Goal: Information Seeking & Learning: Check status

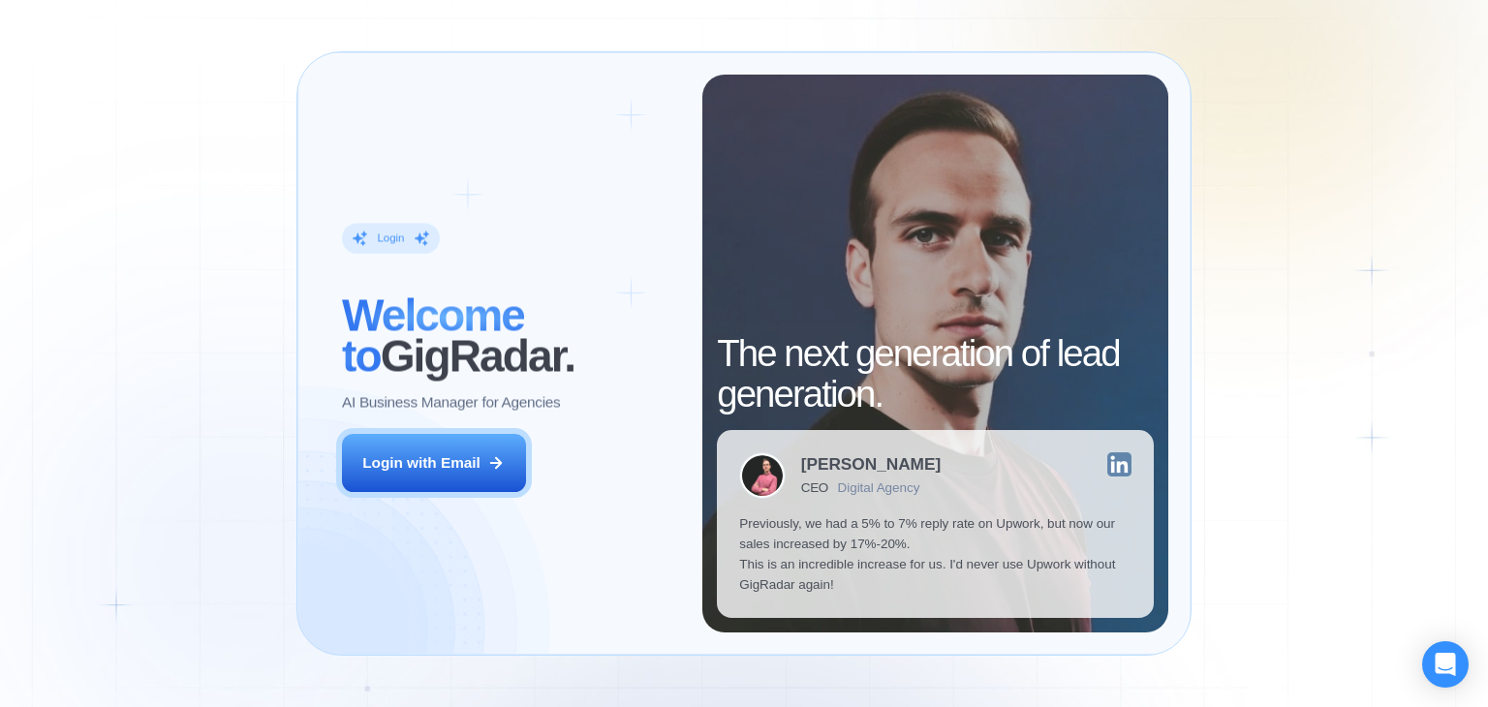
click at [610, 478] on div "Login ‍ Welcome to GigRadar. AI Business Manager for Agencies Login with Email" at bounding box center [511, 354] width 383 height 558
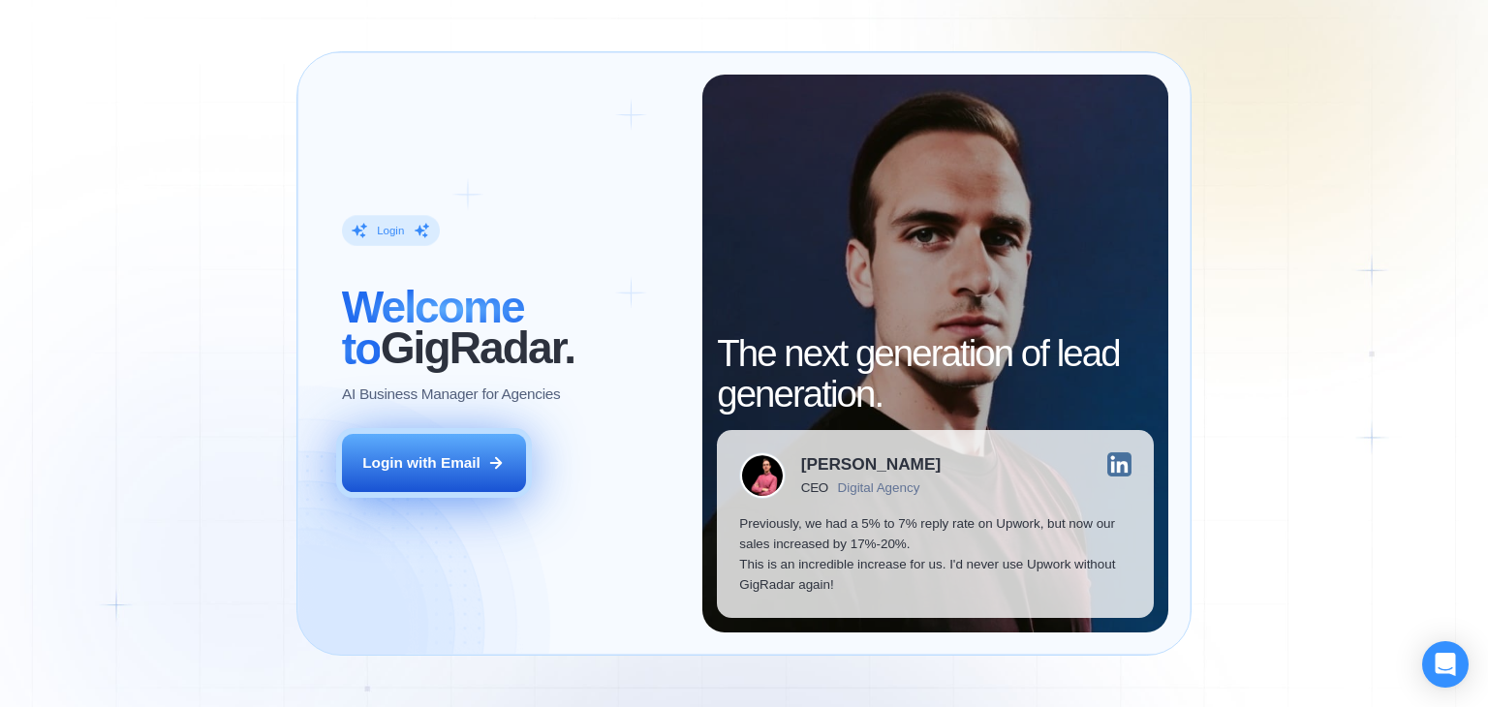
click at [489, 479] on button "Login with Email" at bounding box center [434, 463] width 184 height 58
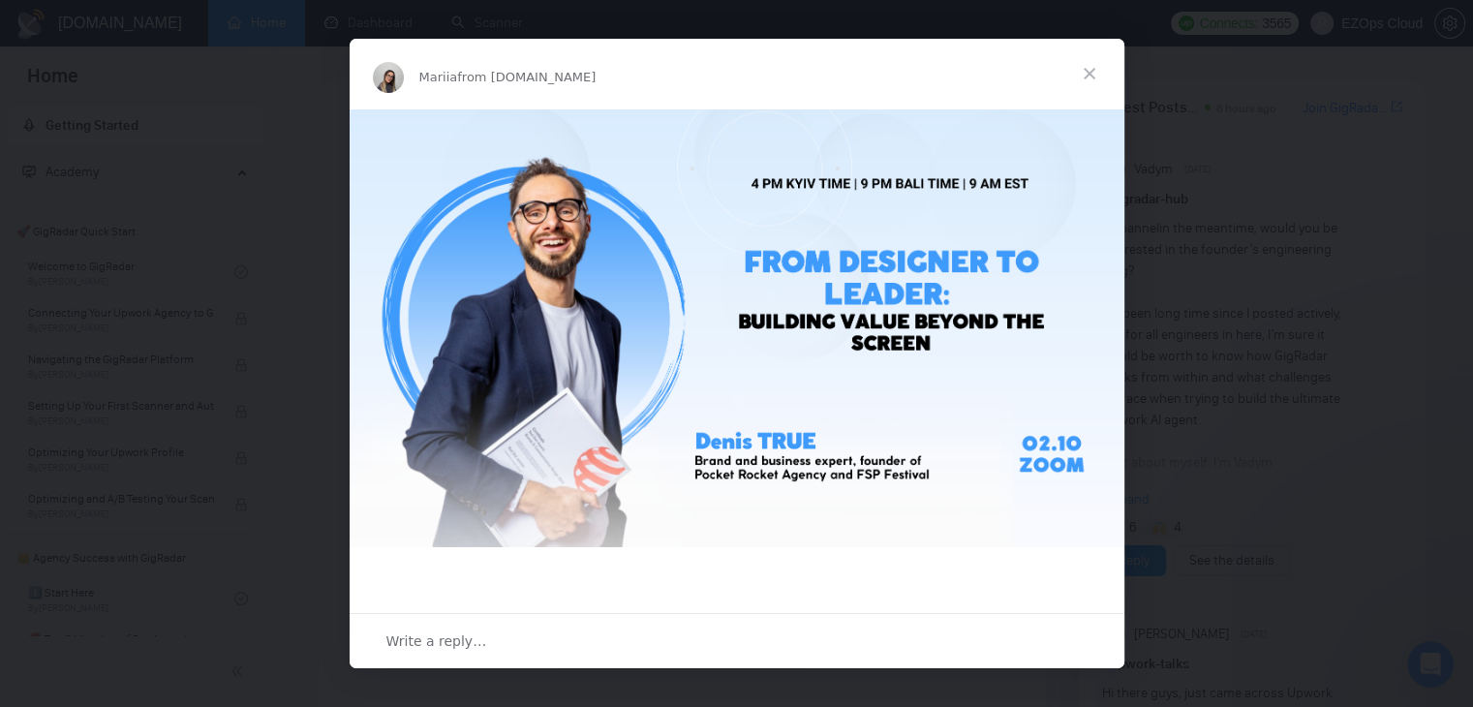
click at [1085, 77] on span "Close" at bounding box center [1090, 74] width 70 height 70
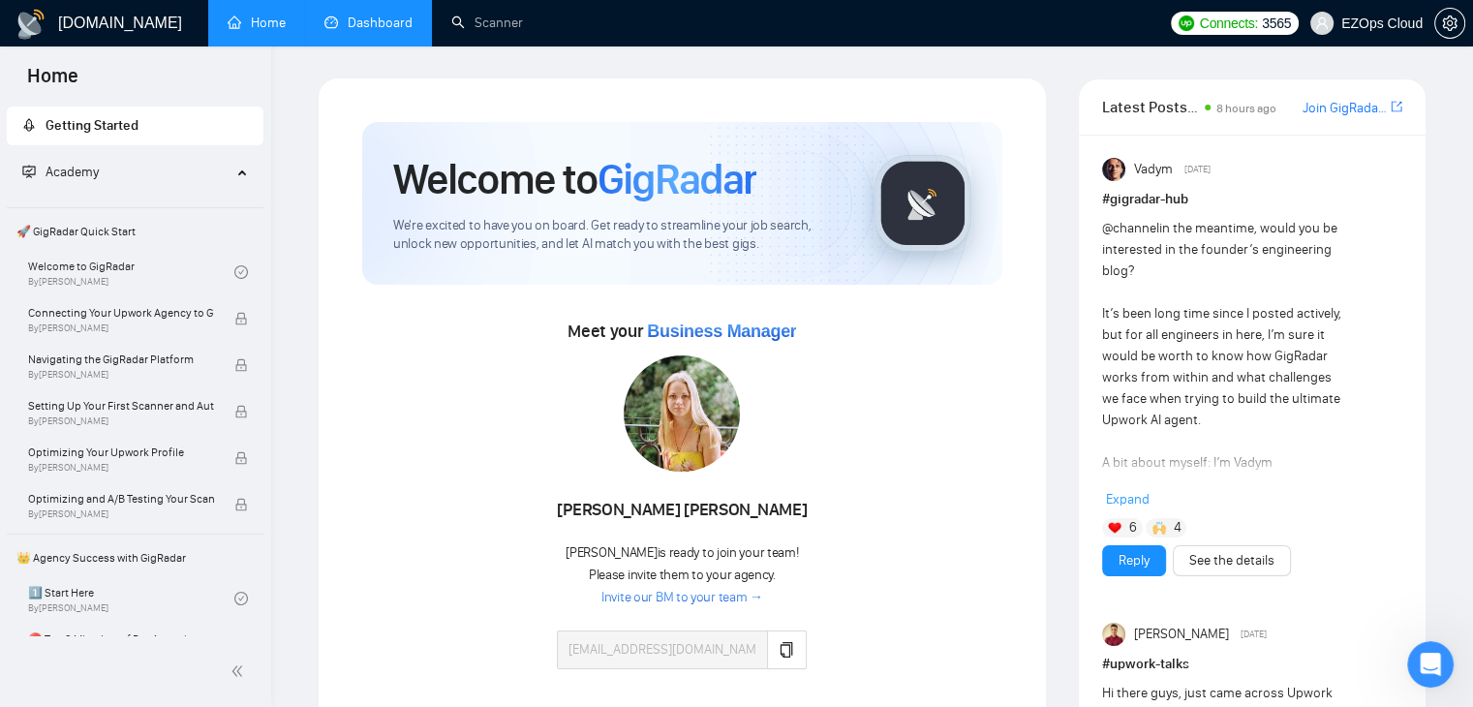
click at [367, 28] on link "Dashboard" at bounding box center [369, 23] width 88 height 16
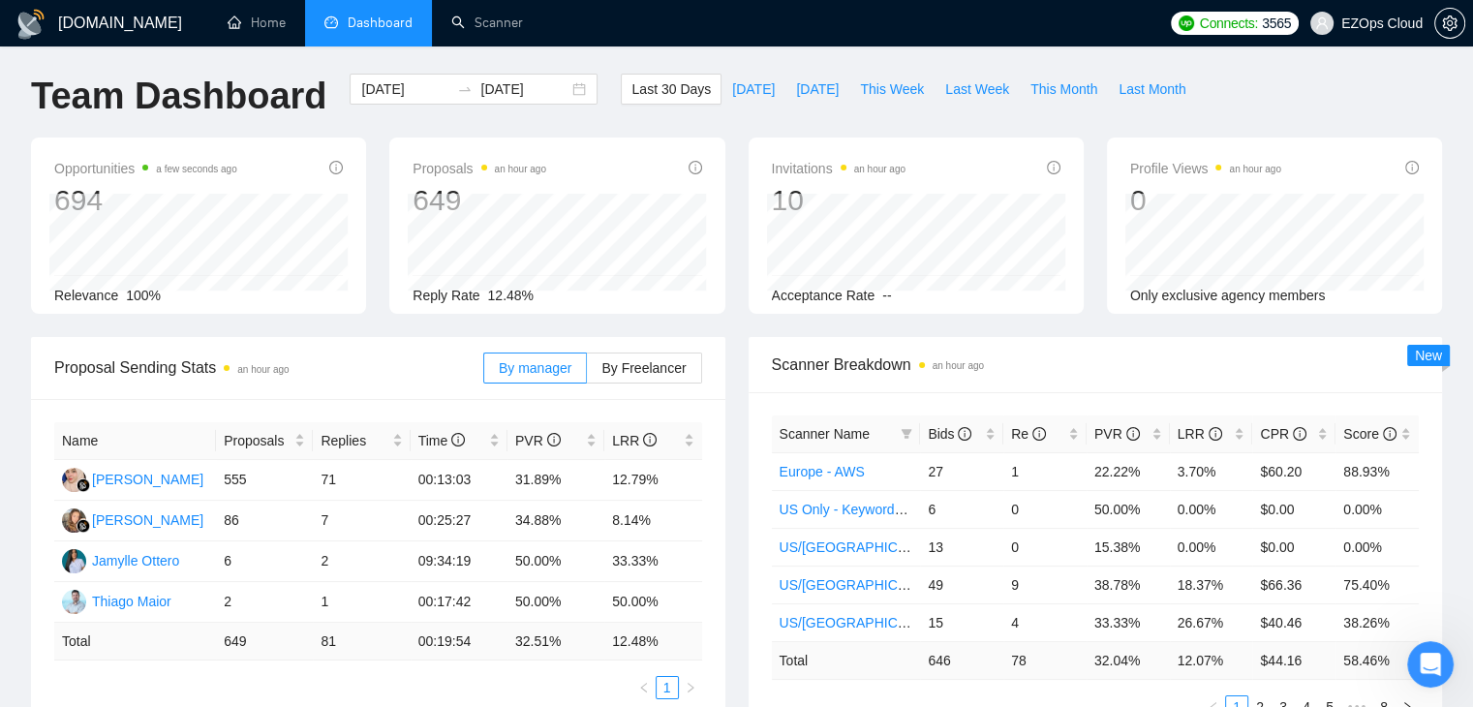
scroll to position [6, 0]
click at [1080, 86] on button "This Month" at bounding box center [1064, 87] width 88 height 31
type input "2025-10-01"
type input "2025-10-31"
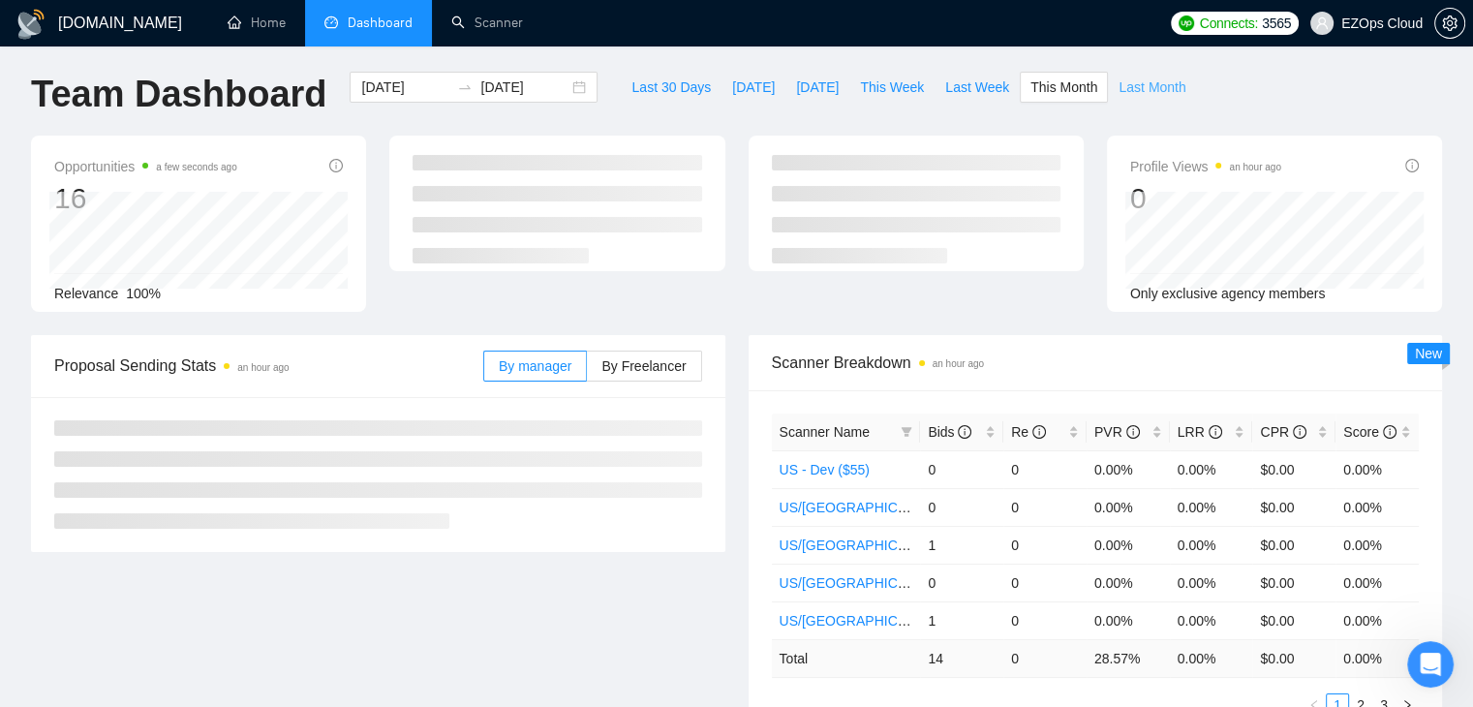
click at [1130, 87] on span "Last Month" at bounding box center [1152, 87] width 67 height 21
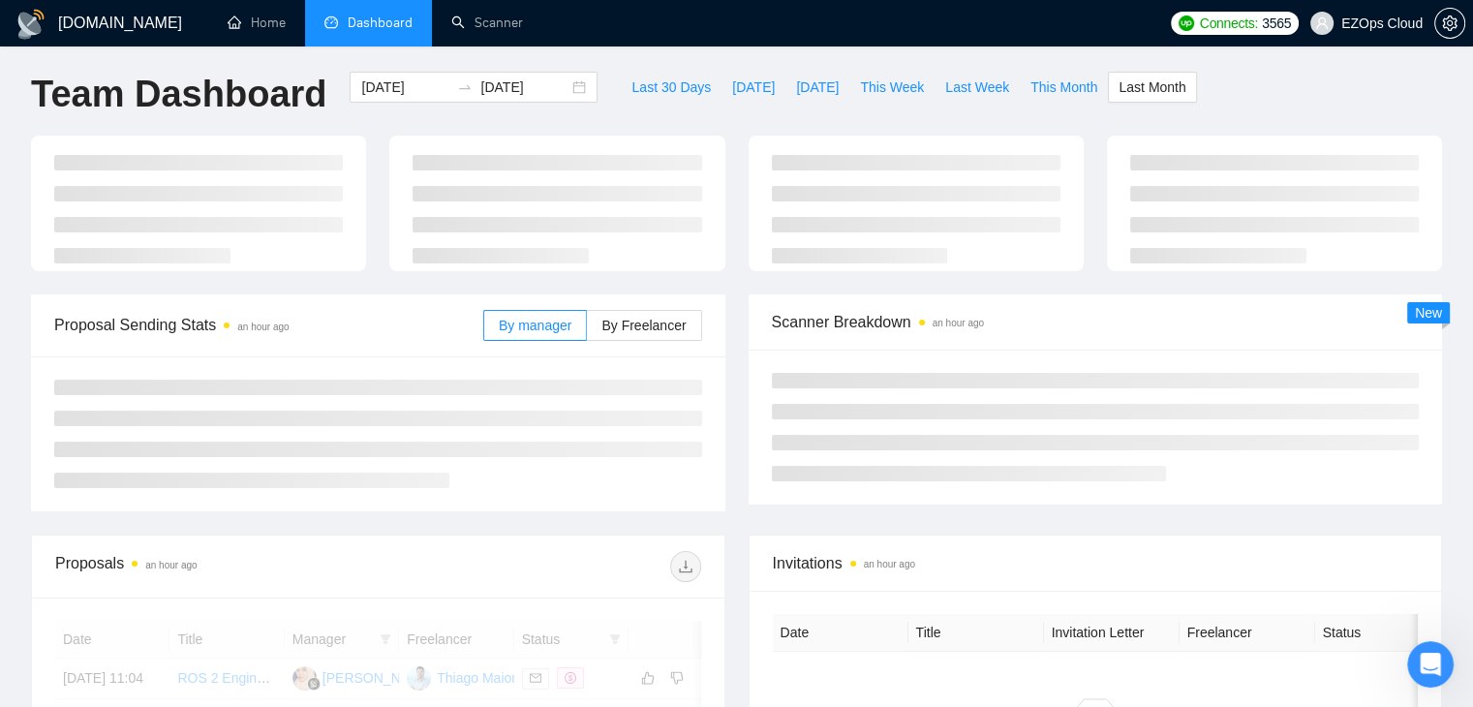
type input "2025-09-01"
type input "2025-09-30"
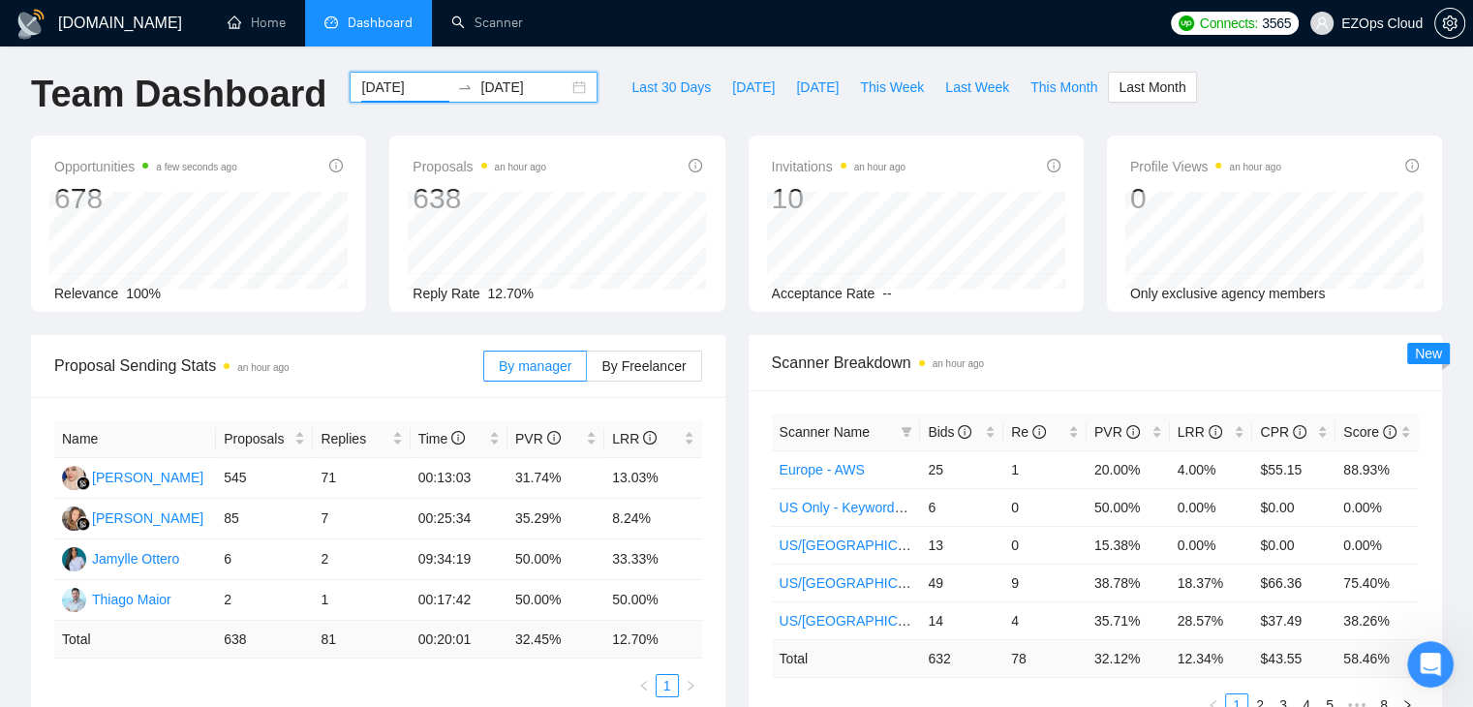
click at [403, 93] on input "2025-09-01" at bounding box center [405, 87] width 88 height 21
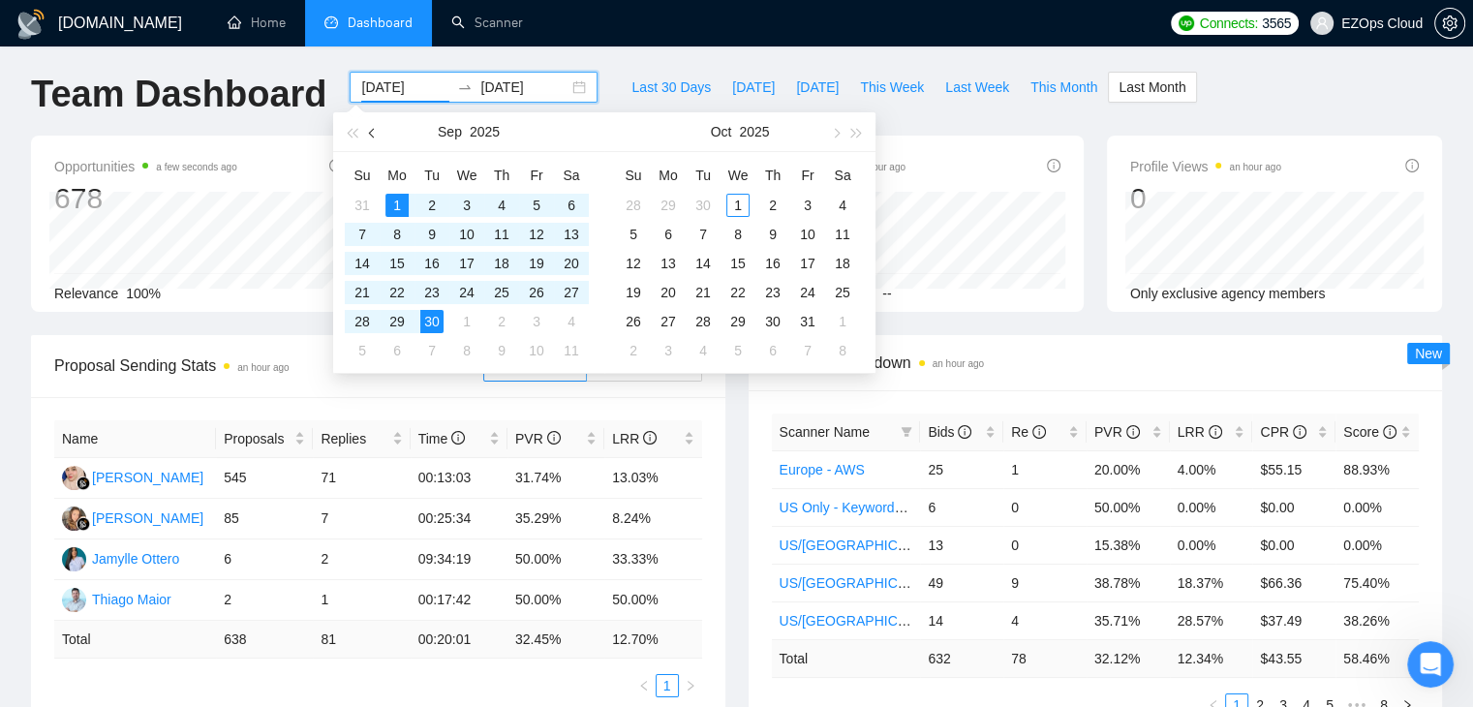
click at [371, 130] on span "button" at bounding box center [374, 134] width 10 height 10
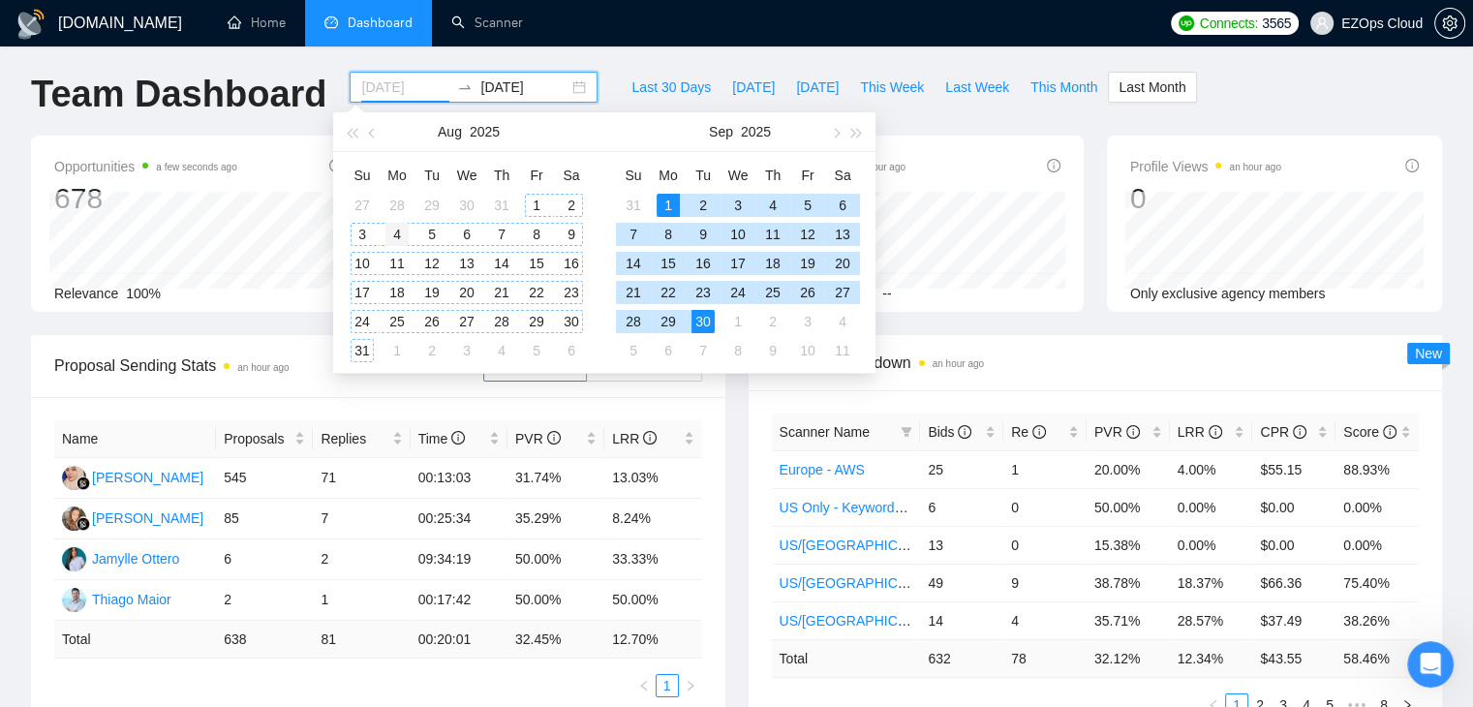
type input "2025-08-04"
click at [399, 232] on div "4" at bounding box center [397, 234] width 23 height 23
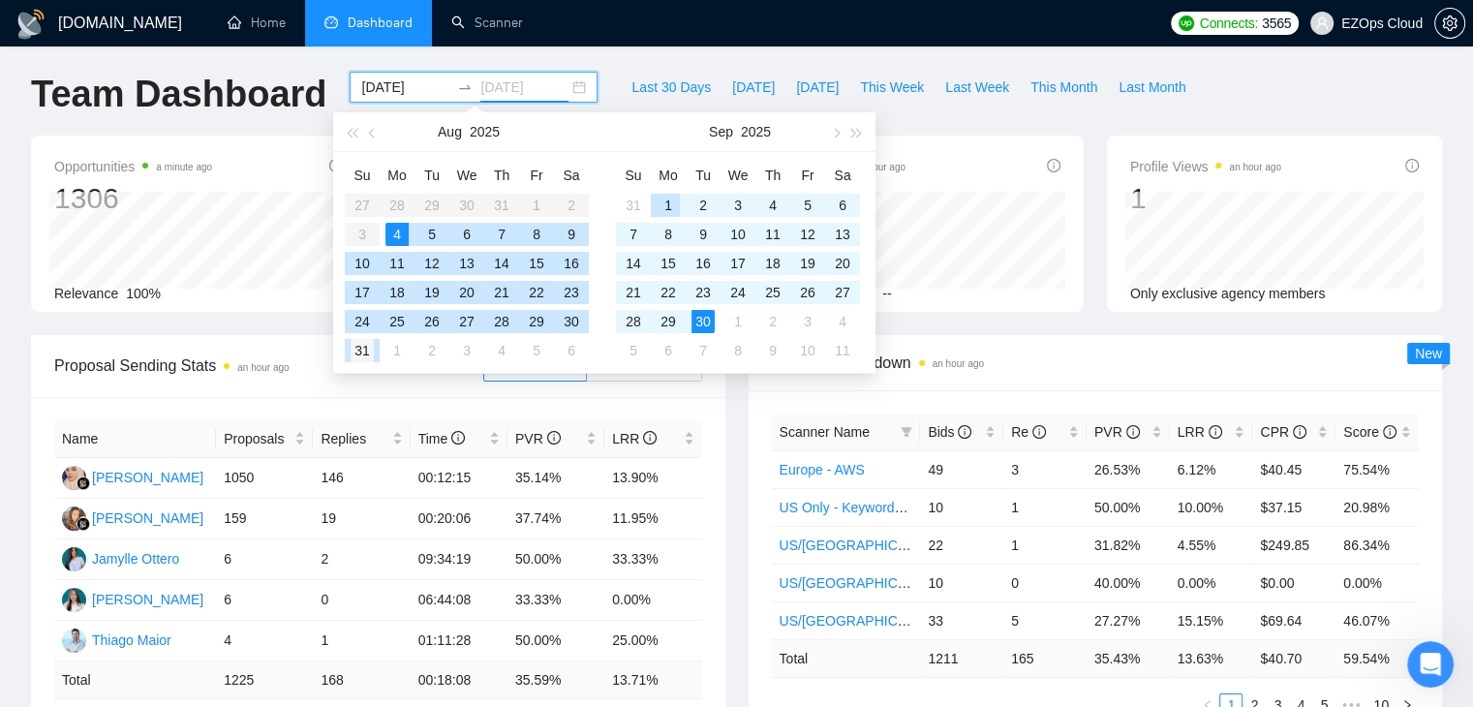
type input "2025-08-31"
click at [361, 355] on div "31" at bounding box center [362, 350] width 23 height 23
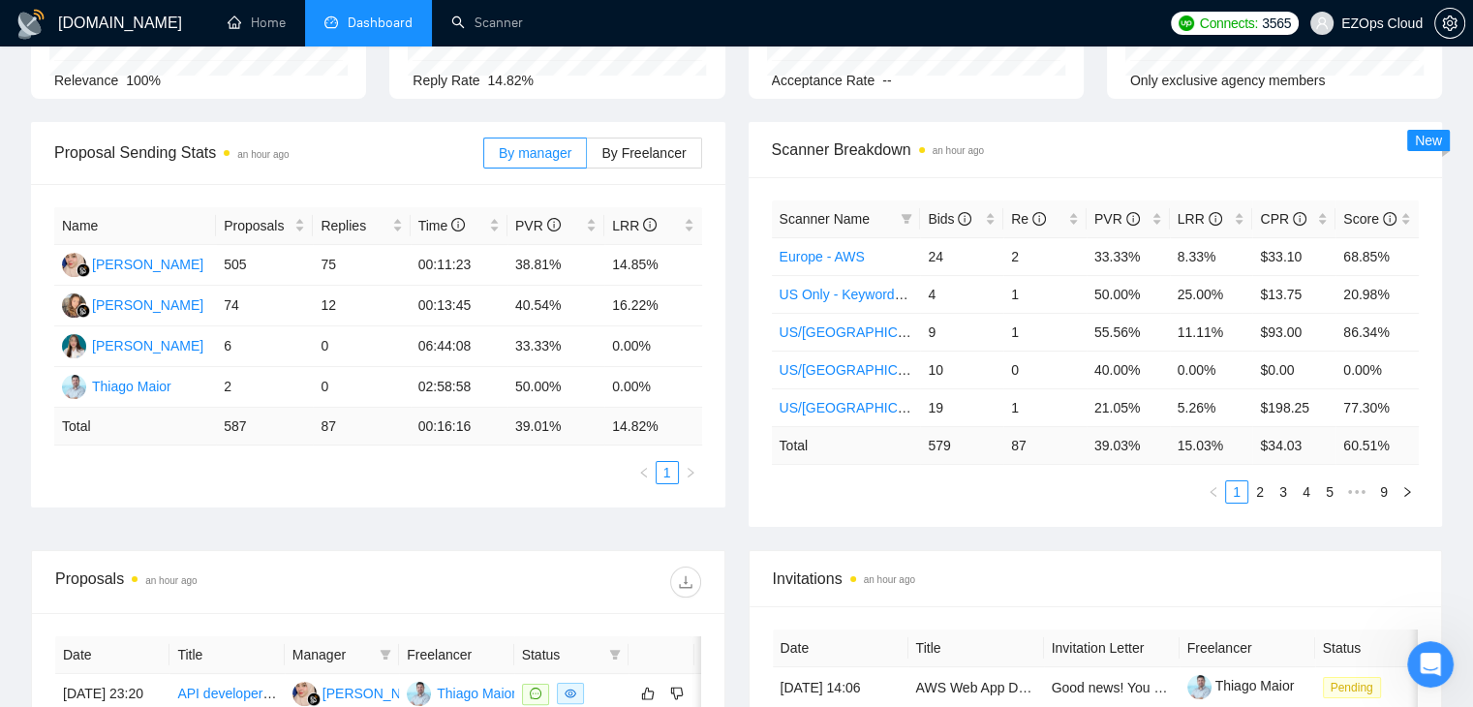
scroll to position [229, 0]
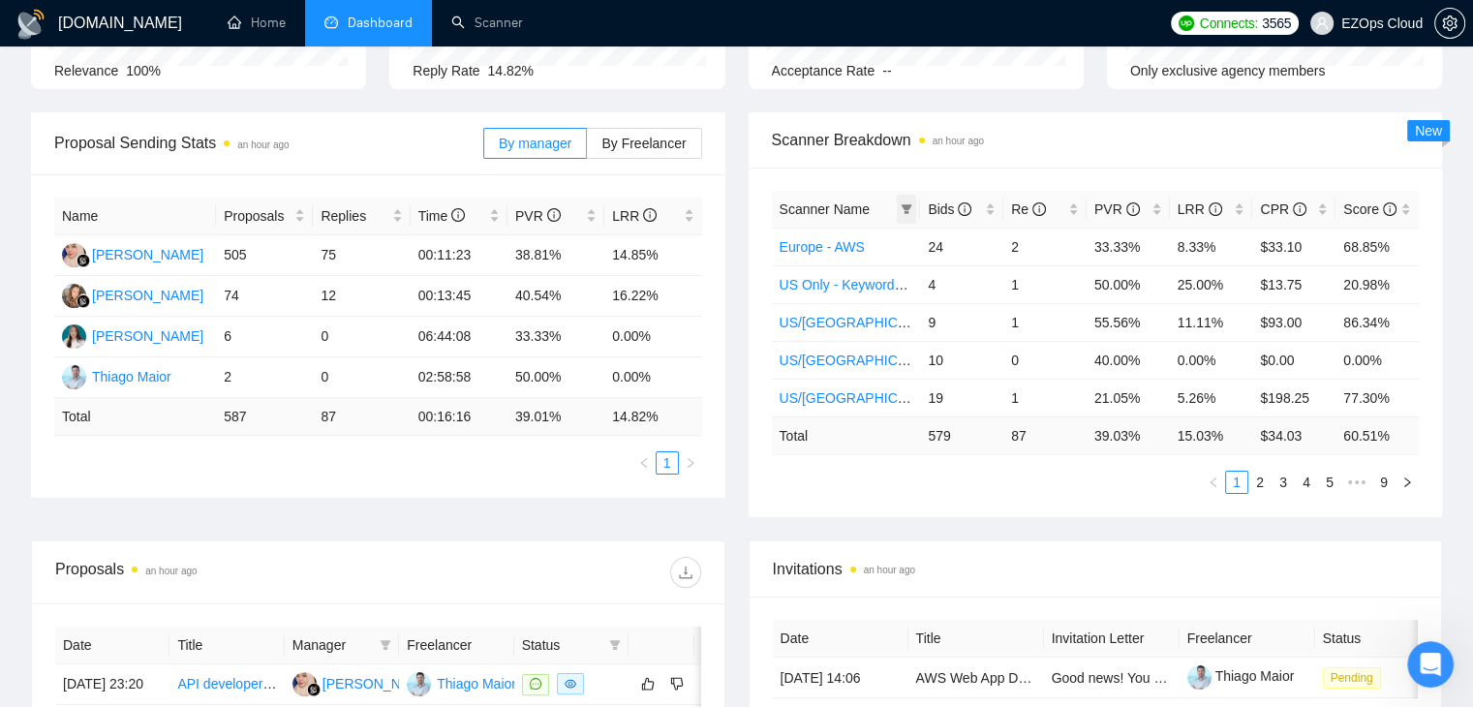
click at [910, 210] on icon "filter" at bounding box center [907, 209] width 12 height 12
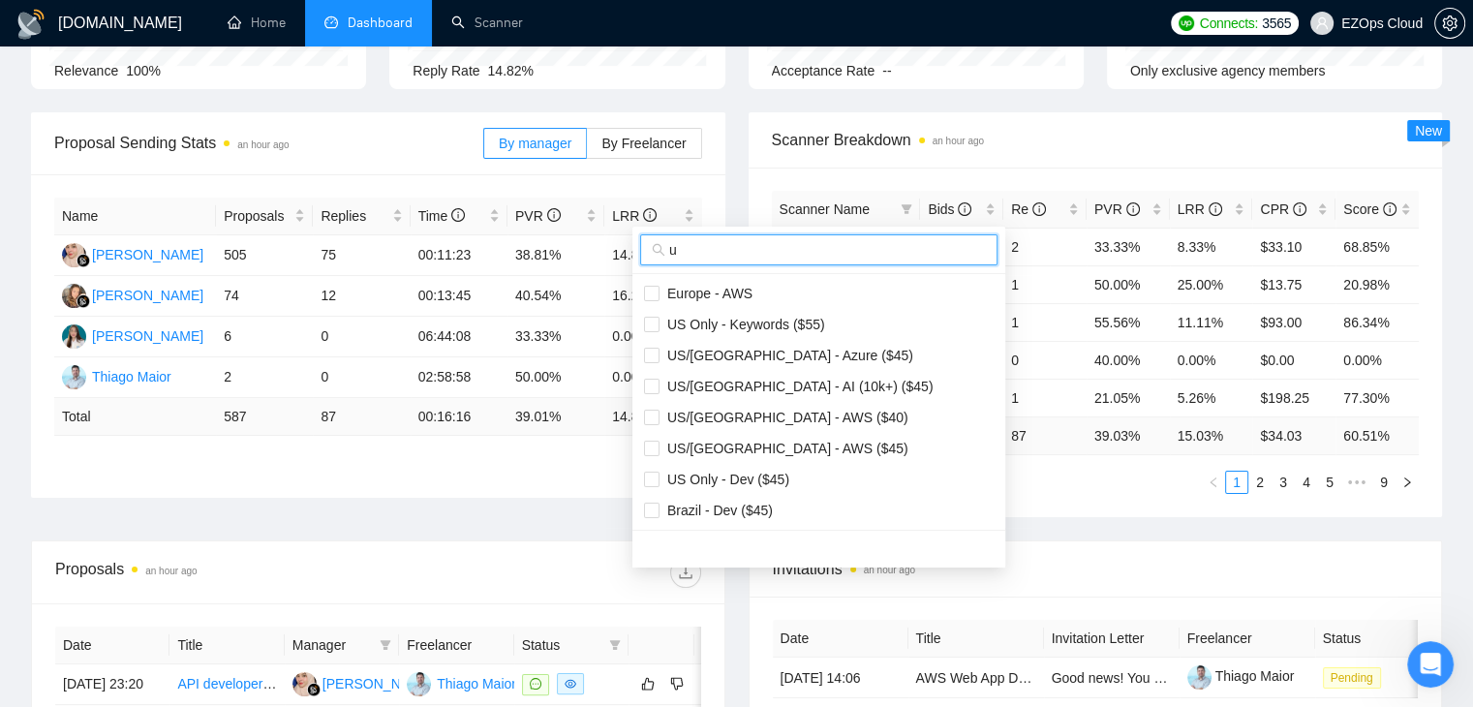
click at [861, 239] on input "u" at bounding box center [827, 249] width 317 height 21
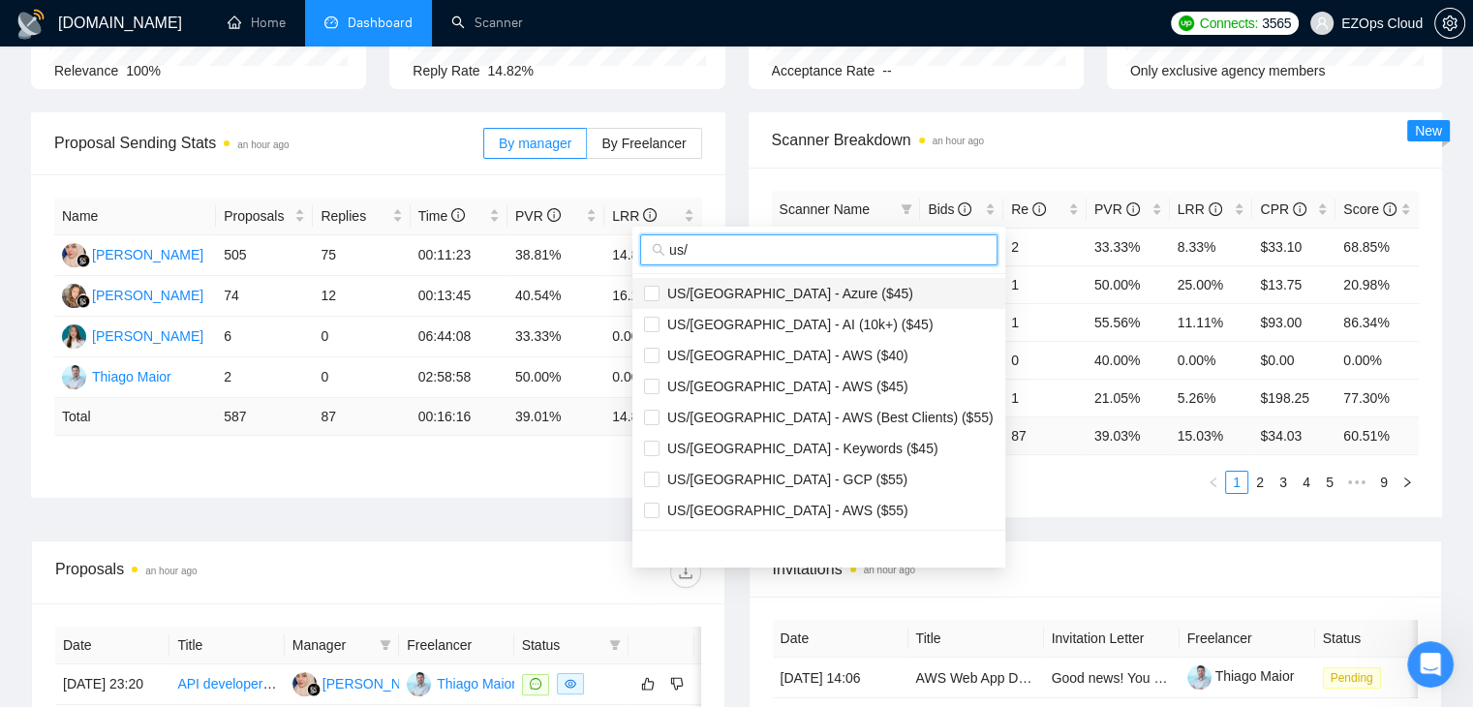
type input "us/"
click at [790, 292] on span "US/Canada - Azure ($45)" at bounding box center [787, 293] width 254 height 15
checkbox input "true"
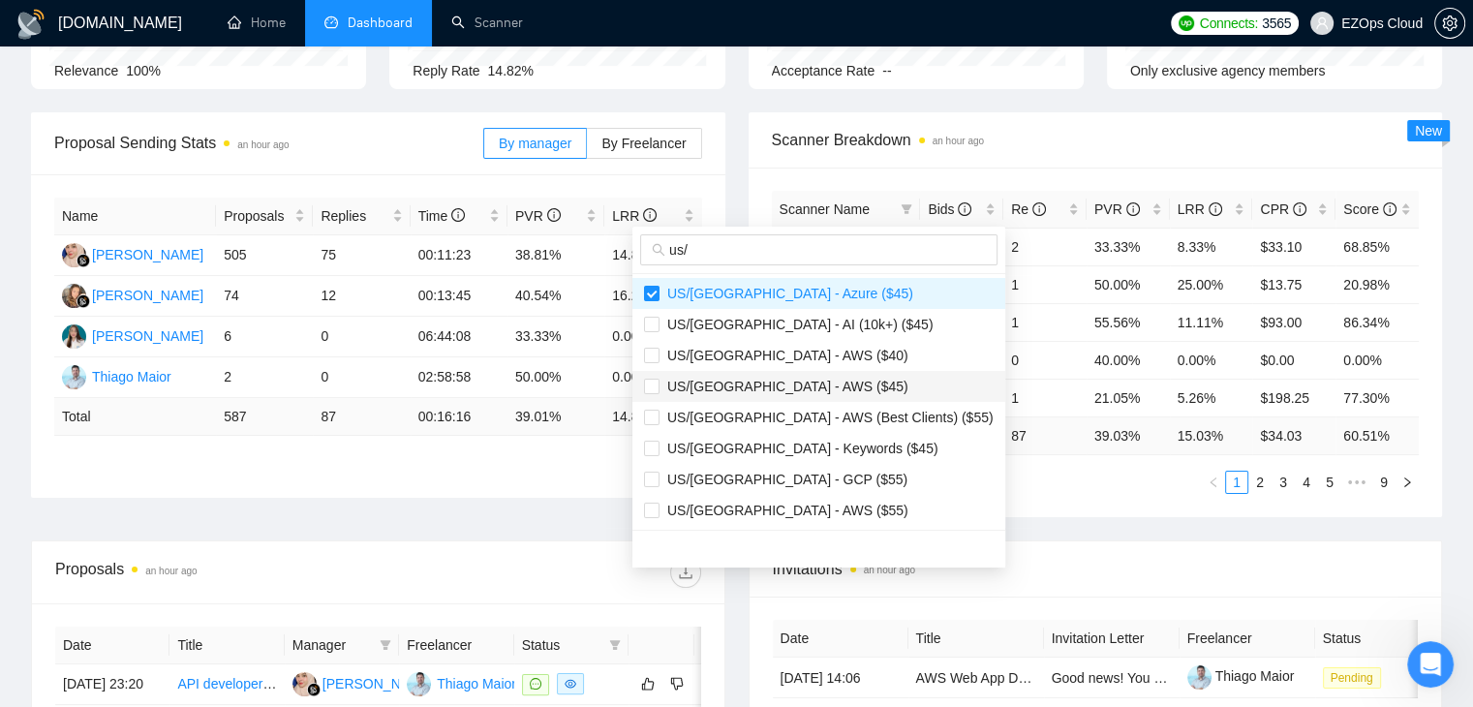
click at [793, 380] on span "US/Canada - AWS ($45)" at bounding box center [784, 386] width 249 height 15
checkbox input "true"
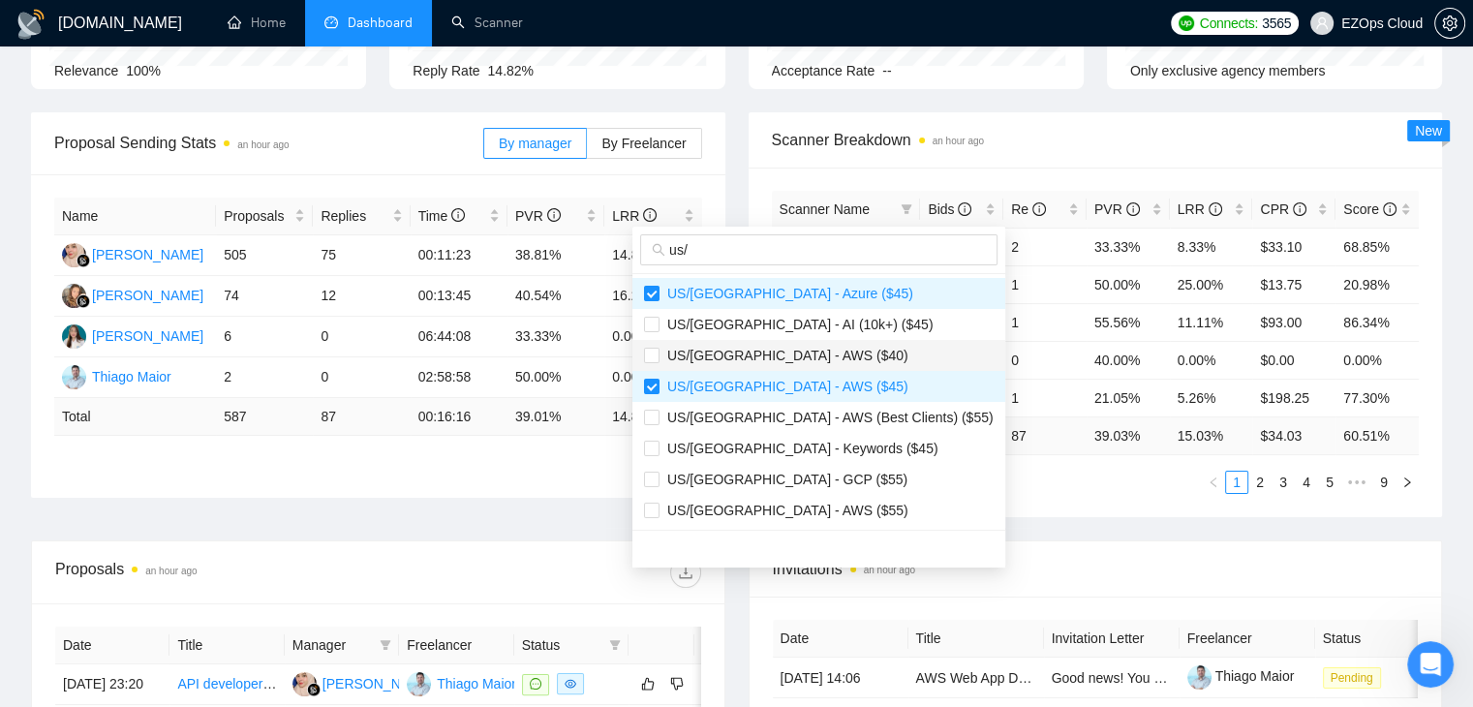
click at [797, 361] on span "US/Canada - AWS ($40)" at bounding box center [784, 355] width 249 height 15
checkbox input "true"
click at [820, 462] on li "US/Canada - Keywords ($45)" at bounding box center [819, 448] width 373 height 31
checkbox input "true"
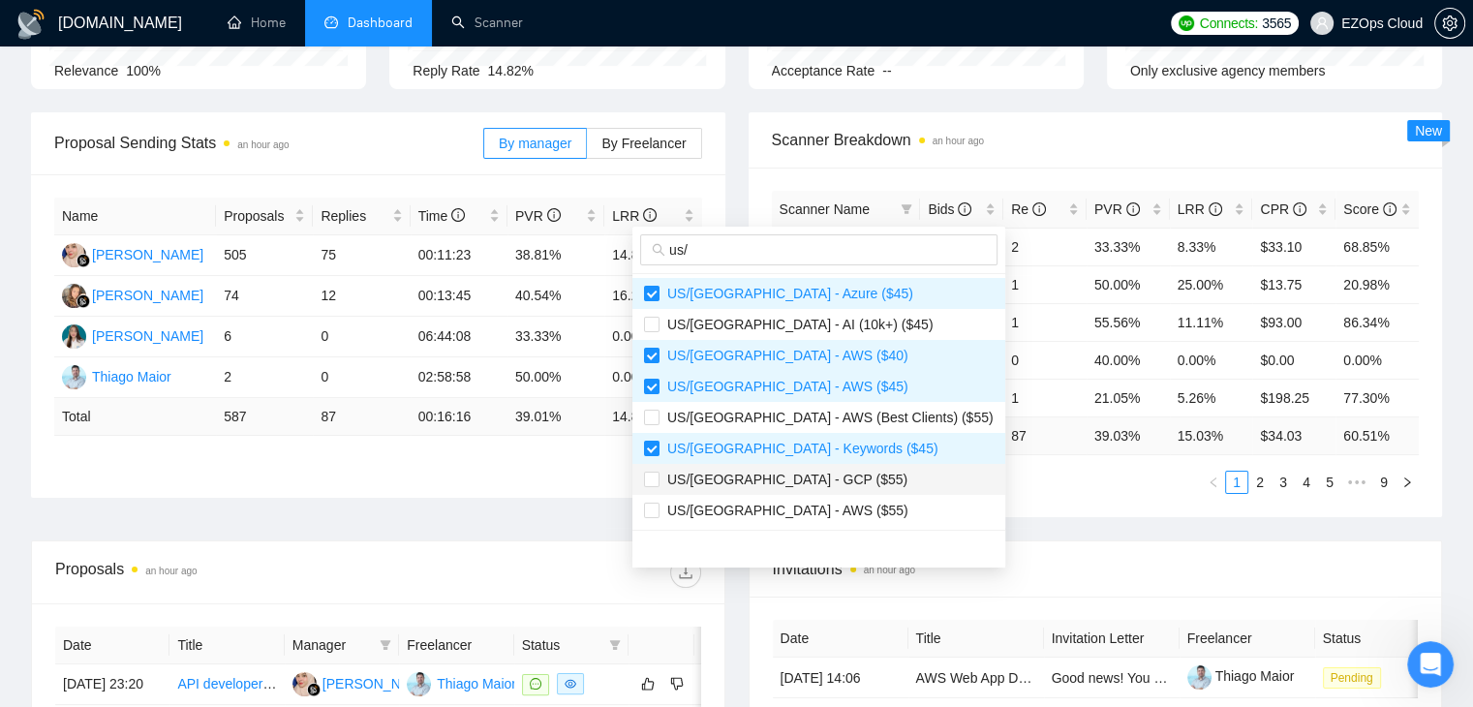
click at [818, 489] on li "US/Canada - GCP ($55)" at bounding box center [819, 479] width 373 height 31
checkbox input "true"
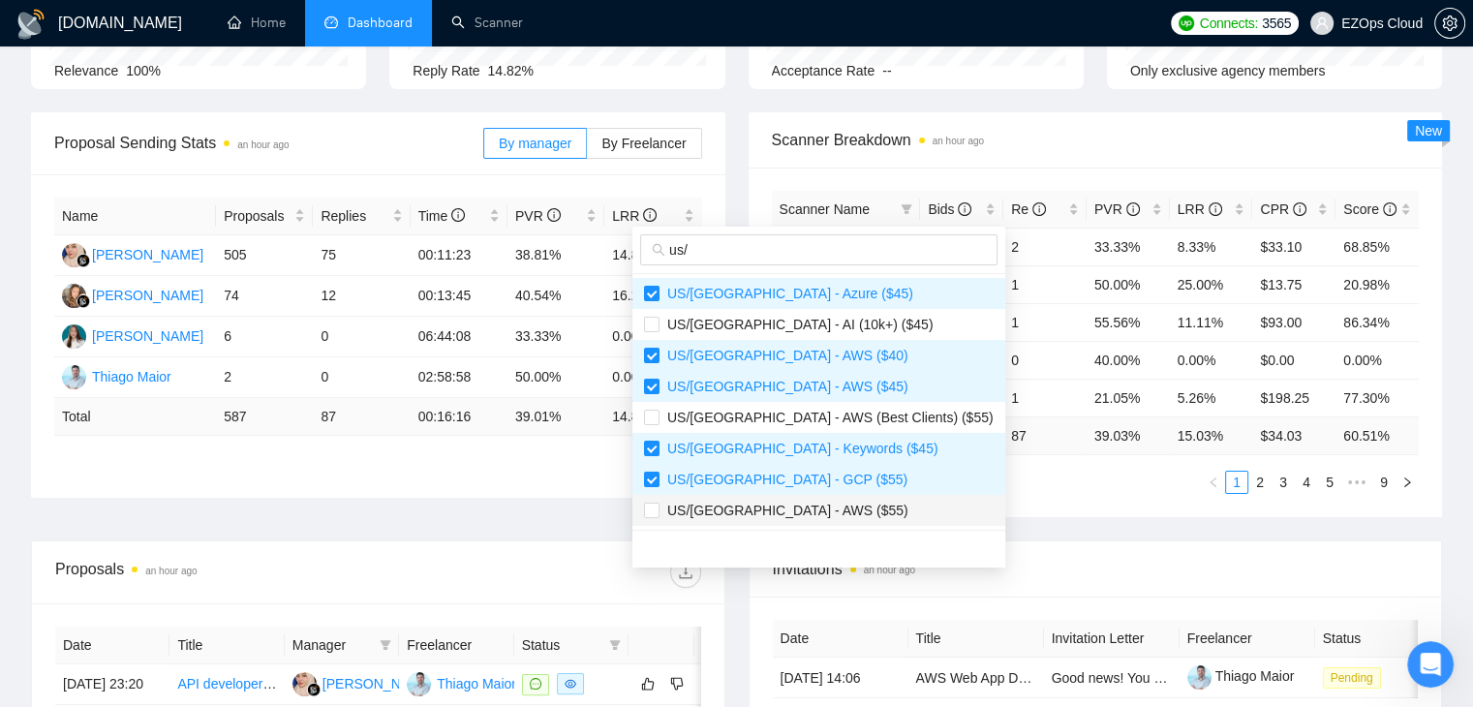
click at [818, 511] on span "US/Canada - AWS ($55)" at bounding box center [819, 510] width 350 height 21
checkbox input "true"
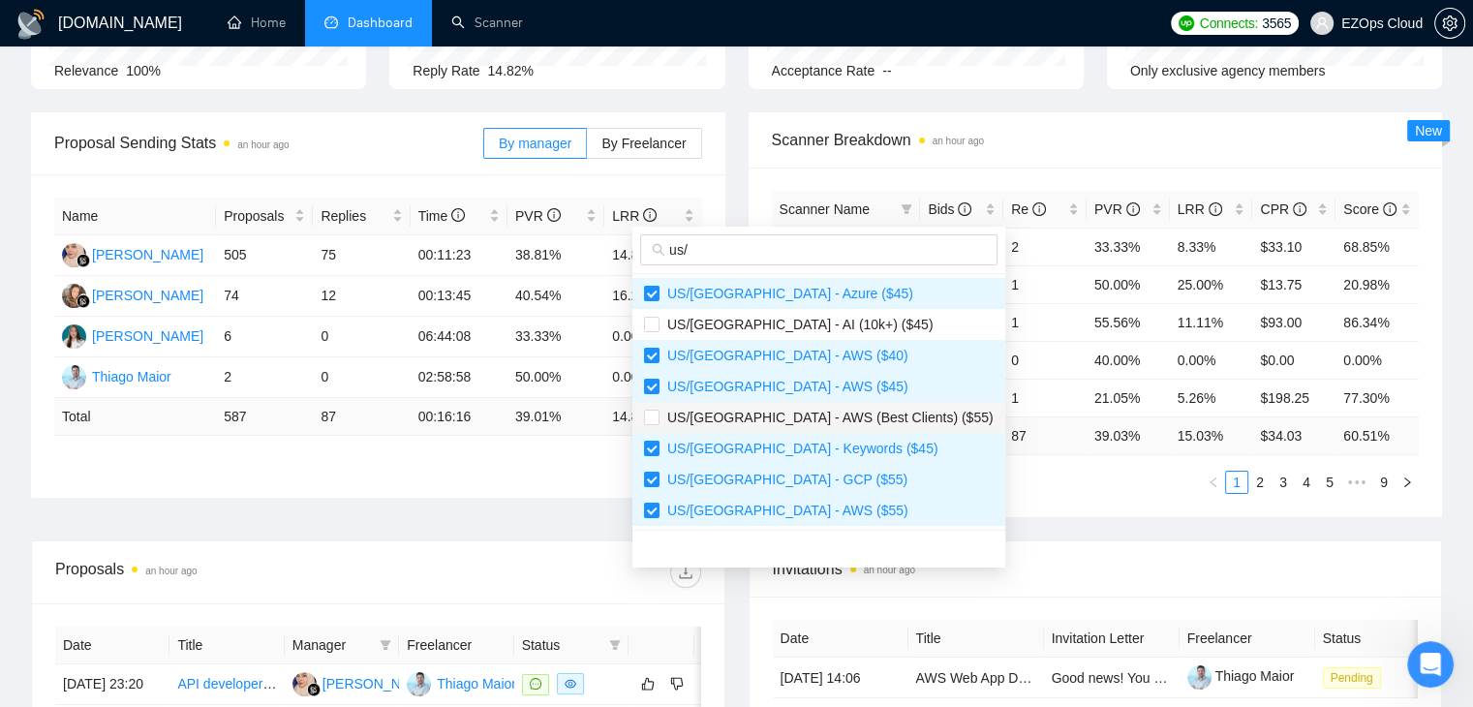
click at [837, 413] on span "US/Canada - AWS (Best Clients) ($55)" at bounding box center [827, 417] width 334 height 15
checkbox input "true"
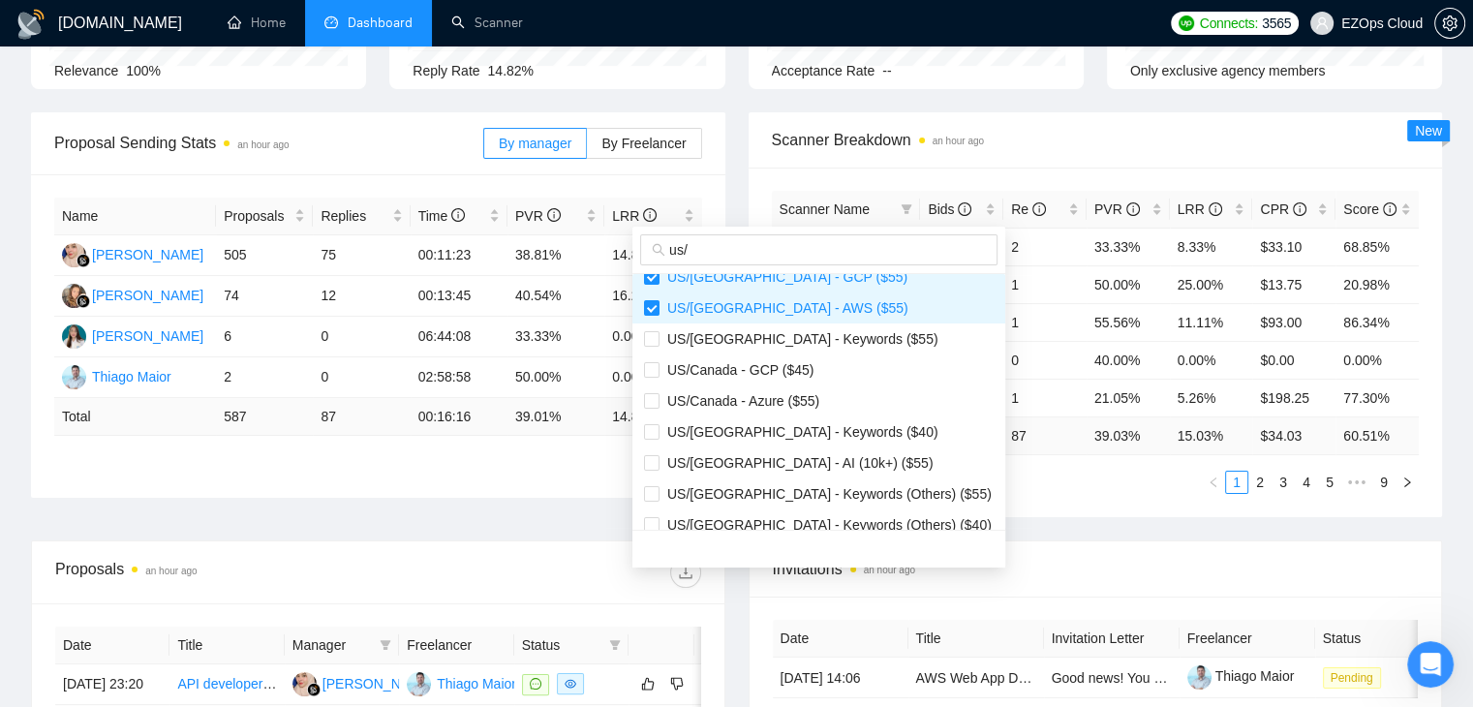
scroll to position [223, 0]
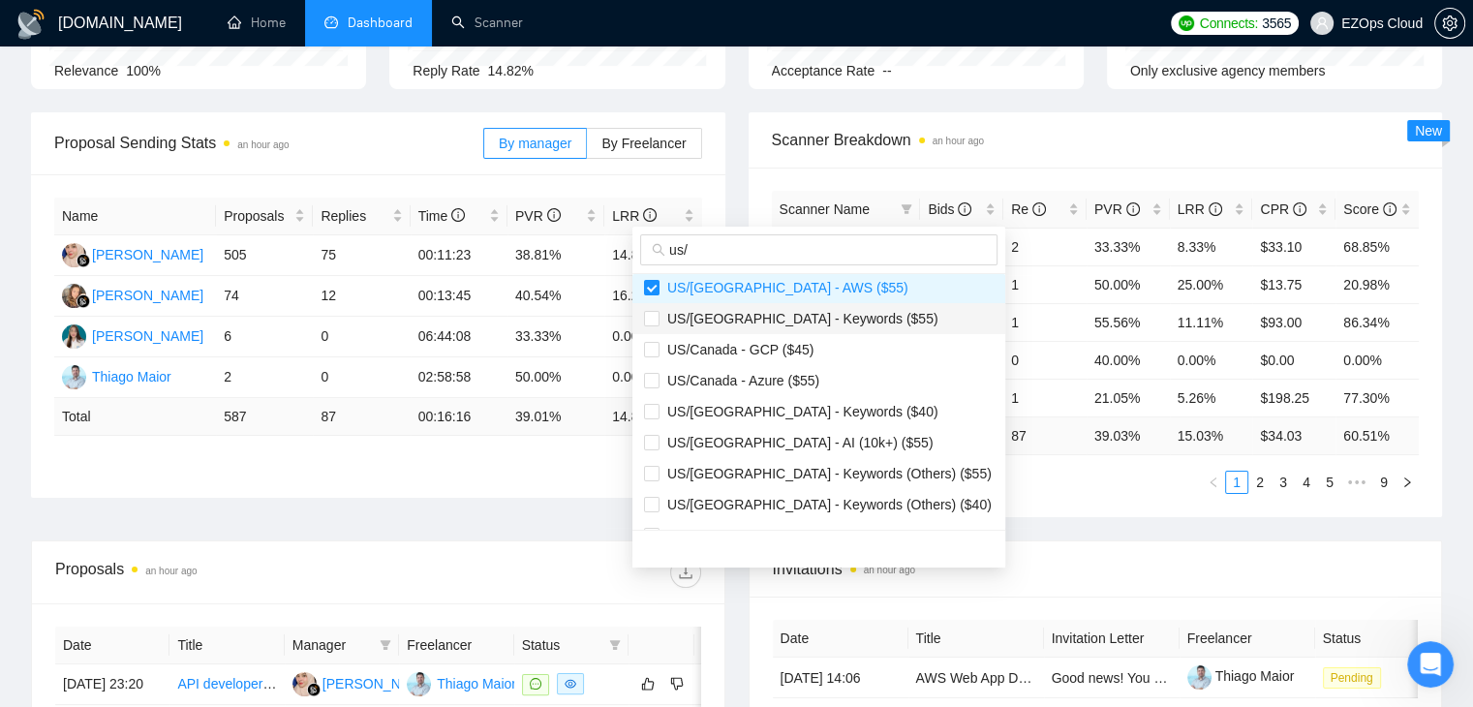
click at [790, 315] on span "US/Canada - Keywords ($55)" at bounding box center [799, 318] width 279 height 15
checkbox input "true"
click at [784, 373] on span "US/Canada - Azure ($55)" at bounding box center [740, 380] width 160 height 15
checkbox input "true"
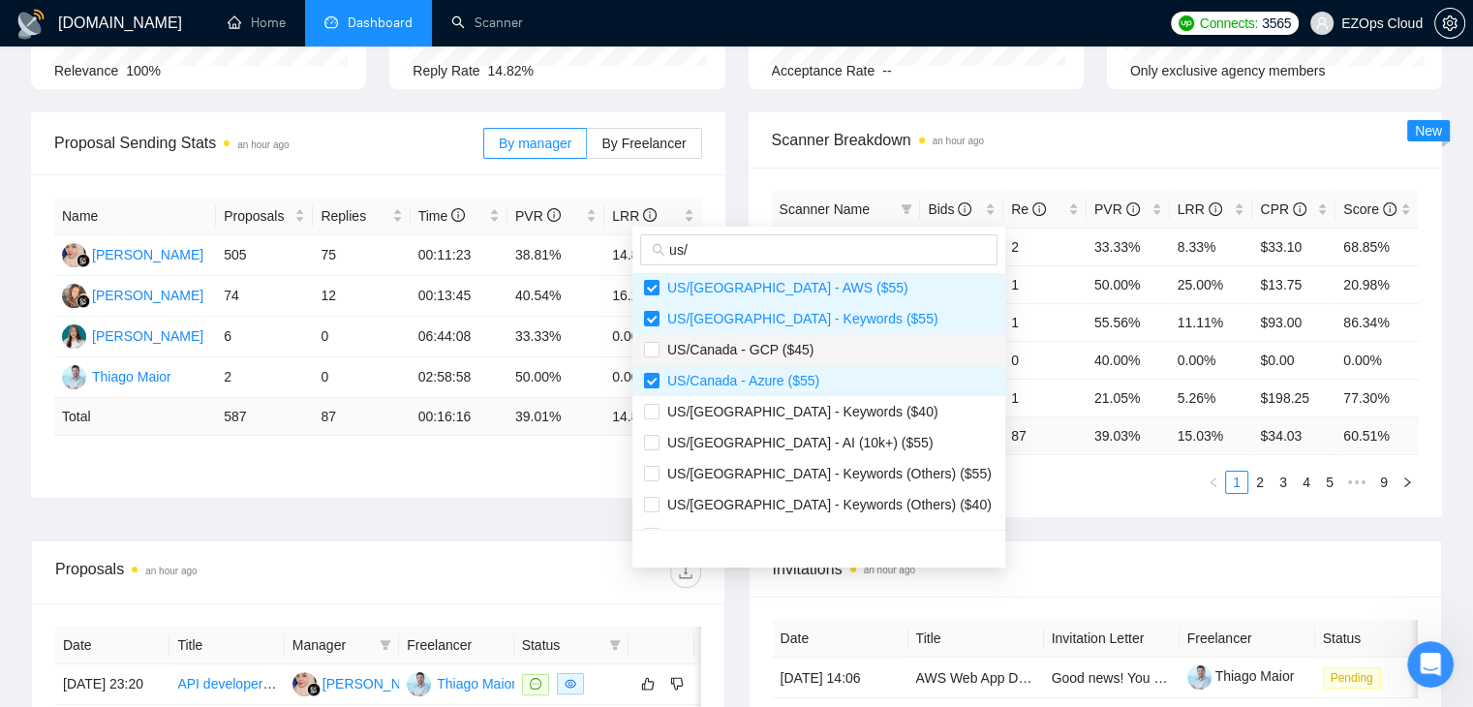
click at [779, 339] on span "US/Canada - GCP ($45)" at bounding box center [819, 349] width 350 height 21
checkbox input "true"
click at [775, 404] on span "US/Canada - Keywords ($40)" at bounding box center [799, 411] width 279 height 15
checkbox input "true"
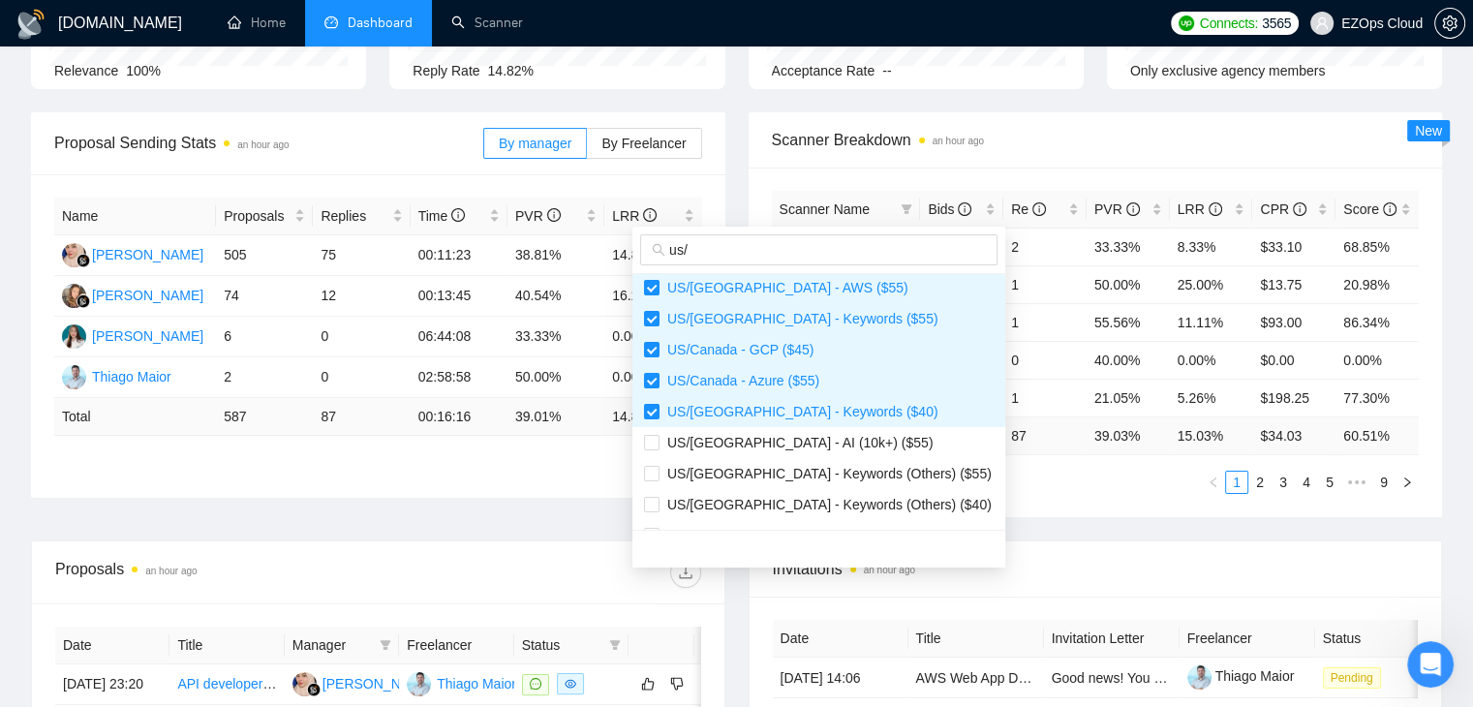
scroll to position [310, 0]
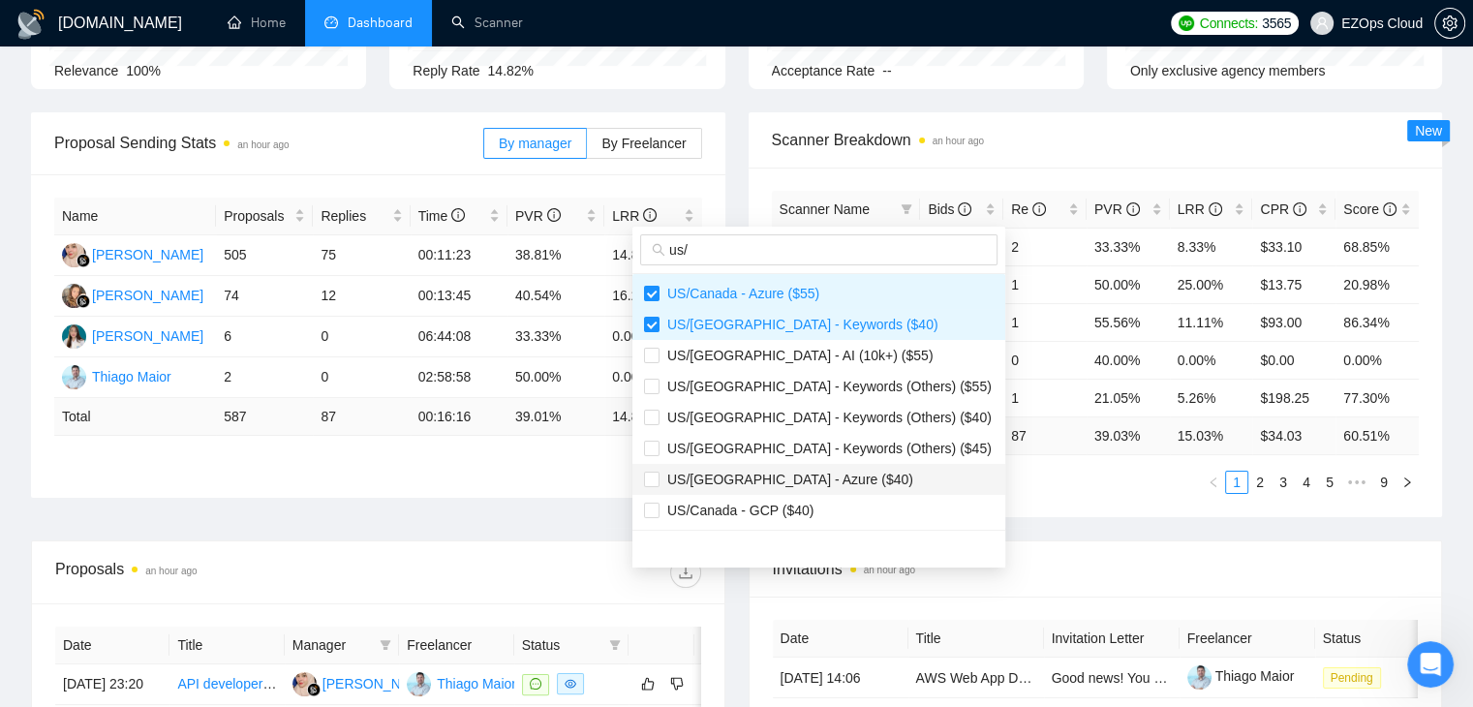
click at [801, 489] on li "US/Canada - Azure ($40)" at bounding box center [819, 479] width 373 height 31
checkbox input "true"
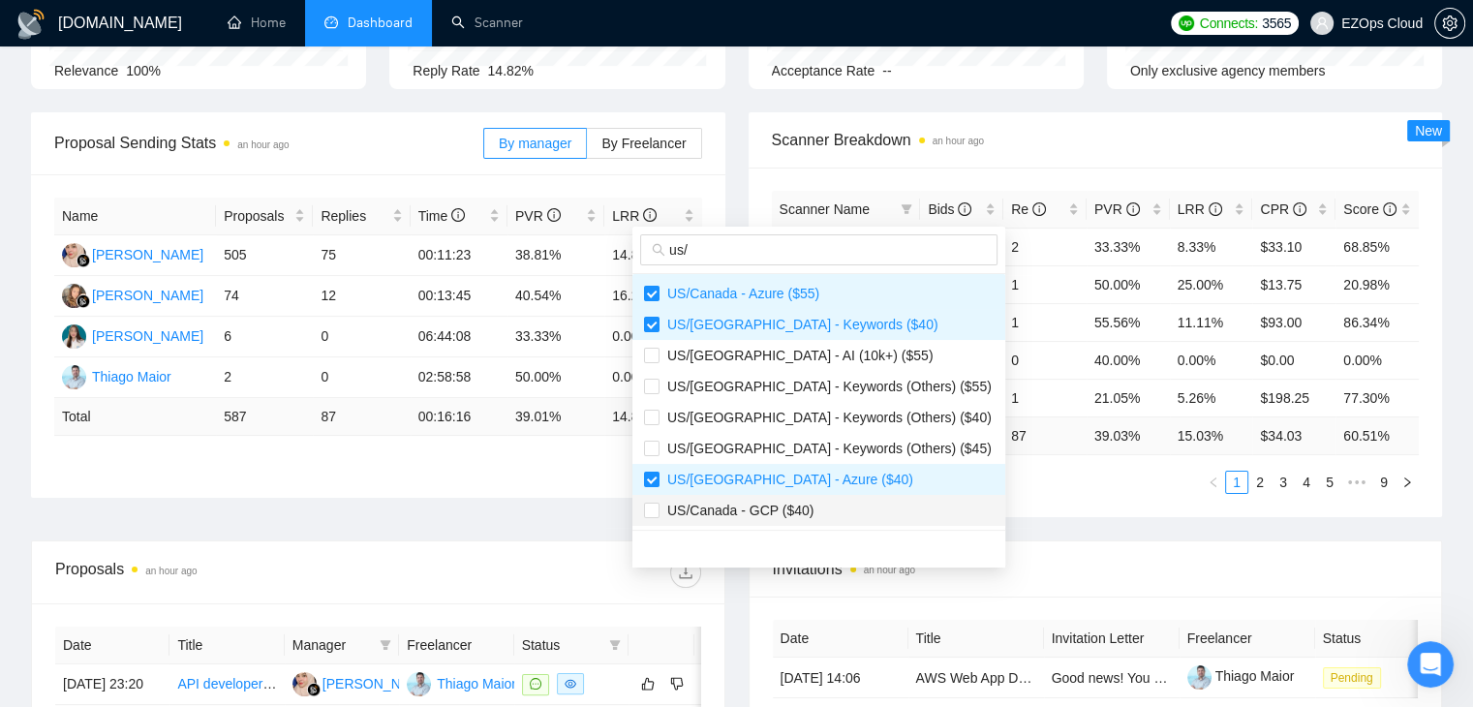
click at [782, 516] on span "US/Canada - GCP ($40)" at bounding box center [737, 510] width 154 height 15
checkbox input "true"
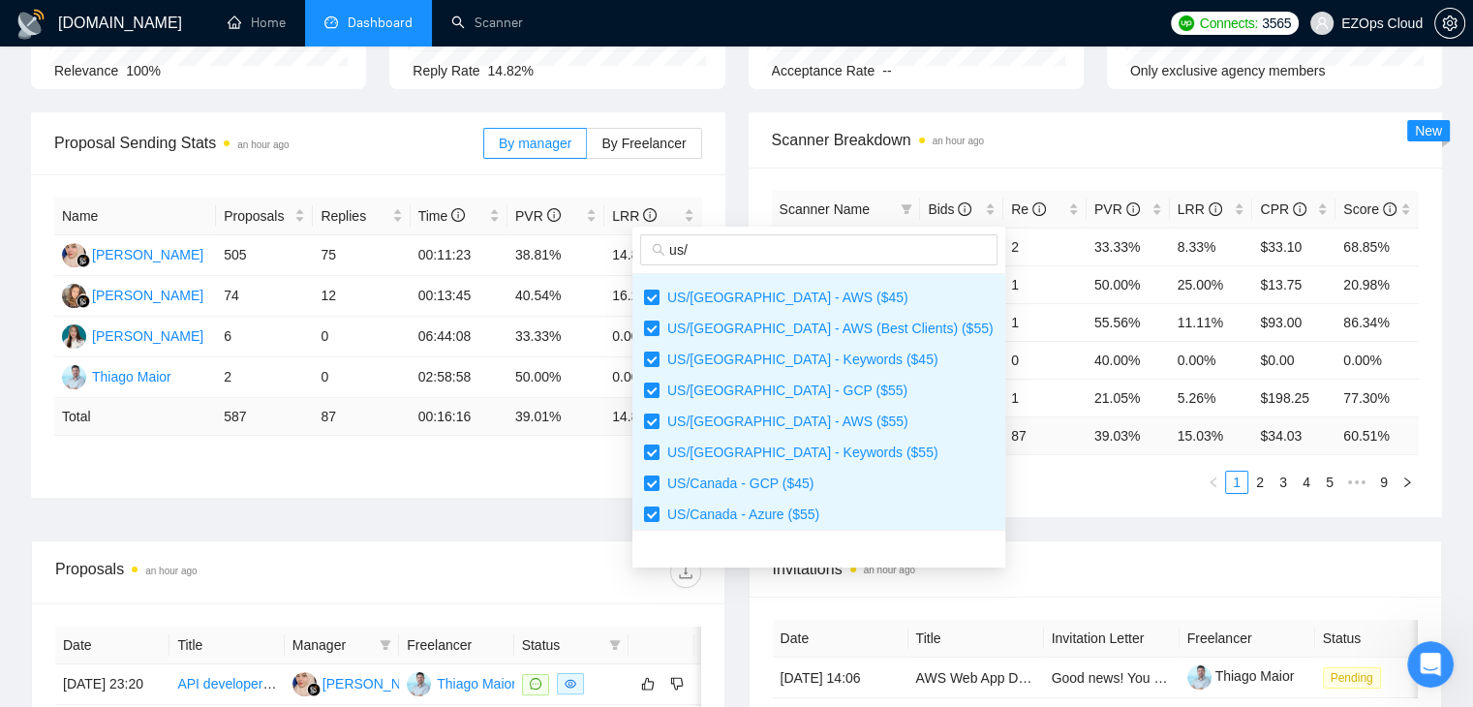
scroll to position [0, 0]
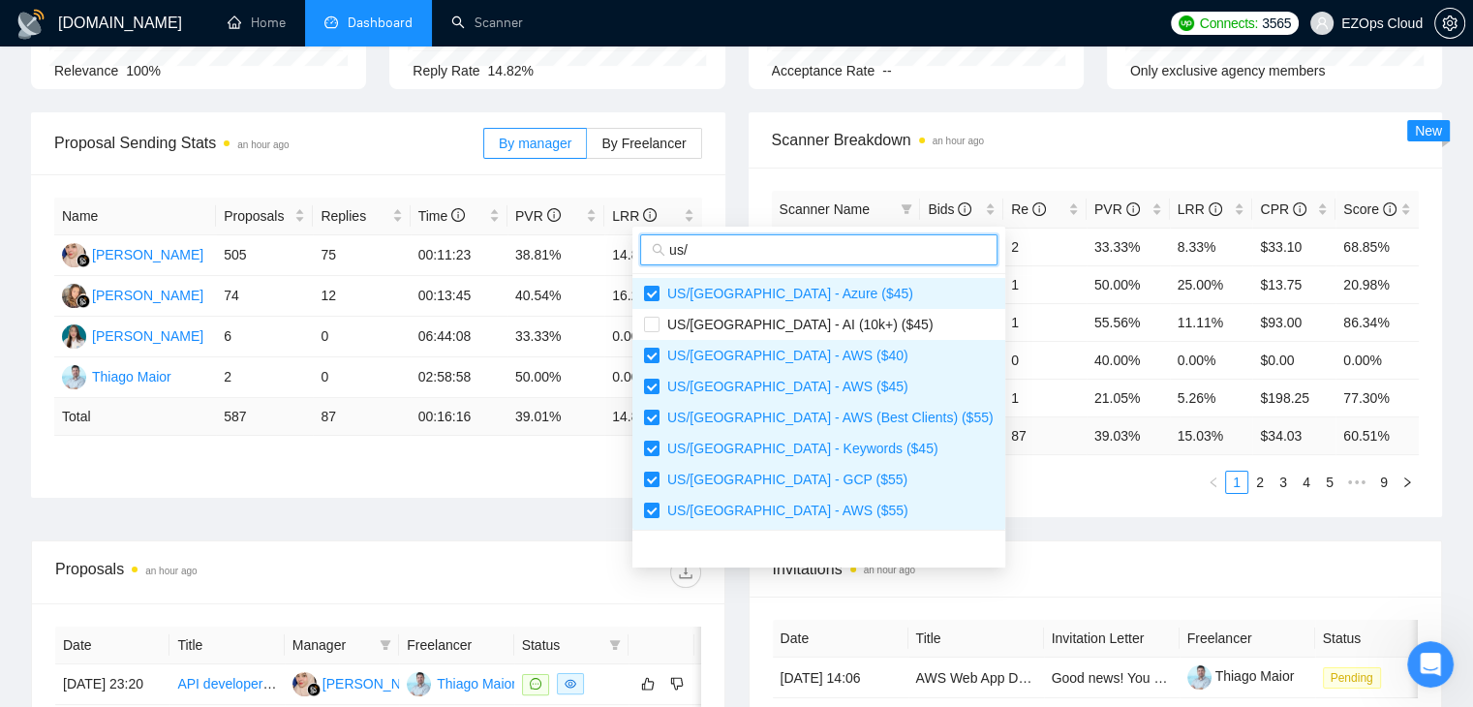
click at [829, 249] on input "us/" at bounding box center [827, 249] width 317 height 21
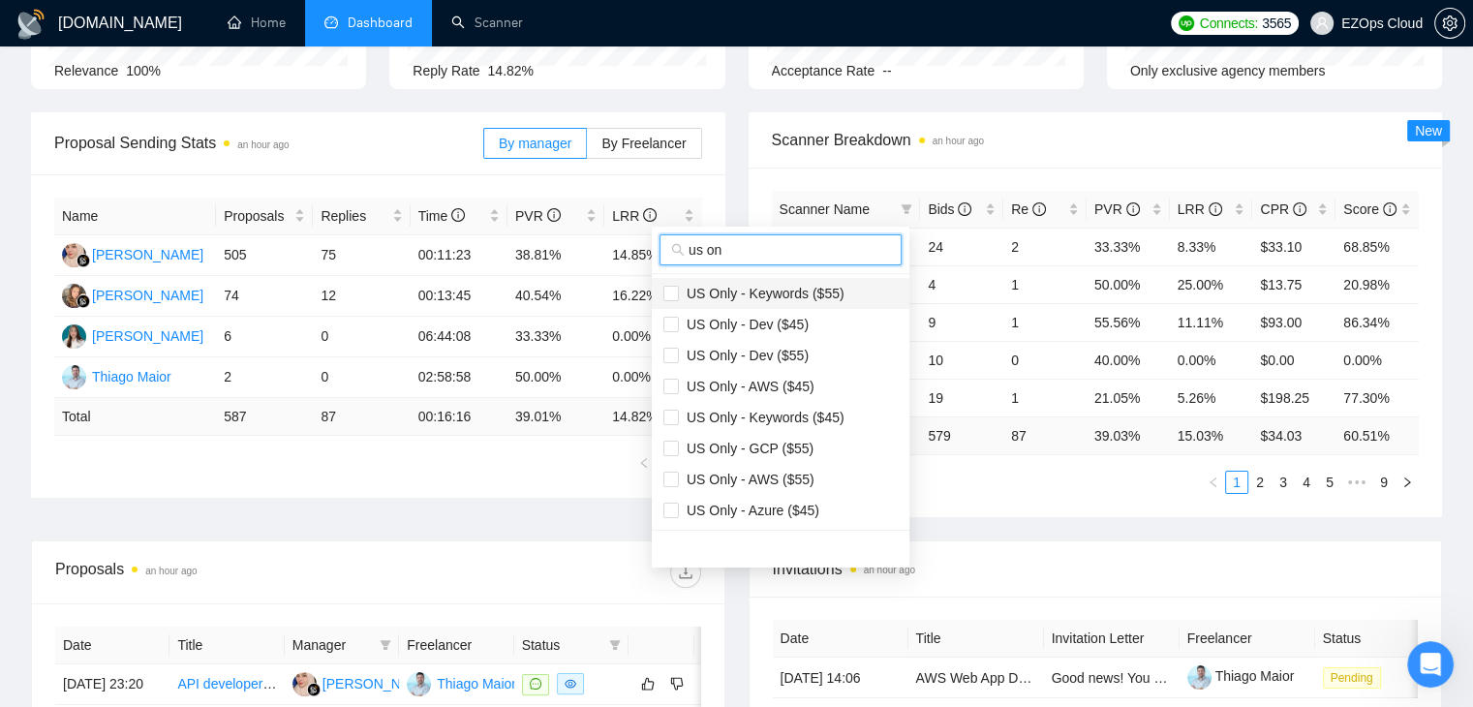
type input "us on"
click at [798, 293] on span "US Only - Keywords ($55)" at bounding box center [762, 293] width 166 height 15
checkbox input "true"
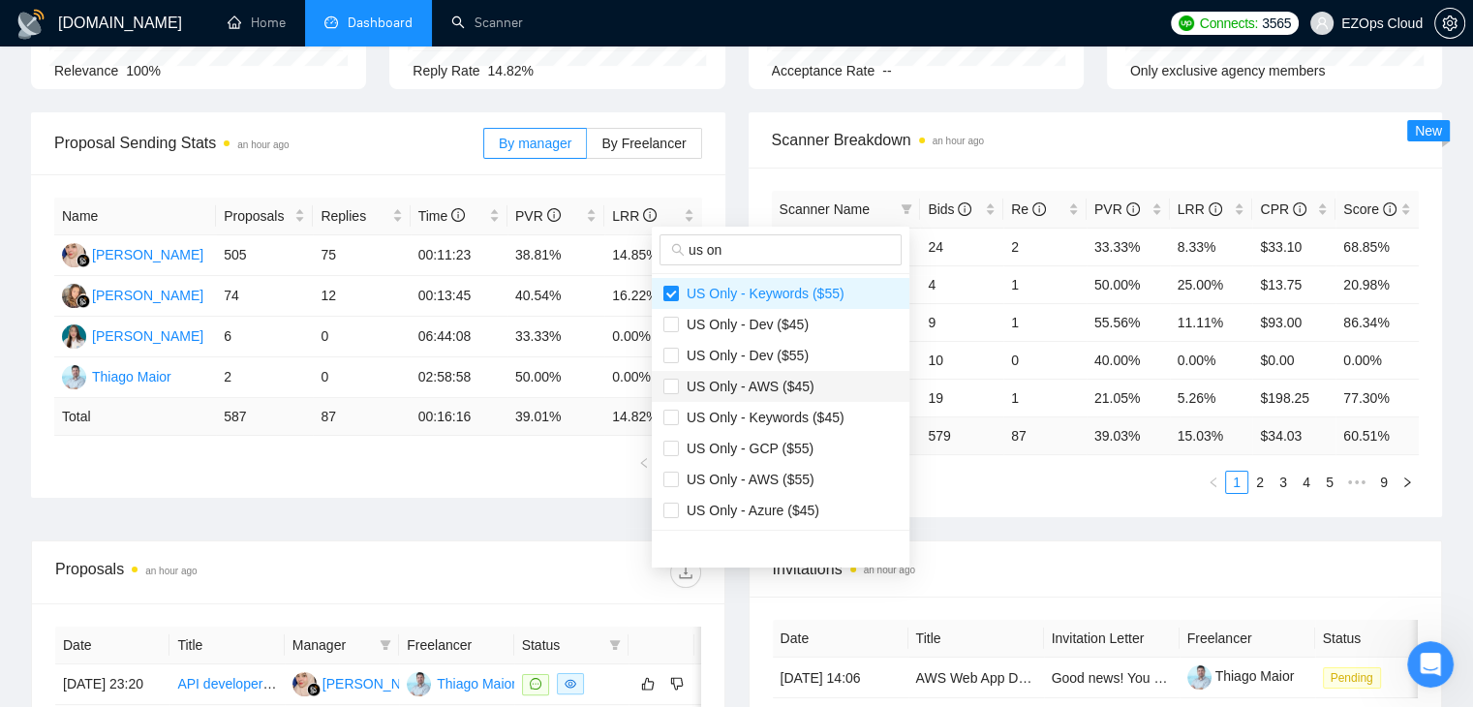
click at [793, 394] on span "US Only - AWS ($45)" at bounding box center [781, 386] width 234 height 21
checkbox input "true"
click at [796, 426] on span "US Only - Keywords ($45)" at bounding box center [781, 417] width 234 height 21
checkbox input "true"
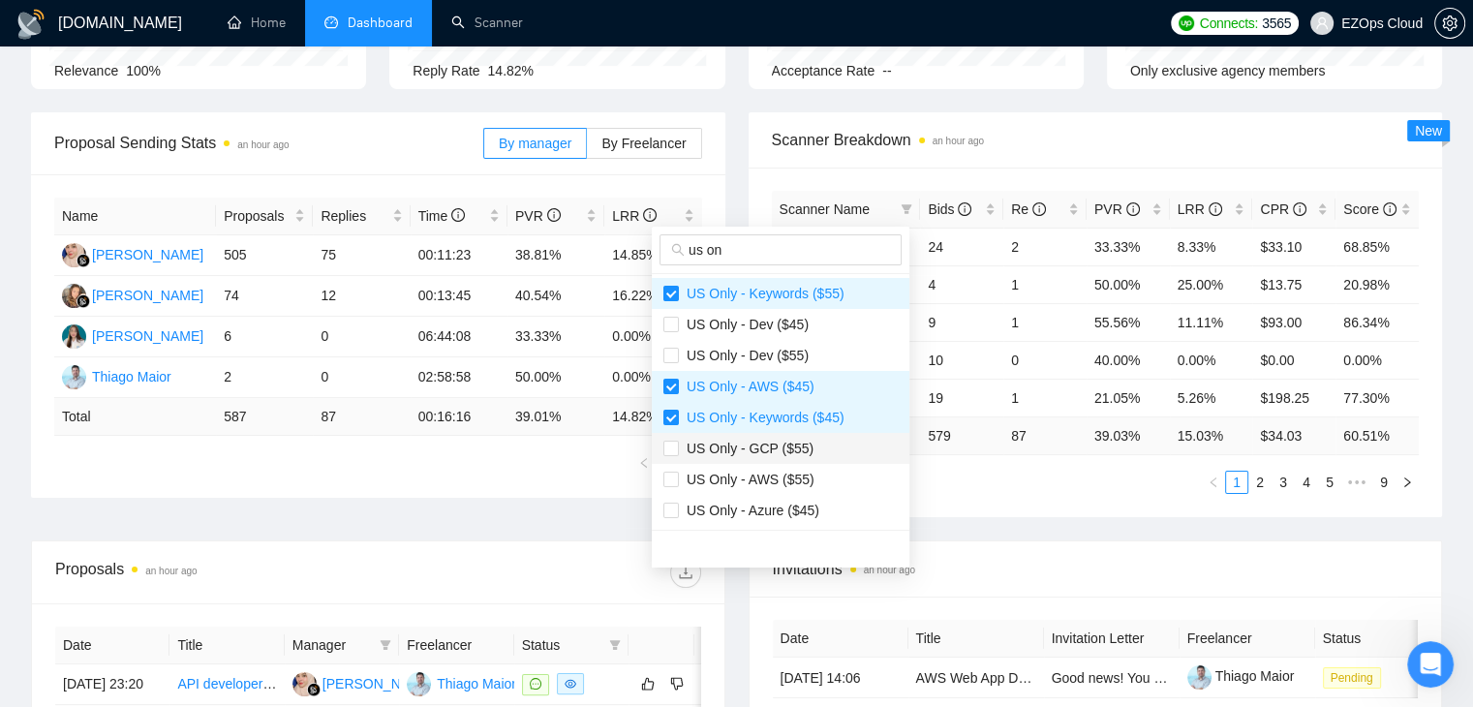
click at [799, 451] on span "US Only - GCP ($55)" at bounding box center [746, 448] width 135 height 15
checkbox input "true"
click at [795, 479] on span "US Only - AWS ($55)" at bounding box center [747, 479] width 136 height 15
checkbox input "true"
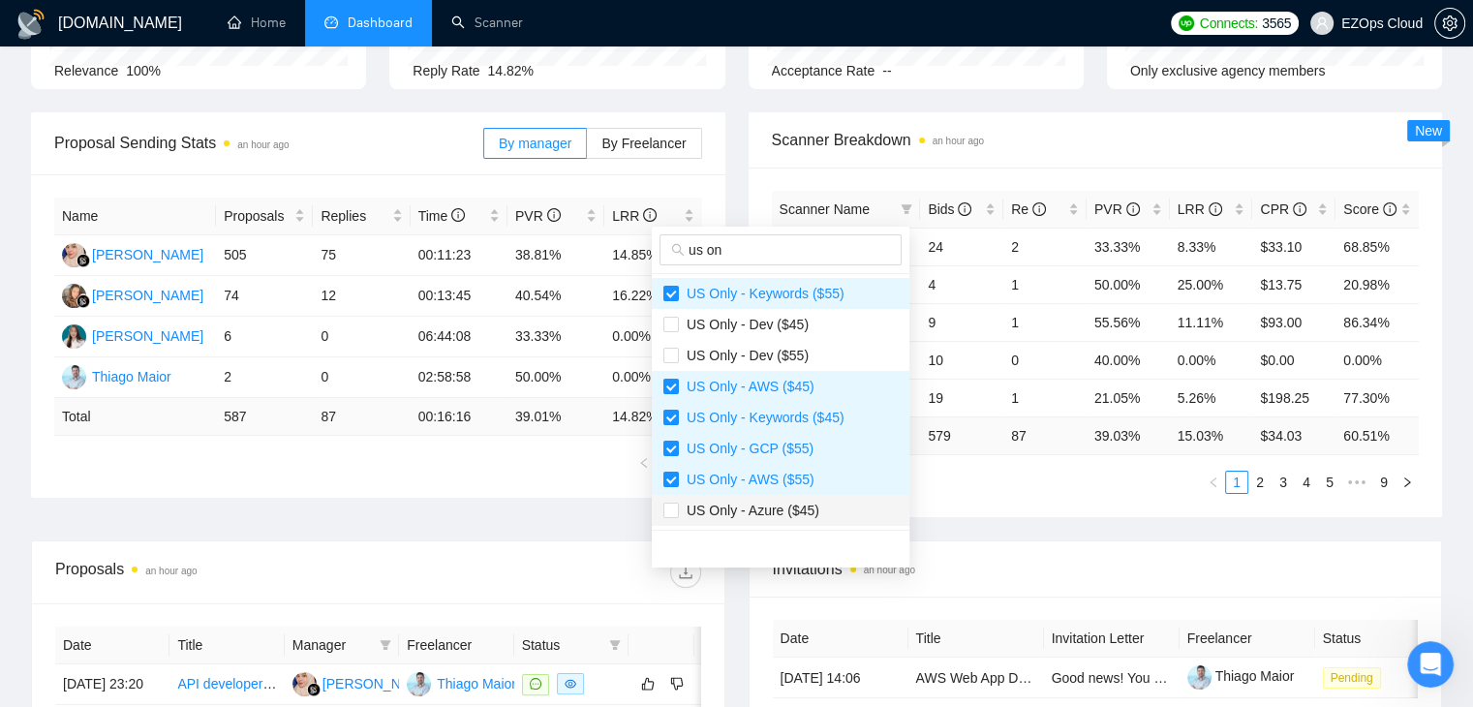
click at [798, 515] on span "US Only - Azure ($45)" at bounding box center [749, 510] width 140 height 15
checkbox input "true"
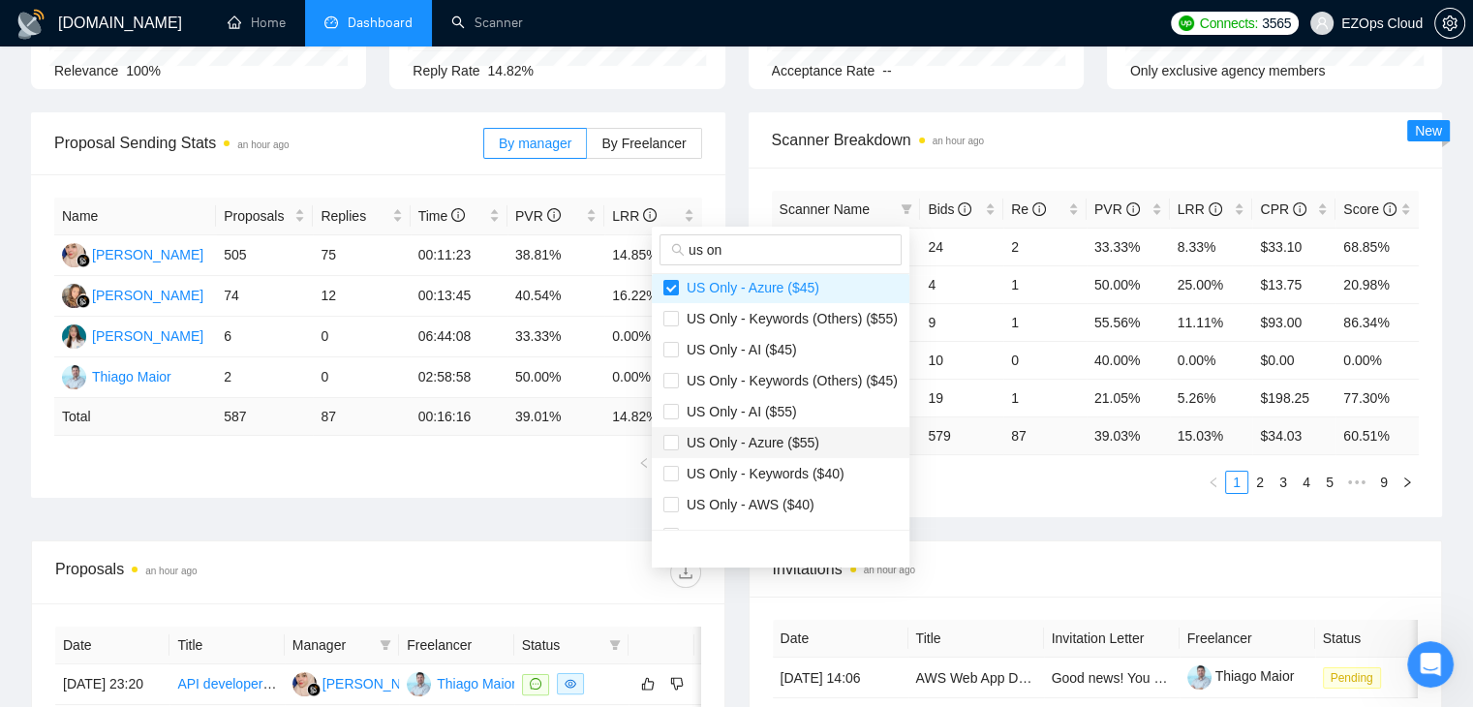
click at [659, 448] on li "US Only - Azure ($55)" at bounding box center [781, 442] width 258 height 31
checkbox input "true"
click at [713, 467] on span "US Only - Keywords ($40)" at bounding box center [762, 473] width 166 height 15
checkbox input "true"
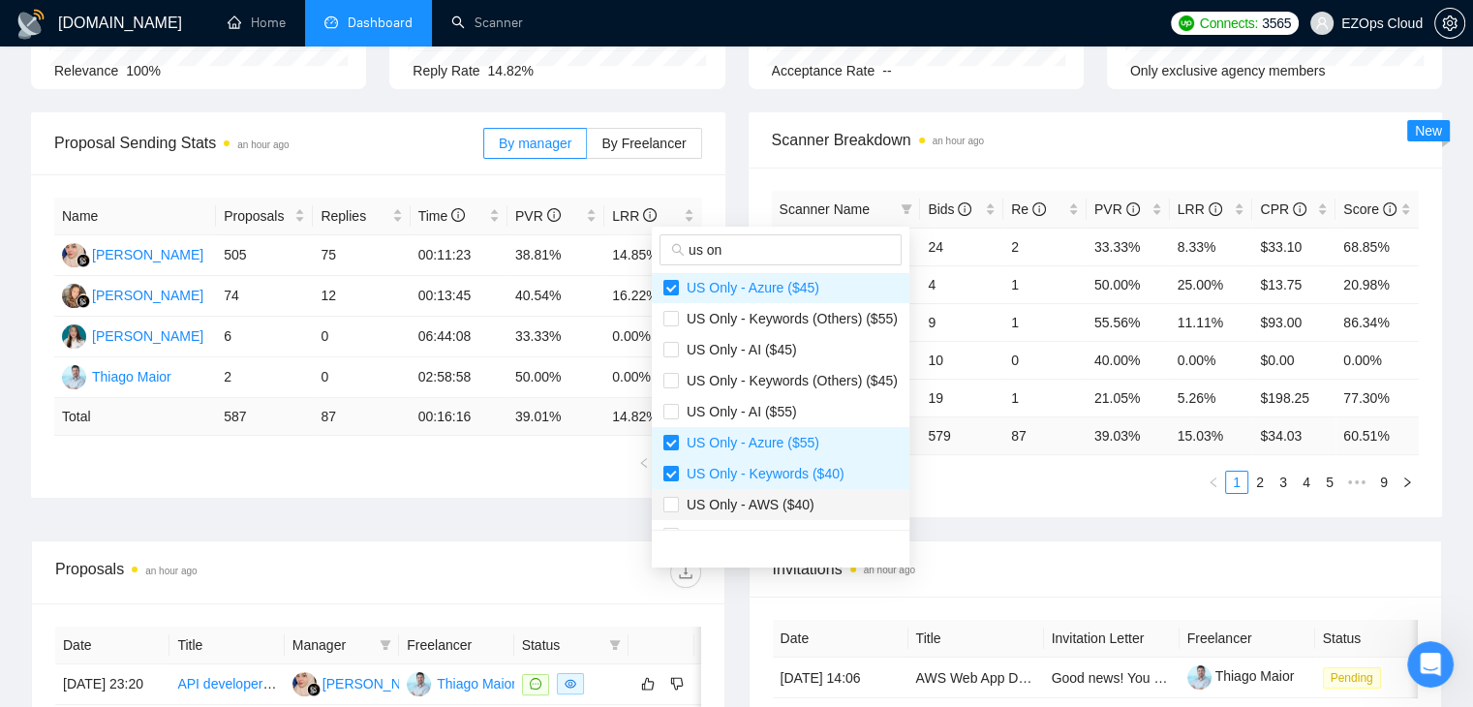
click at [775, 504] on span "US Only - AWS ($40)" at bounding box center [747, 504] width 136 height 15
checkbox input "true"
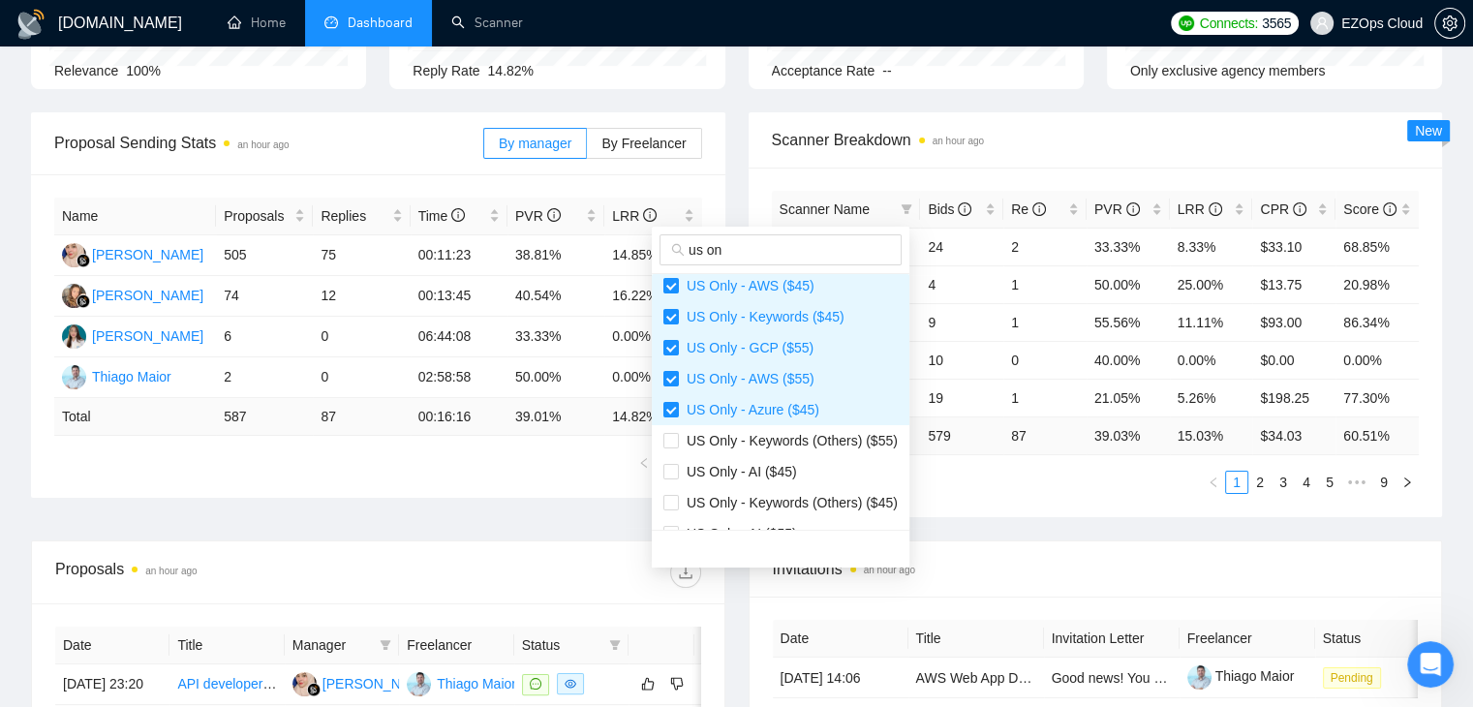
scroll to position [248, 0]
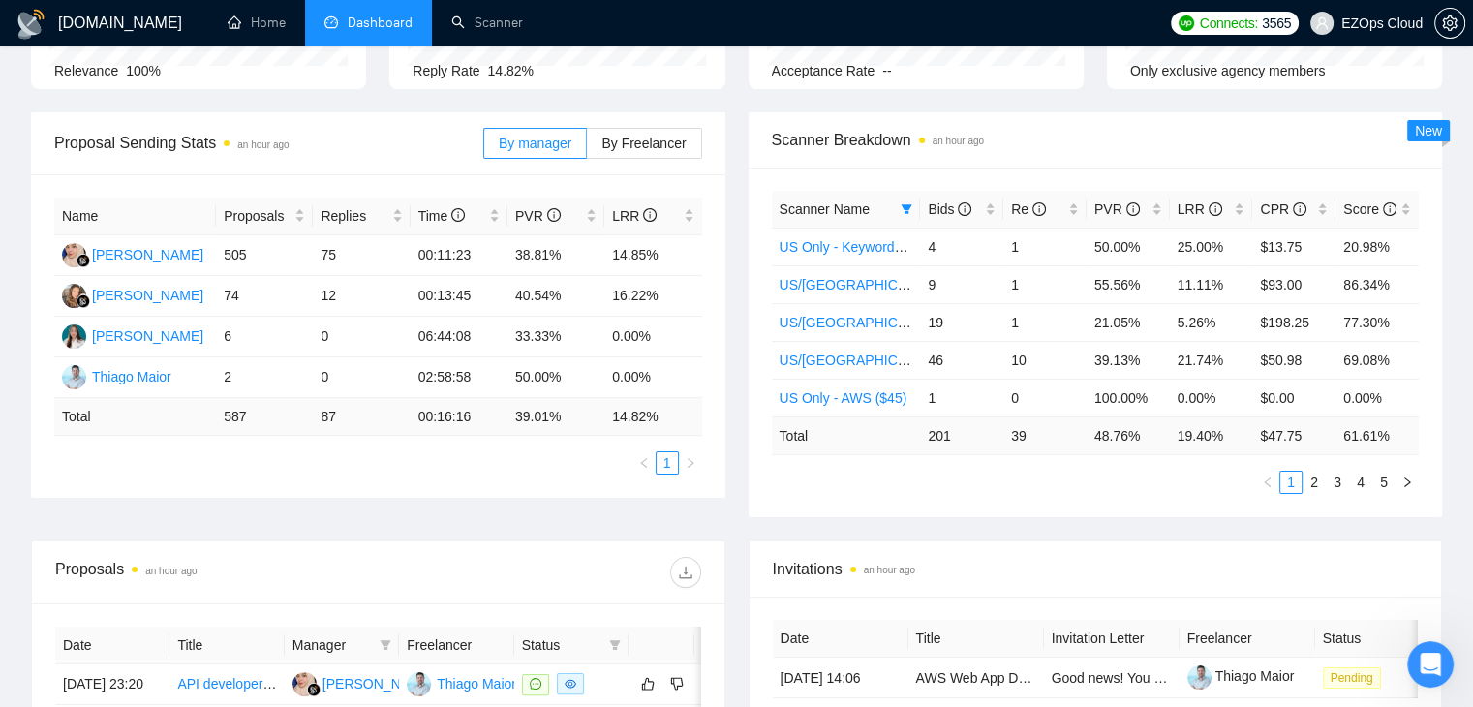
click at [980, 507] on div "Scanner Name Bids Re PVR LRR CPR Score US Only - Keywords ($55) 4 1 50.00% 25.0…" at bounding box center [1096, 343] width 695 height 350
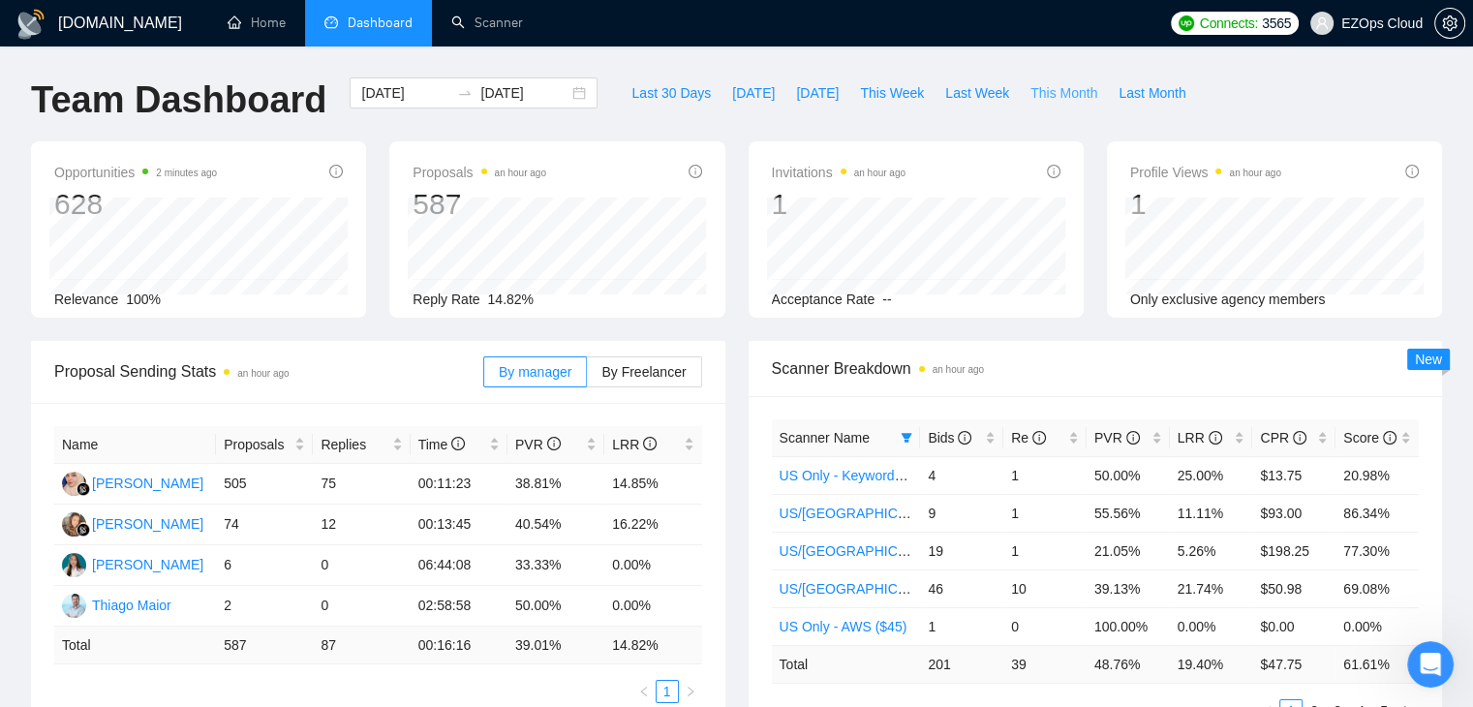
click at [1057, 97] on span "This Month" at bounding box center [1064, 92] width 67 height 21
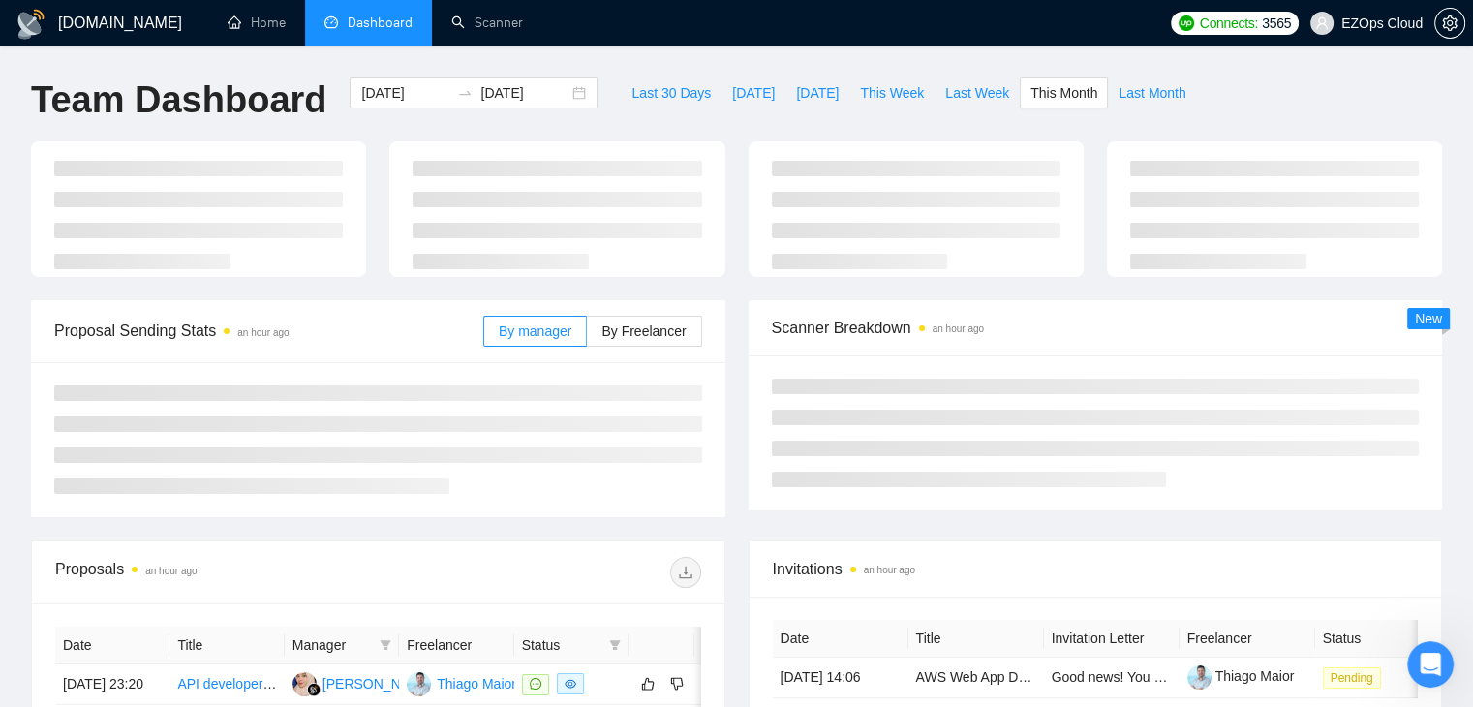
type input "2025-10-01"
type input "2025-10-31"
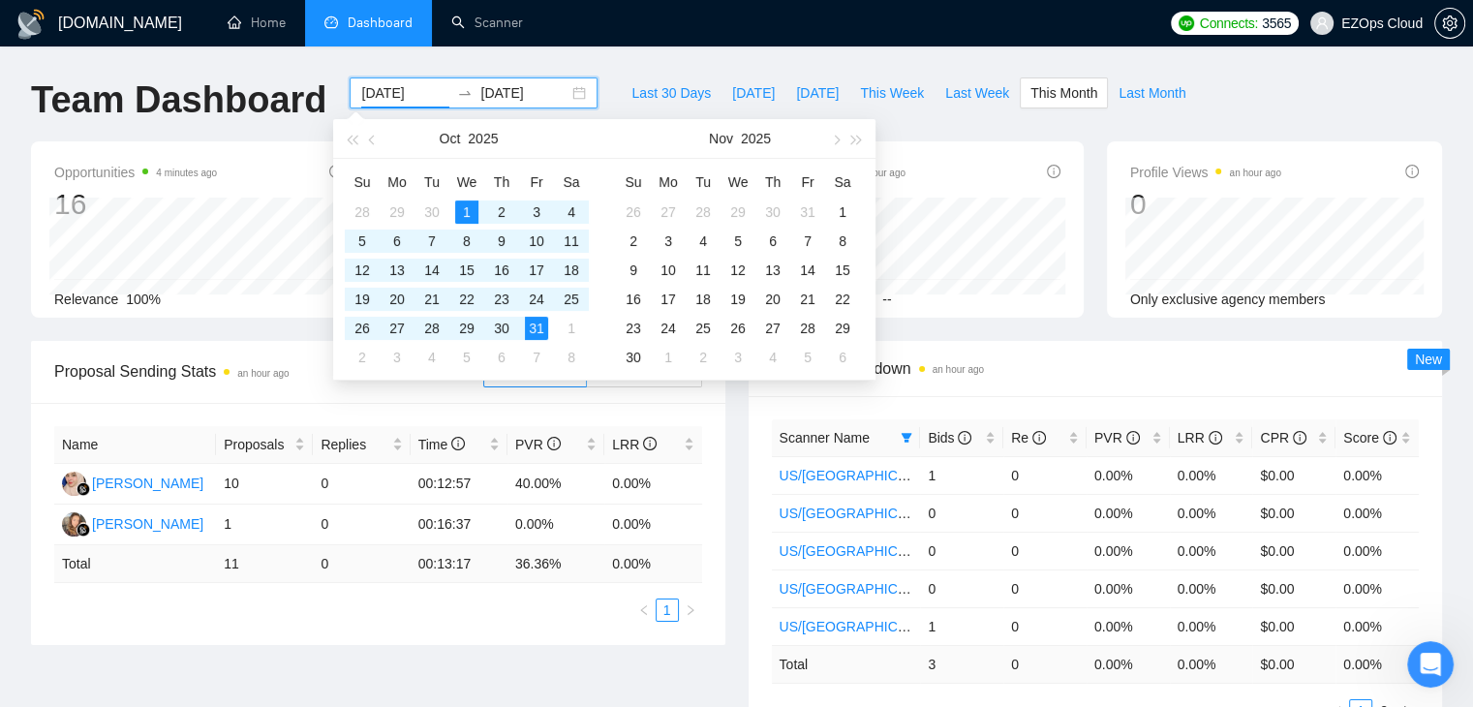
click at [369, 97] on input "2025-10-01" at bounding box center [405, 92] width 88 height 21
click at [373, 135] on span "button" at bounding box center [374, 140] width 10 height 10
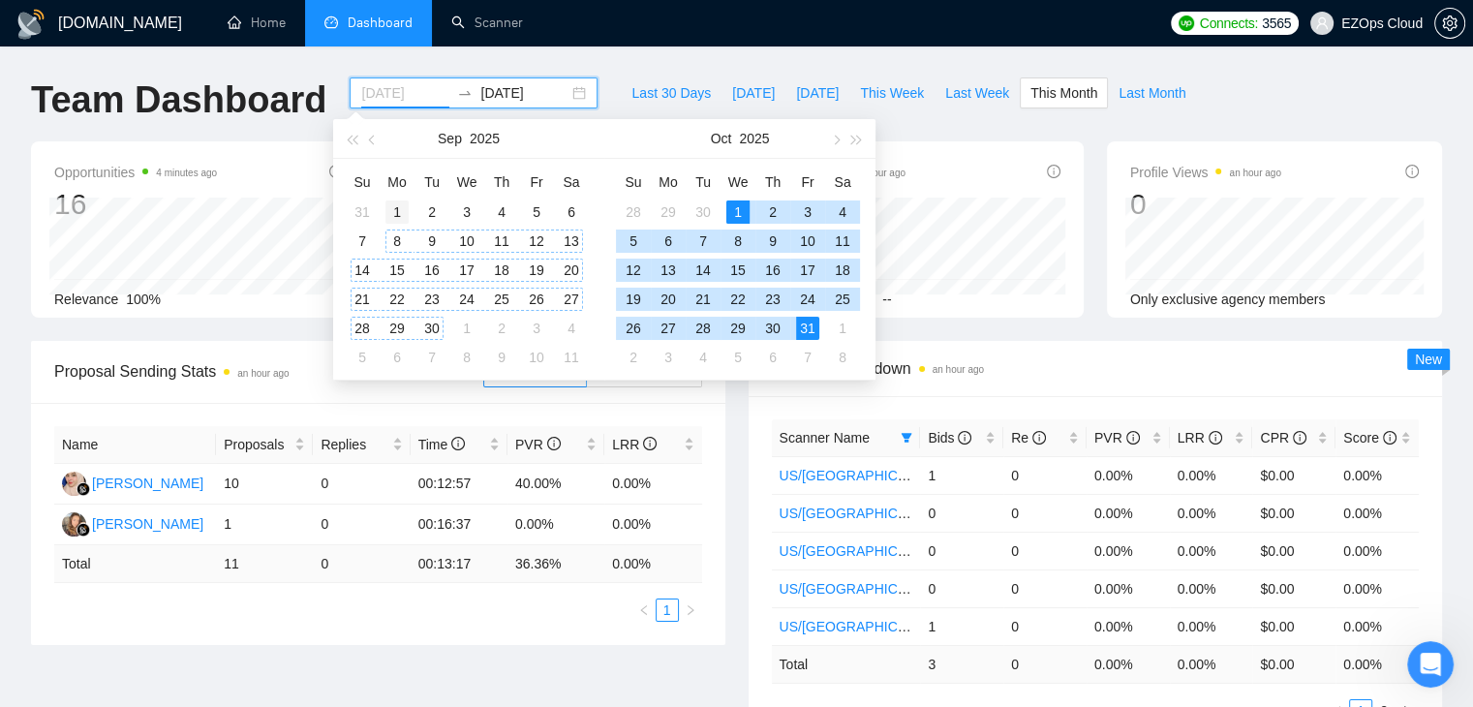
type input "2025-09-01"
click at [395, 202] on div "1" at bounding box center [397, 212] width 23 height 23
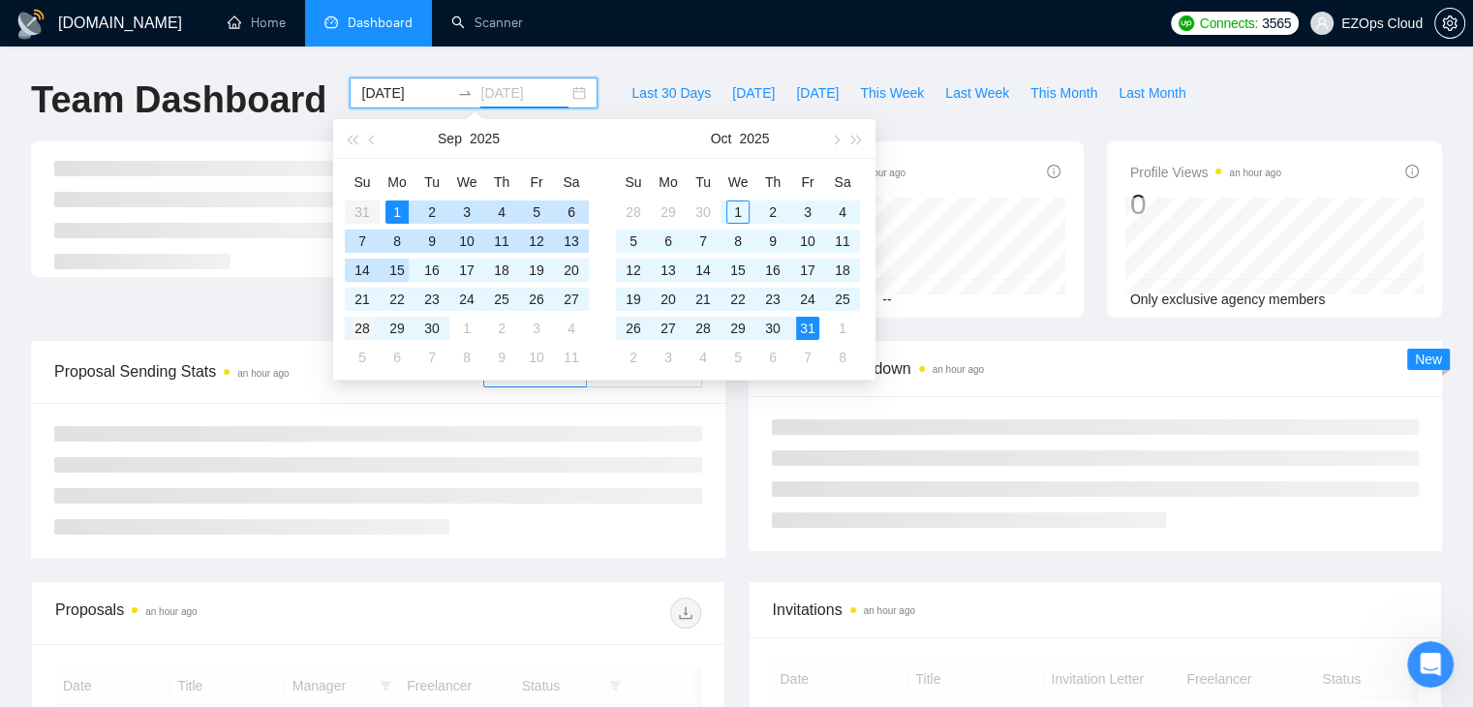
type input "2025-09-28"
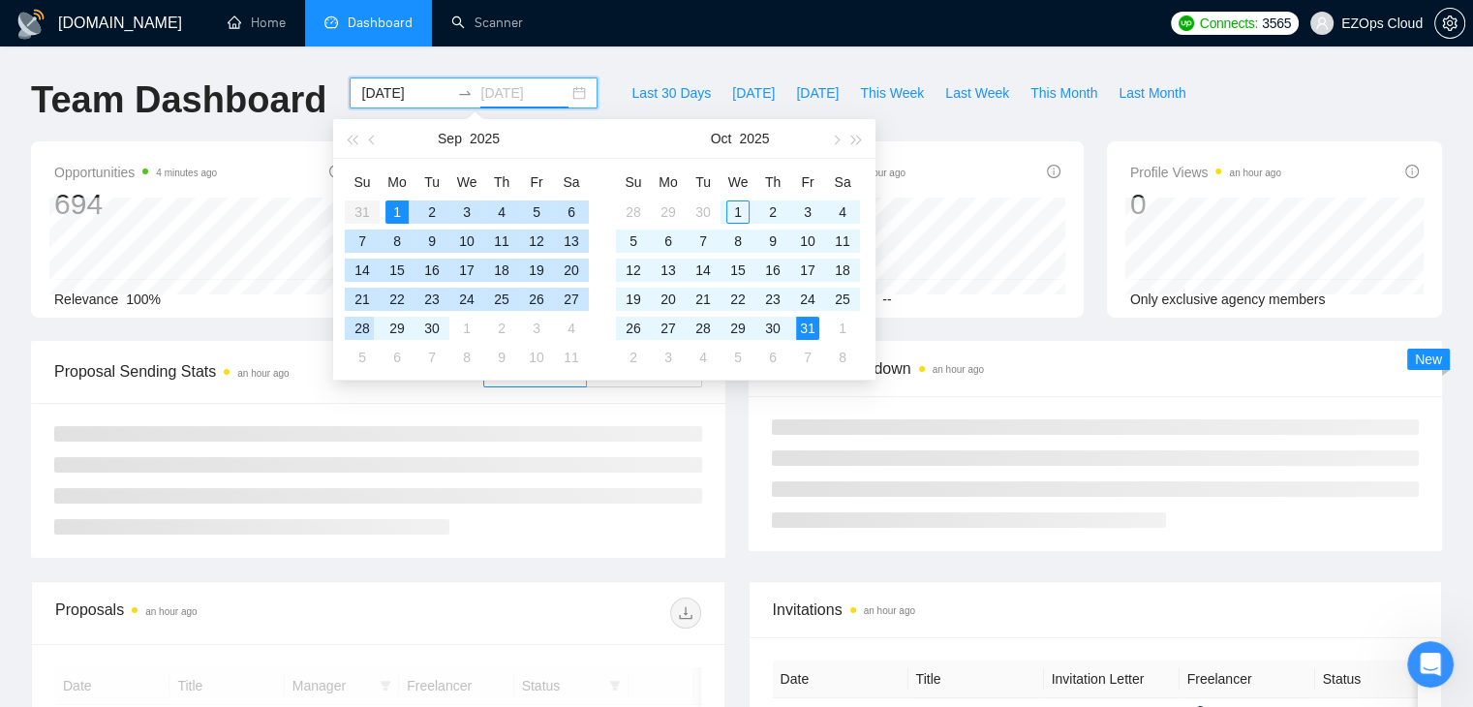
click at [360, 326] on div "28" at bounding box center [362, 328] width 23 height 23
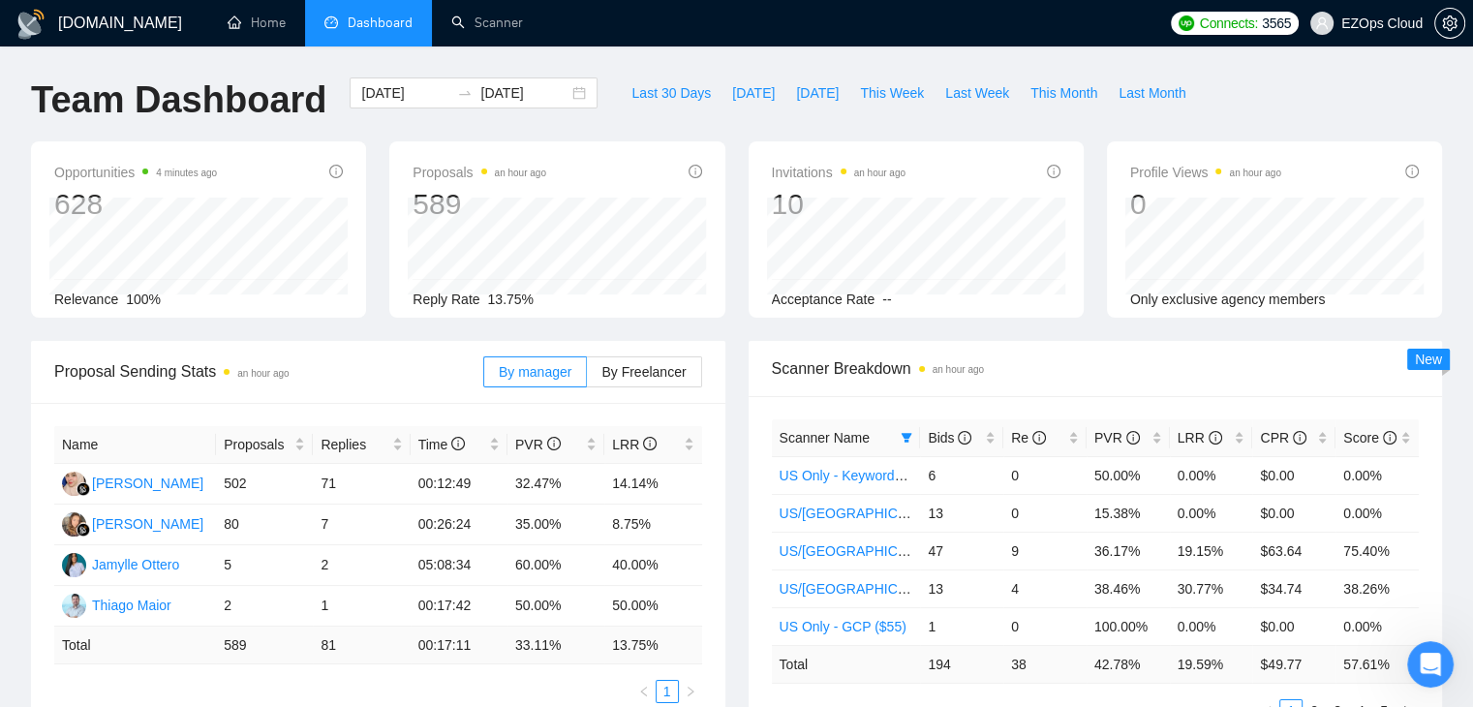
click at [752, 325] on div "Opportunities 4 minutes ago 628 Relevance 100% Proposals an hour ago 589 Reply …" at bounding box center [736, 241] width 1435 height 200
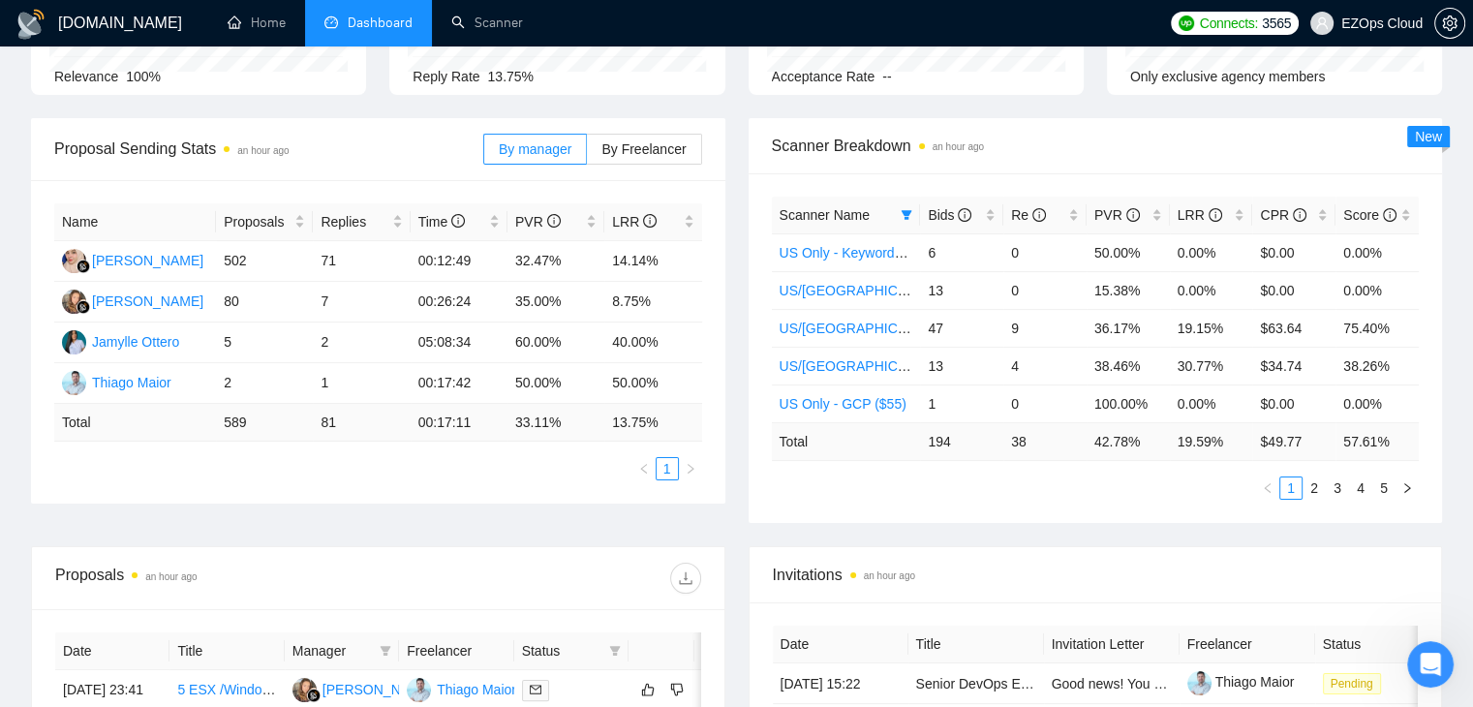
scroll to position [225, 0]
click at [902, 211] on icon "filter" at bounding box center [907, 213] width 12 height 12
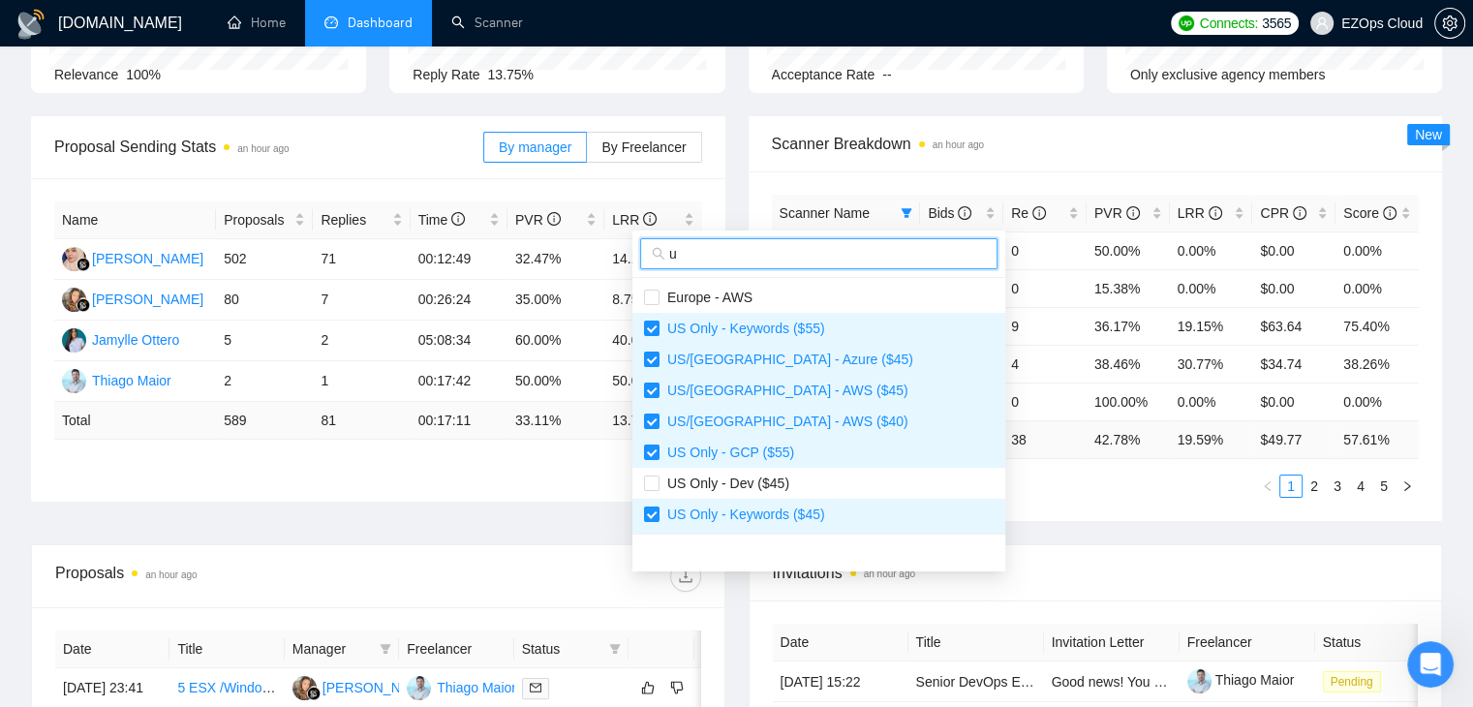
click at [828, 253] on input "u" at bounding box center [827, 253] width 317 height 21
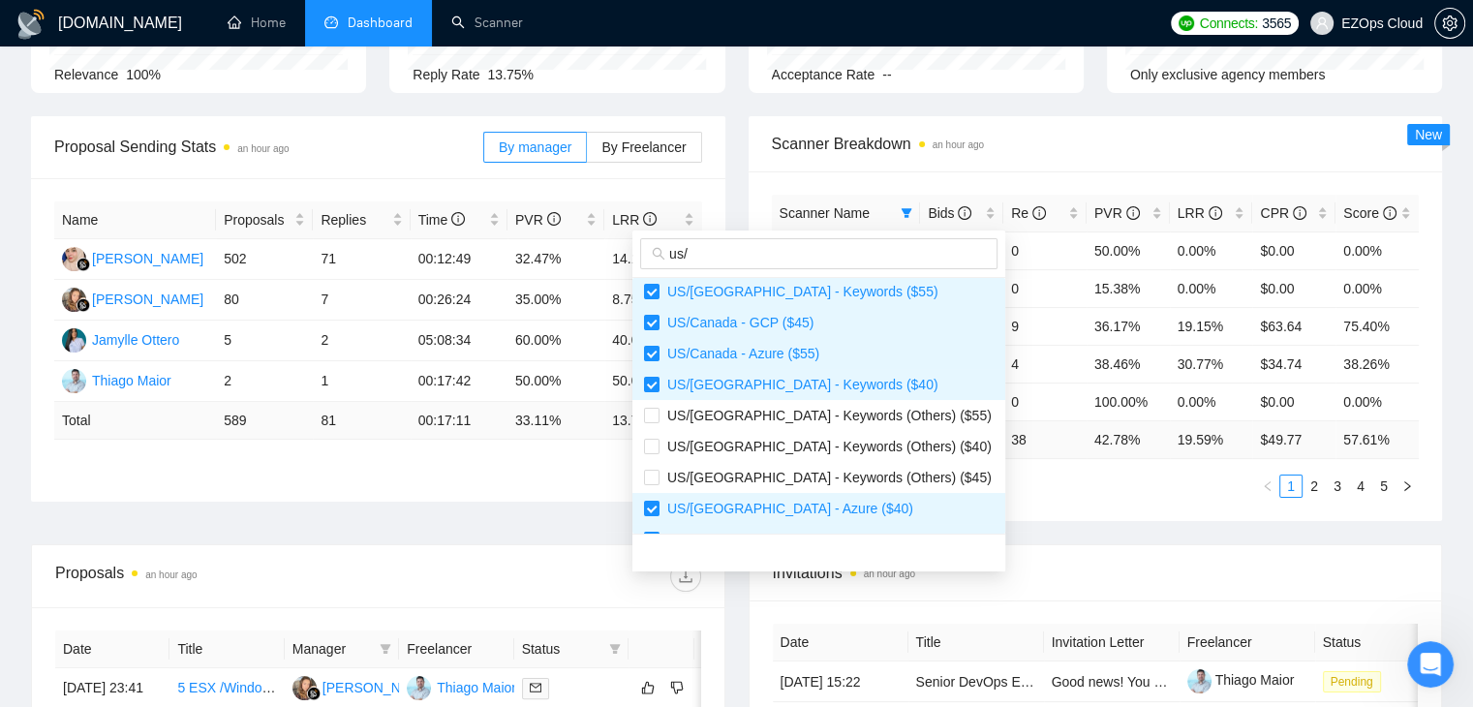
scroll to position [248, 0]
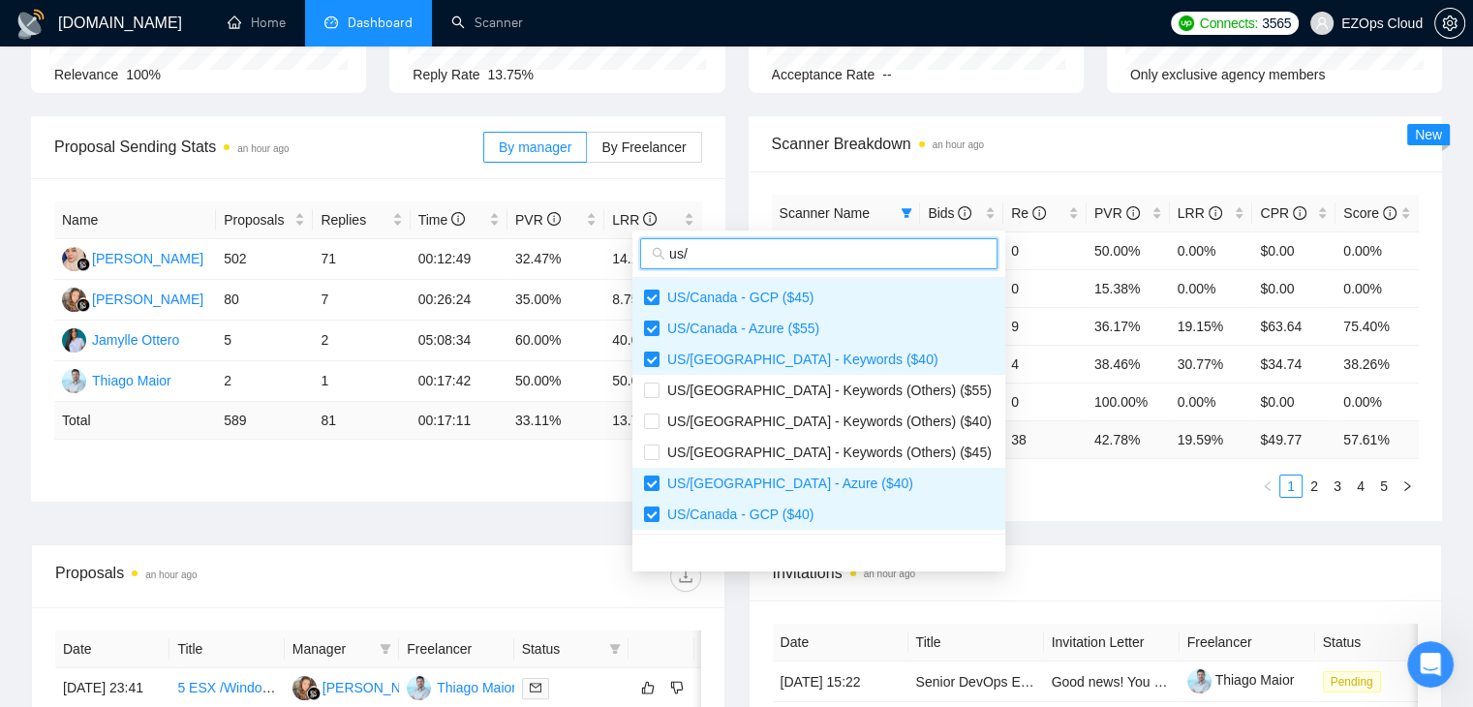
click at [769, 256] on input "us/" at bounding box center [827, 253] width 317 height 21
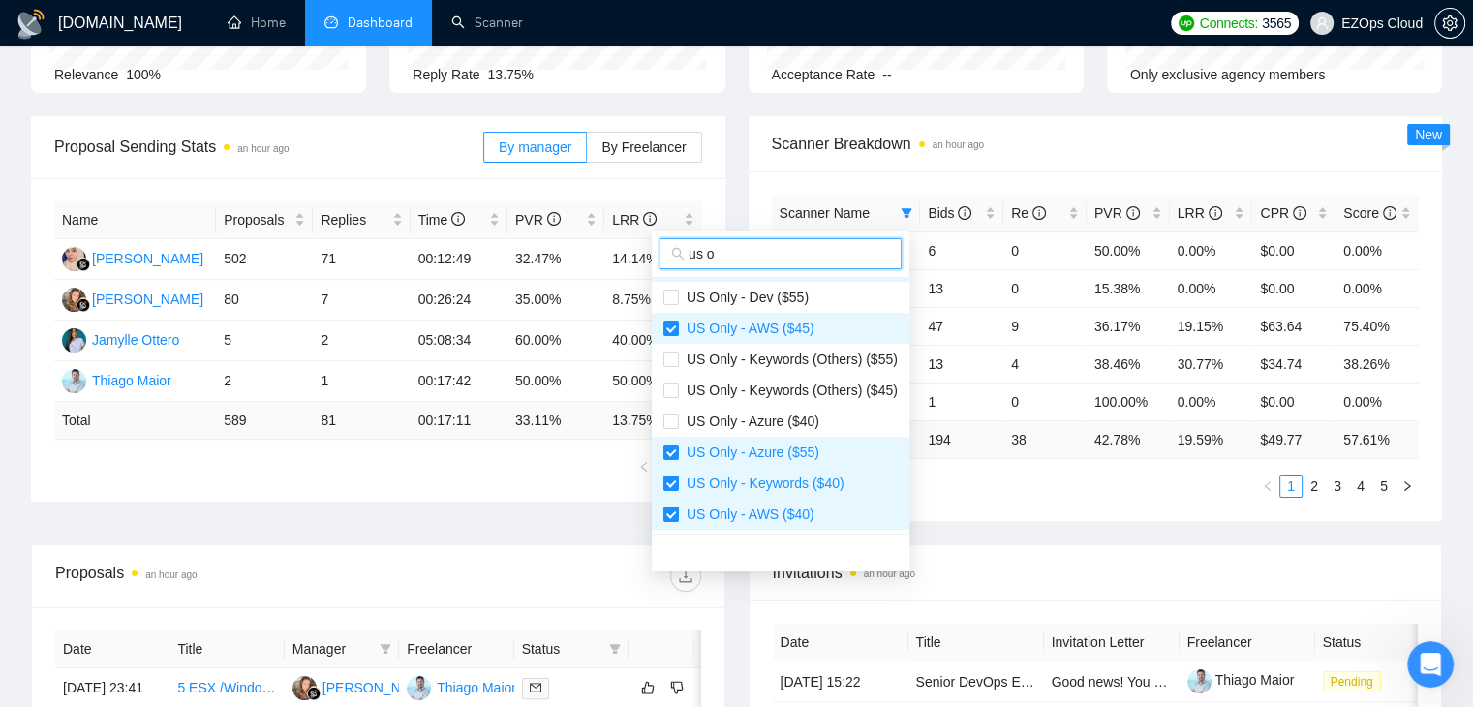
scroll to position [186, 0]
type input "us on"
click at [827, 417] on span "US Only - Azure ($40)" at bounding box center [781, 421] width 234 height 21
checkbox input "true"
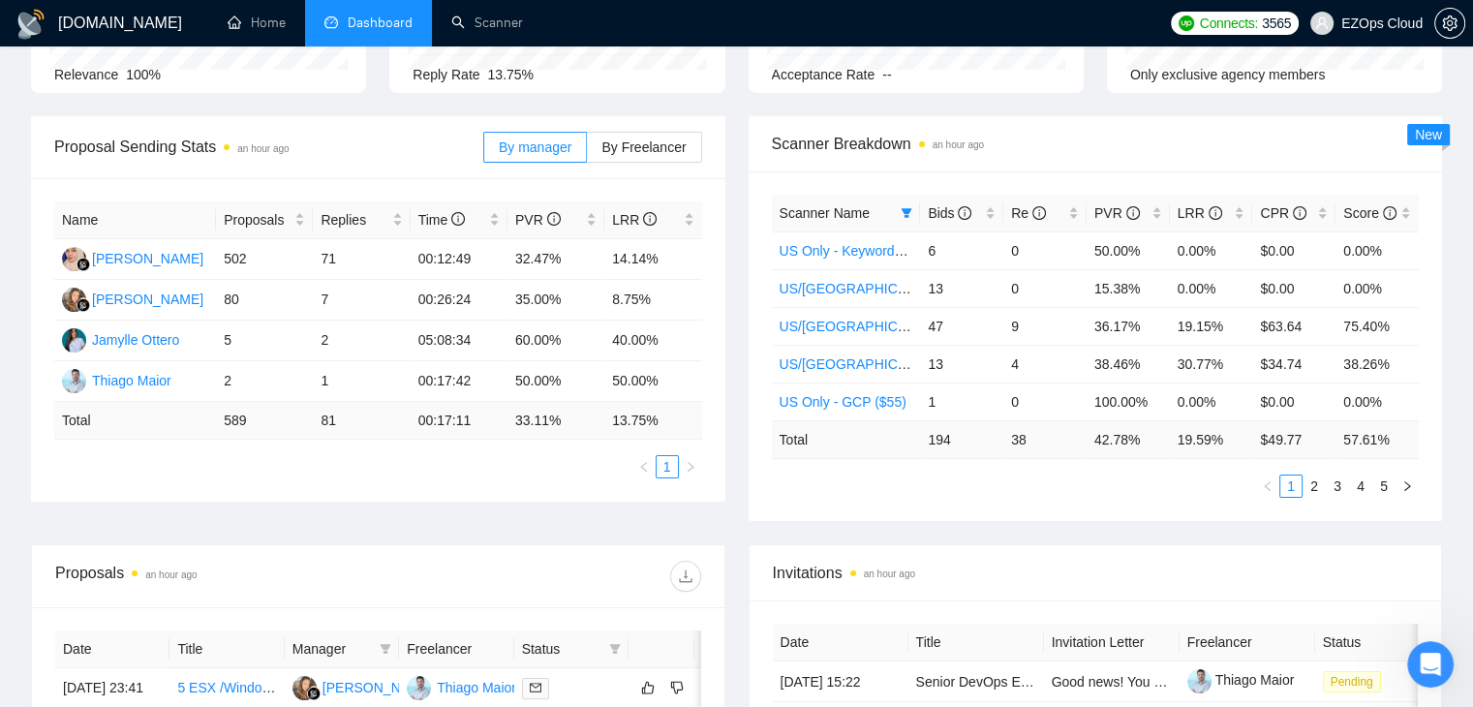
click at [1006, 515] on div "Scanner Name Bids Re PVR LRR CPR Score US Only - Keywords ($55) 6 0 50.00% 0.00…" at bounding box center [1096, 346] width 695 height 350
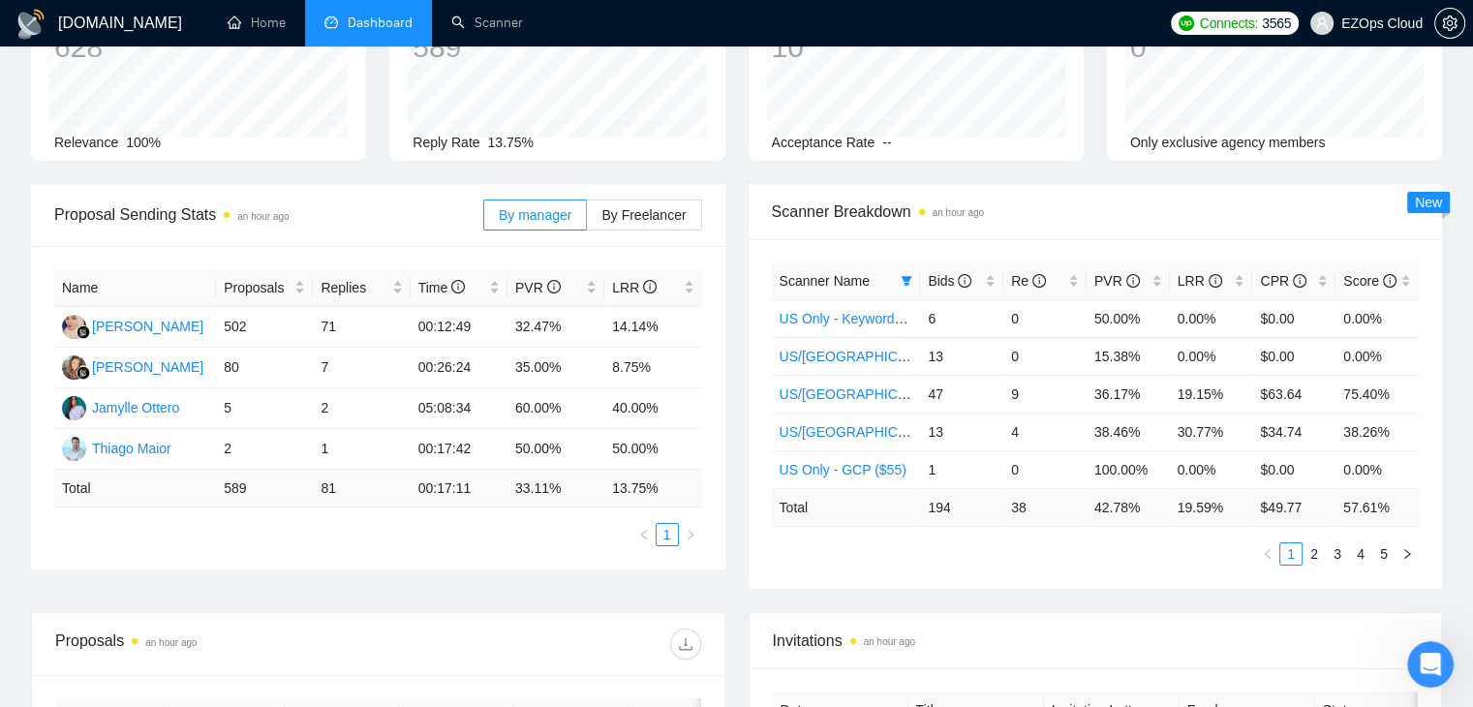
scroll to position [0, 0]
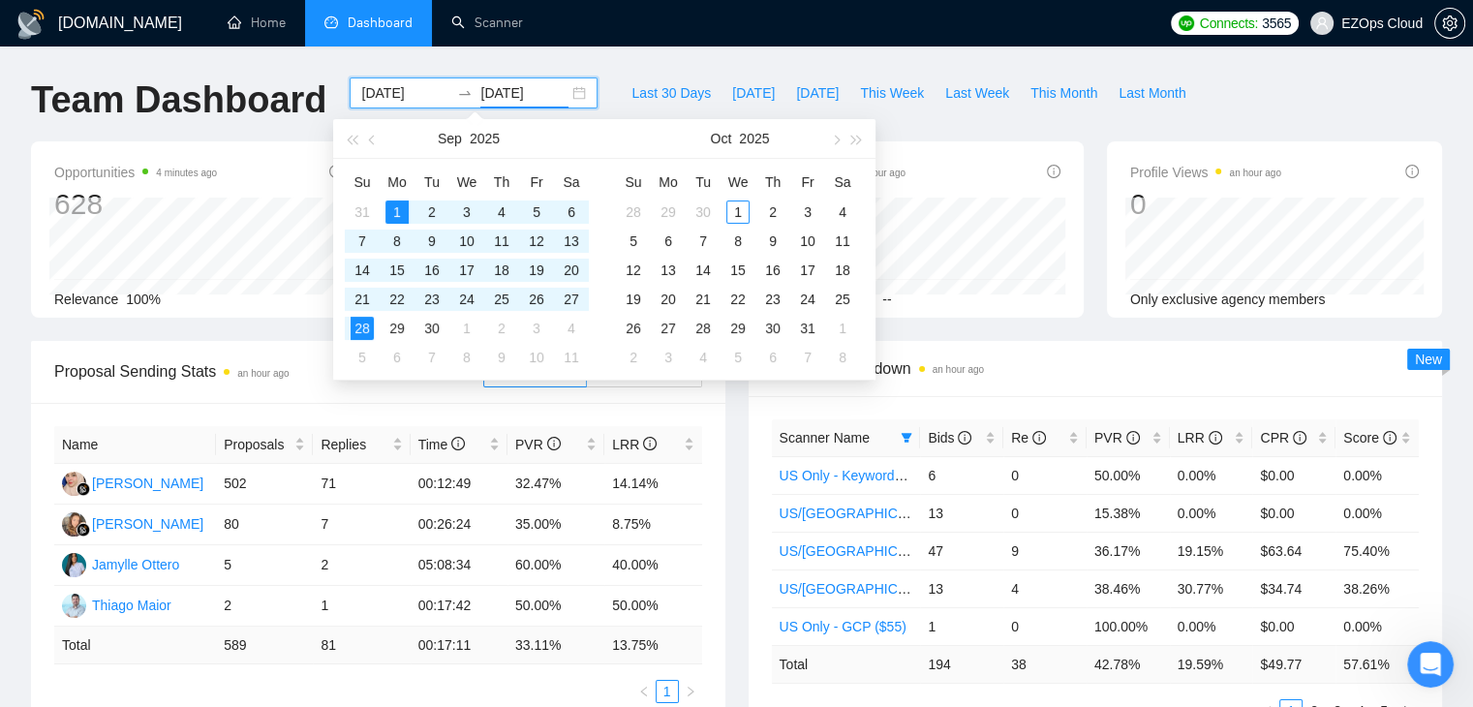
click at [516, 86] on input "2025-09-28" at bounding box center [524, 92] width 88 height 21
click at [397, 206] on div "1" at bounding box center [397, 212] width 23 height 23
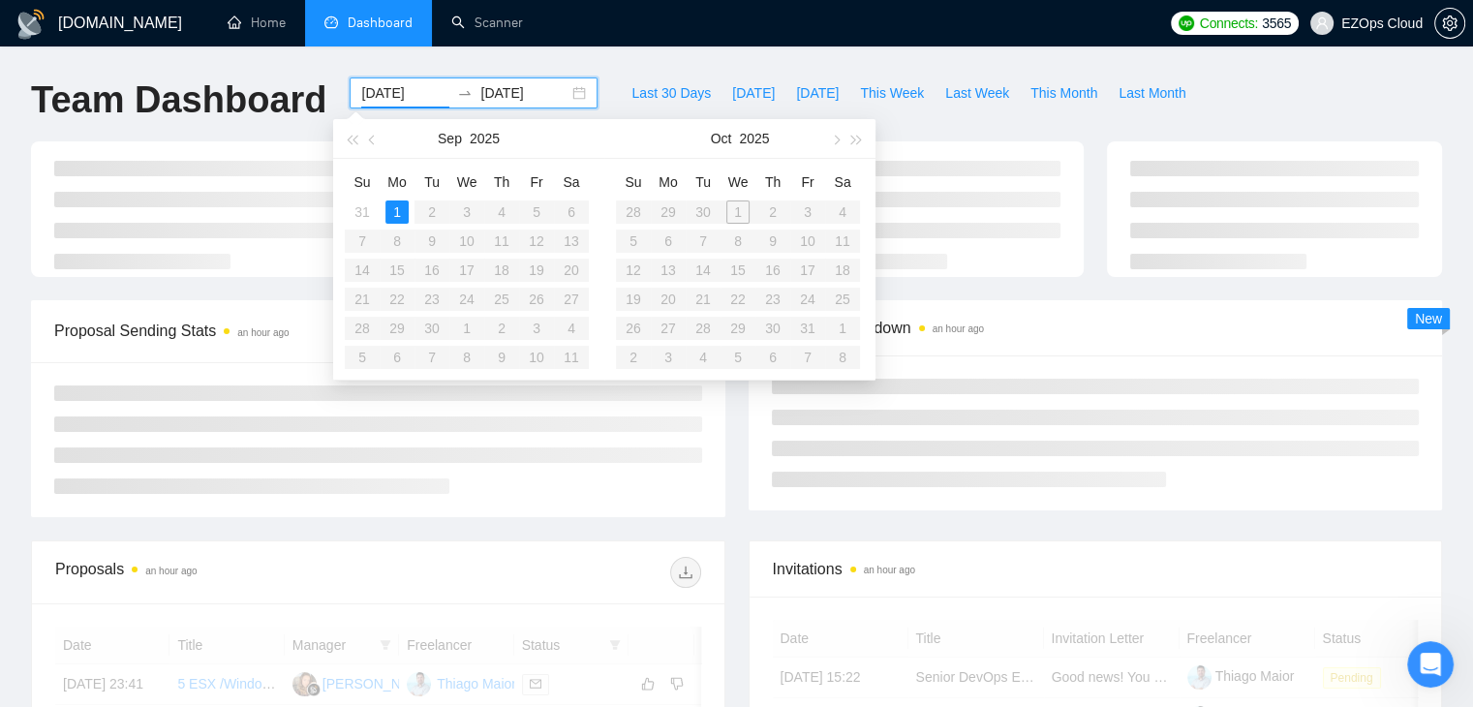
click at [359, 241] on table "Su Mo Tu We Th Fr Sa 31 1 2 3 4 5 6 7 8 9 10 11 12 13 14 15 16 17 18 19 20 21 2…" at bounding box center [467, 269] width 244 height 205
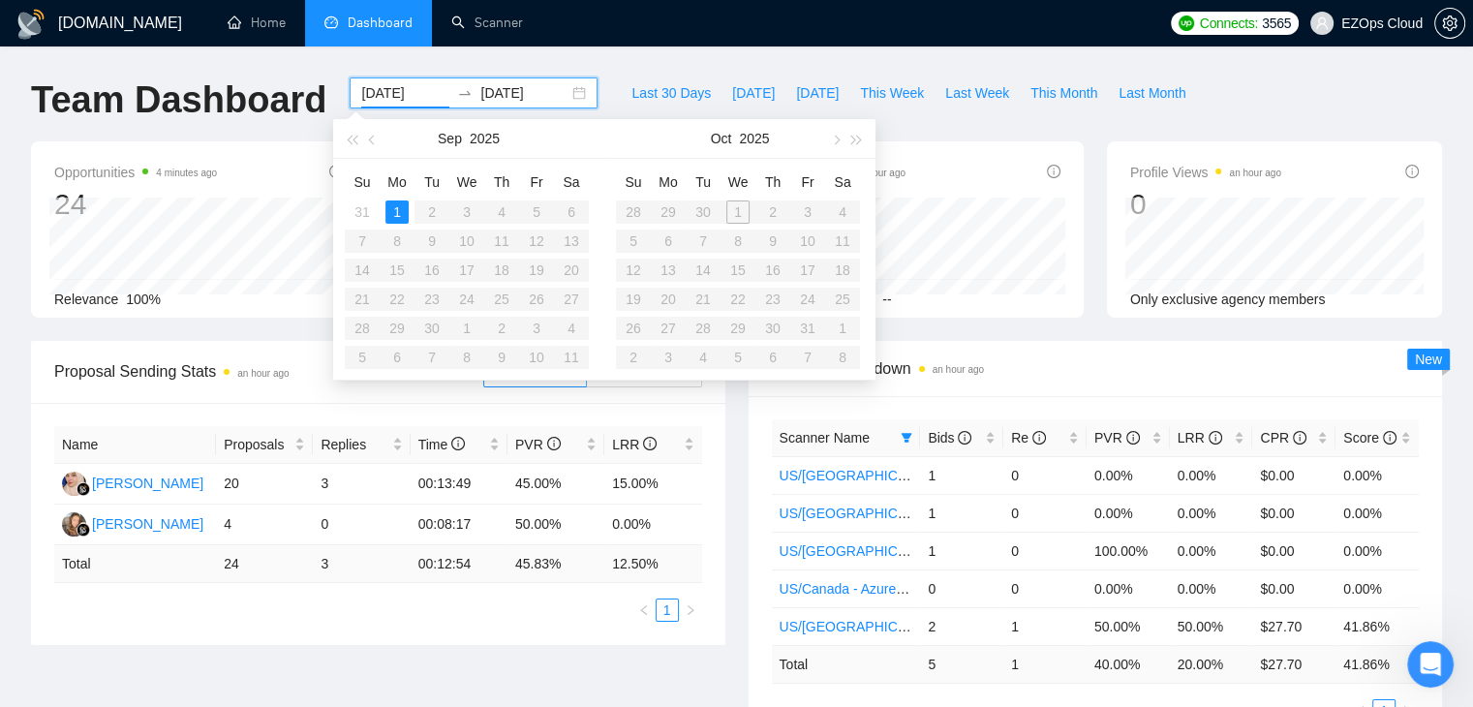
click at [359, 241] on table "Su Mo Tu We Th Fr Sa 31 1 2 3 4 5 6 7 8 9 10 11 12 13 14 15 16 17 18 19 20 21 2…" at bounding box center [467, 269] width 244 height 205
click at [515, 90] on input "2025-09-01" at bounding box center [524, 92] width 88 height 21
type input "2025-09-07"
click at [360, 240] on div "7" at bounding box center [362, 241] width 23 height 23
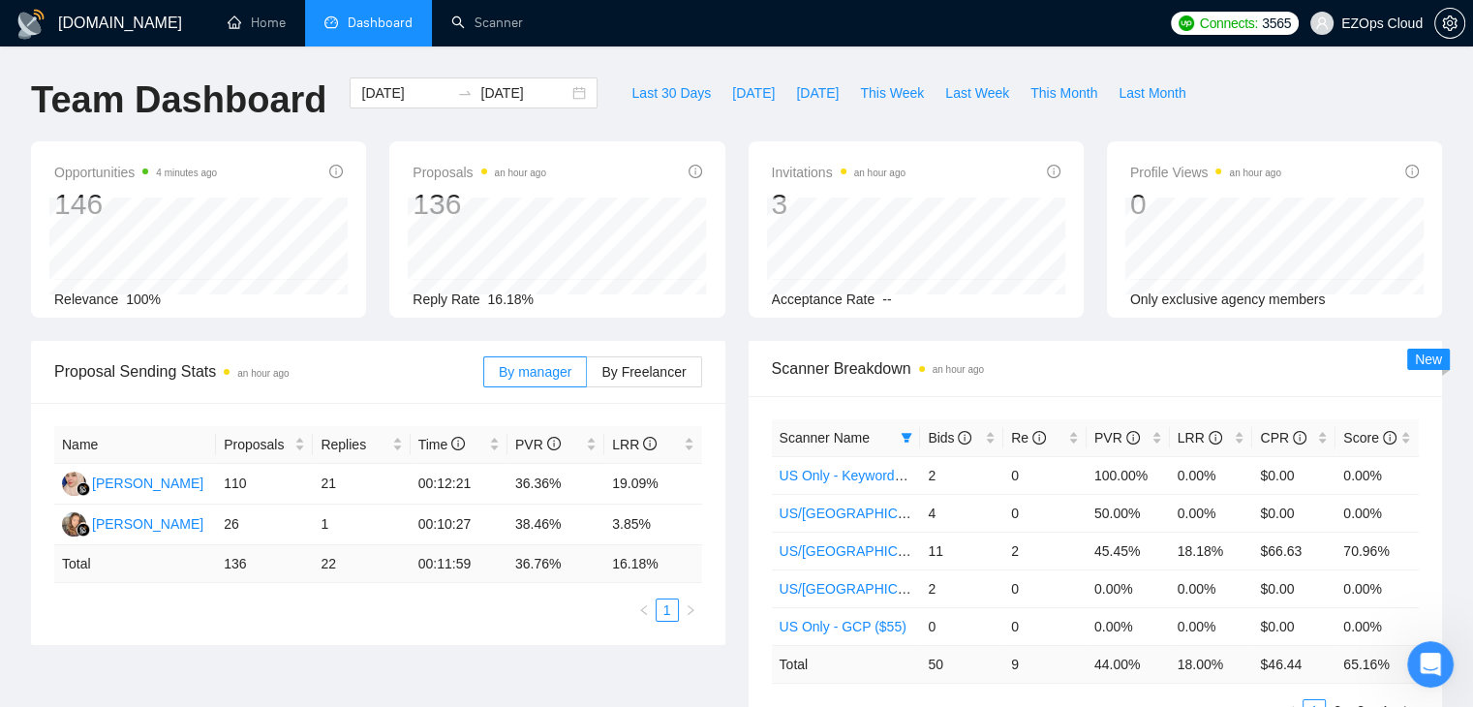
click at [1292, 117] on div "Team Dashboard 2025-09-01 2025-09-07 Last 30 Days Today Yesterday This Week Las…" at bounding box center [736, 109] width 1435 height 64
click at [910, 435] on icon "filter" at bounding box center [907, 438] width 11 height 10
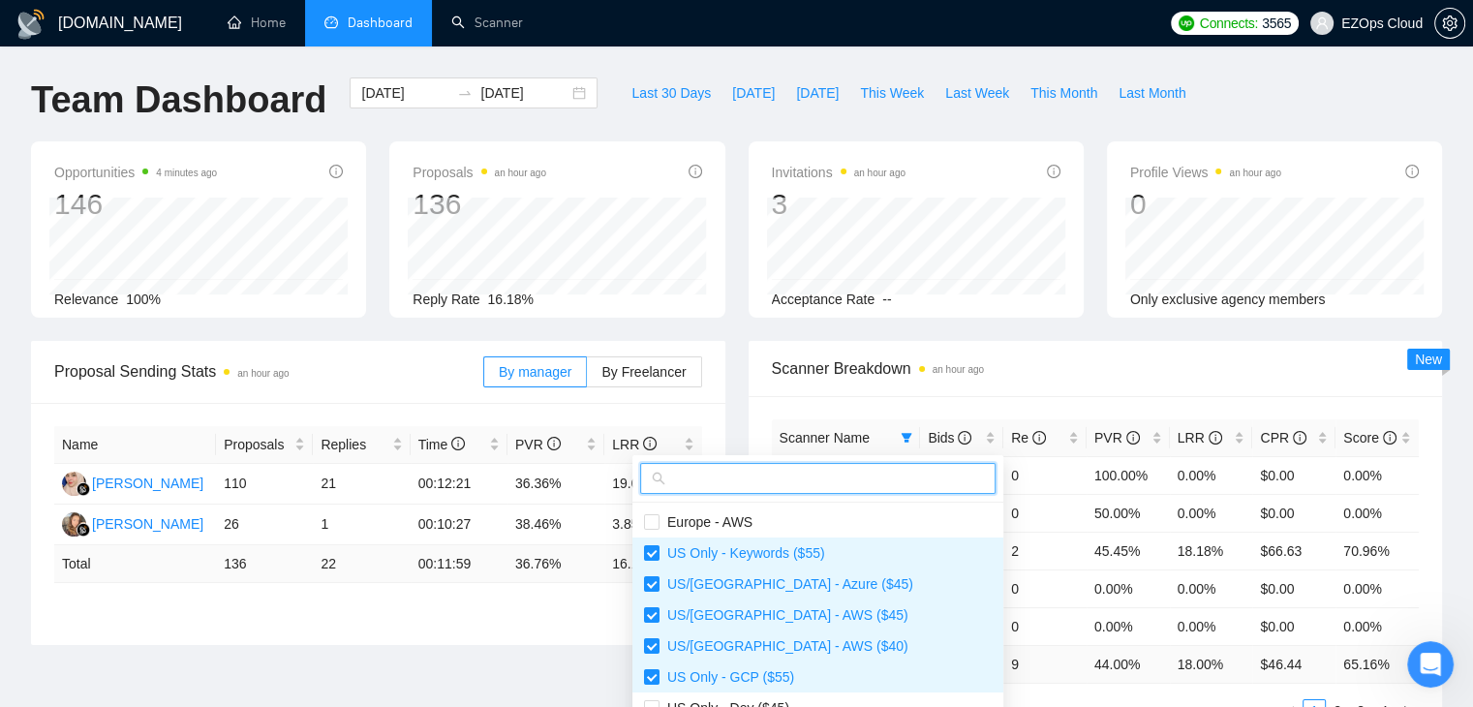
click at [767, 477] on input "text" at bounding box center [826, 478] width 315 height 21
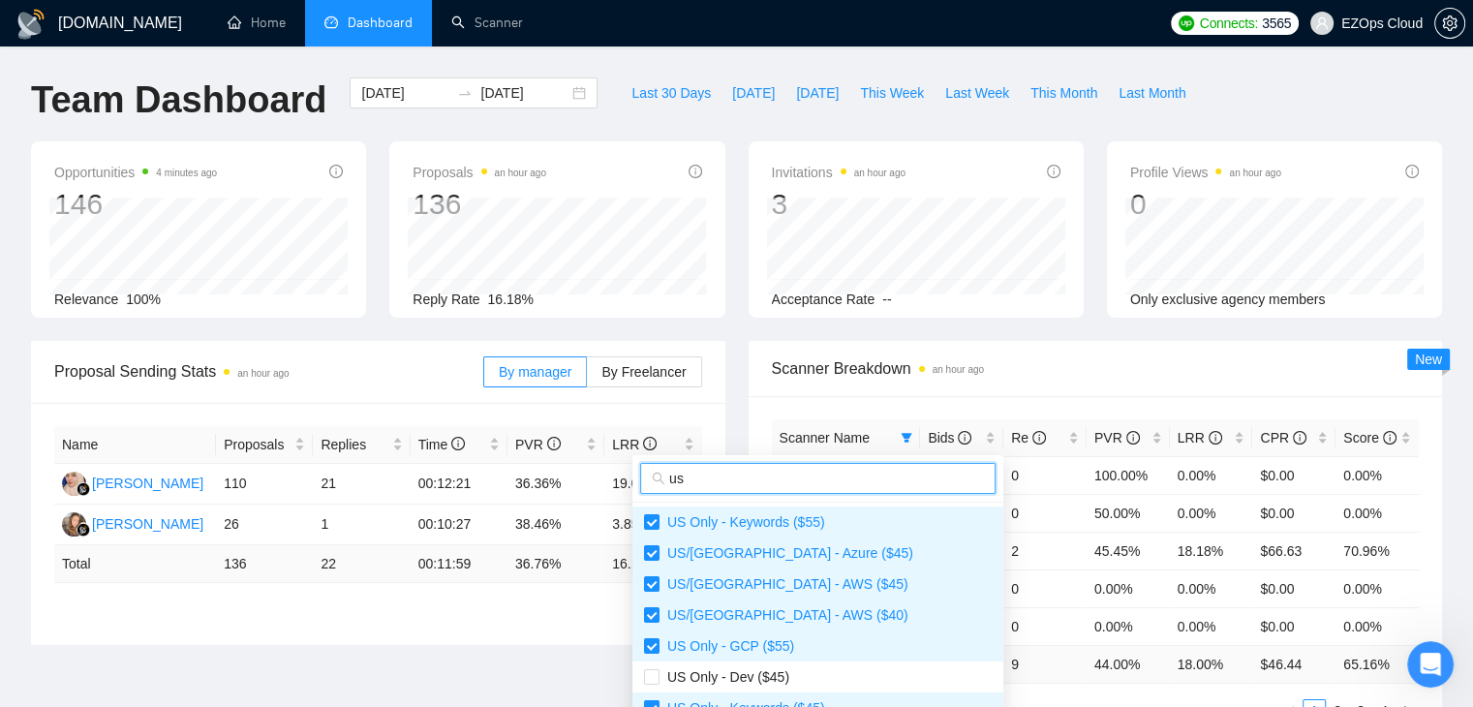
type input "us/"
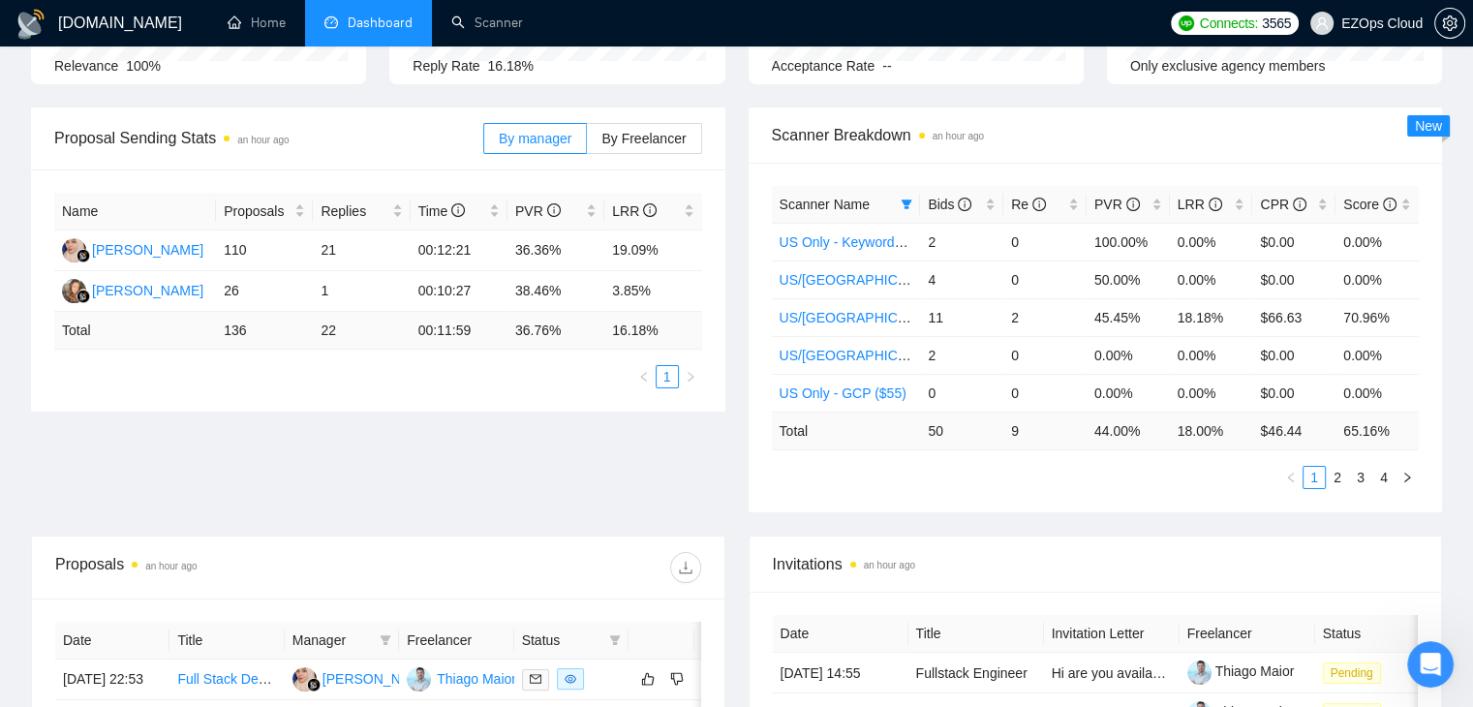
scroll to position [244, 0]
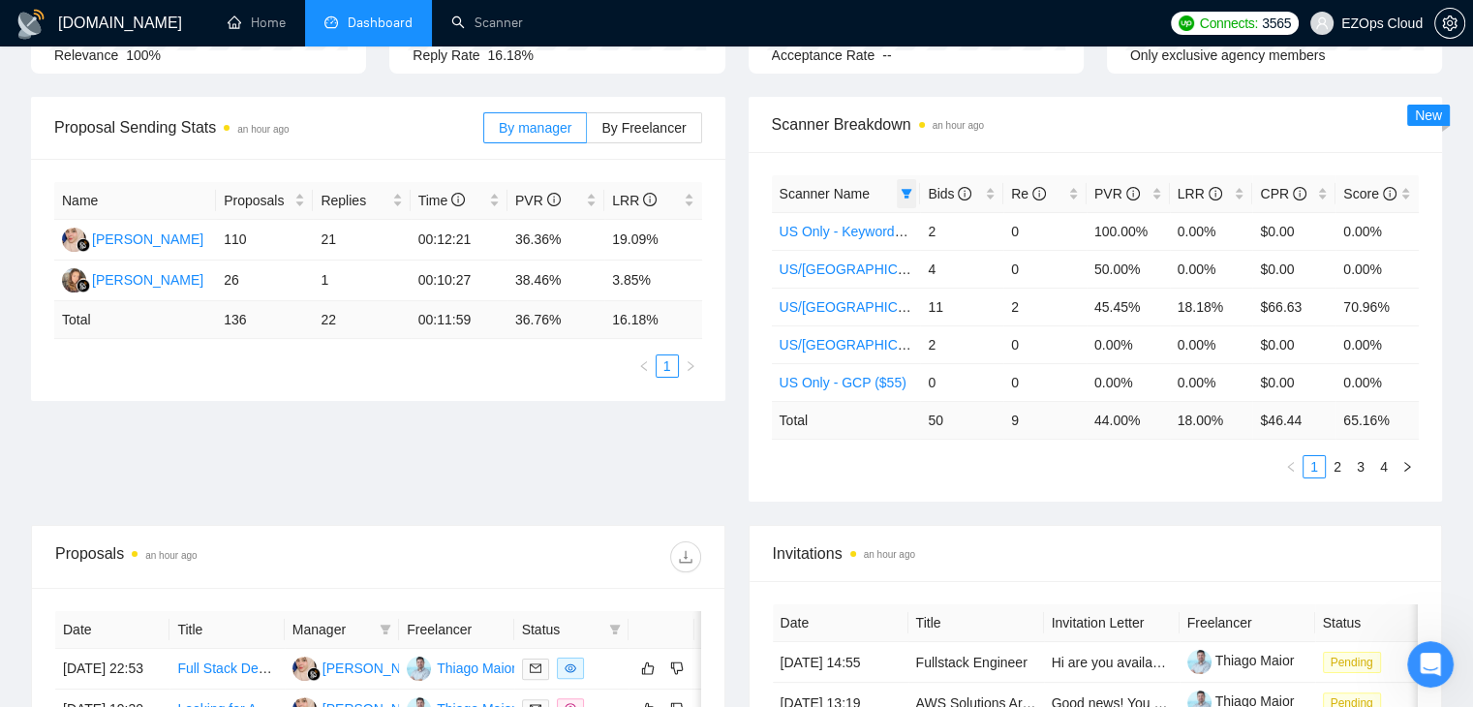
click at [901, 193] on icon "filter" at bounding box center [907, 194] width 12 height 12
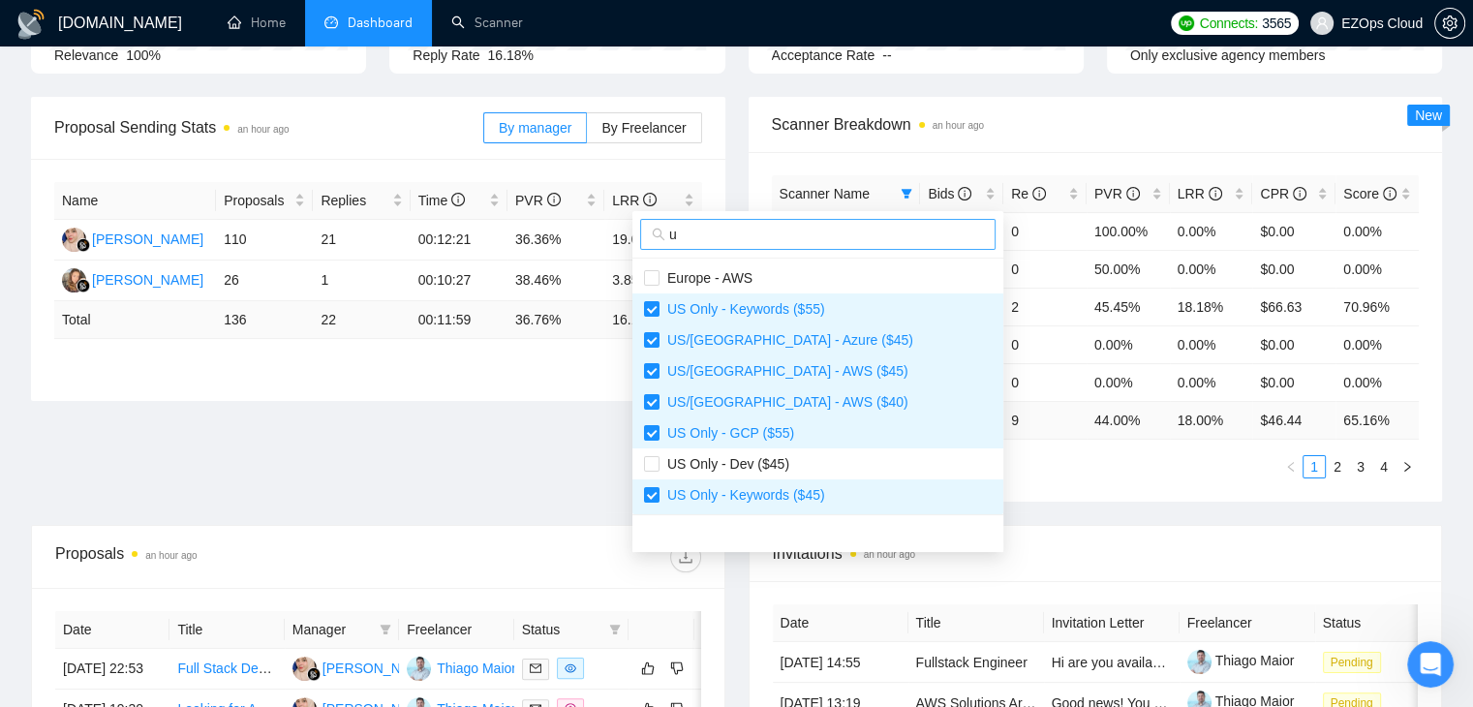
click at [790, 237] on input "u" at bounding box center [826, 234] width 315 height 21
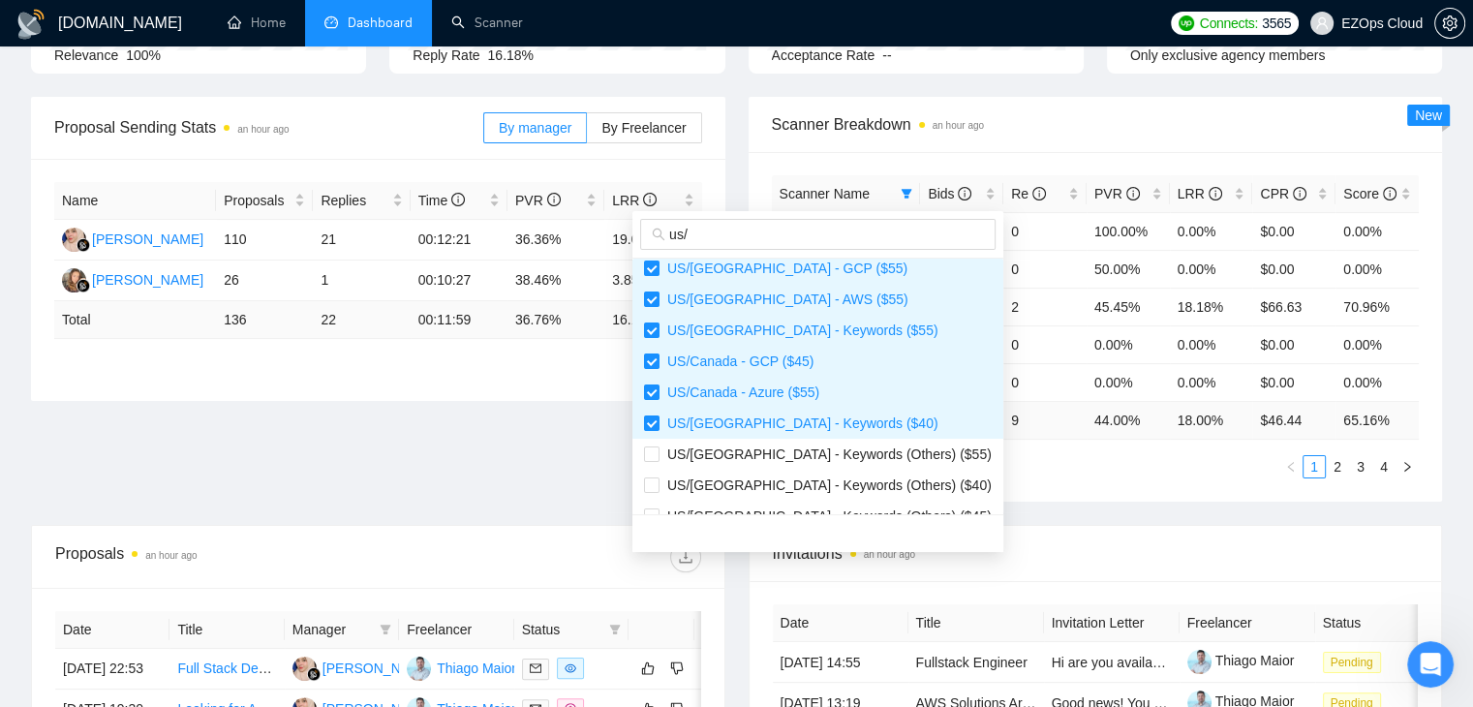
scroll to position [155, 0]
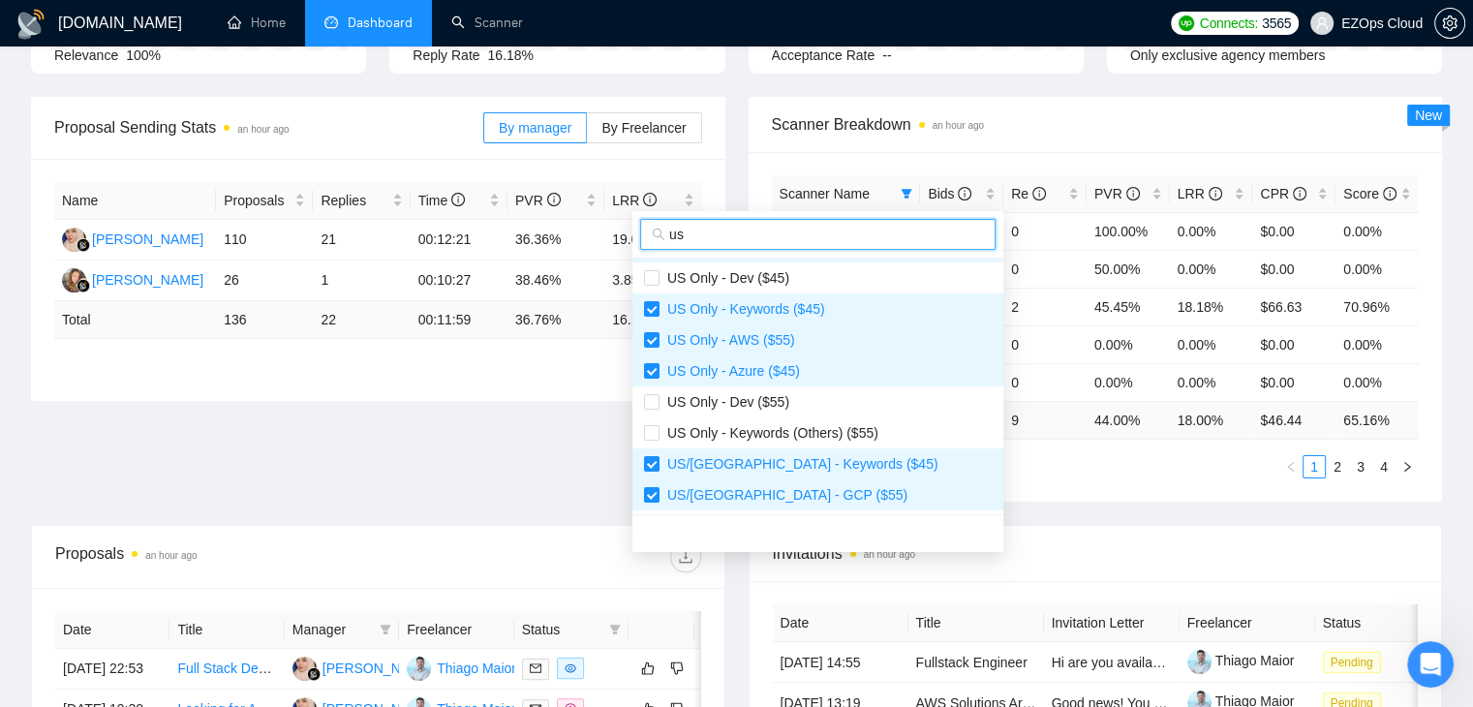
click at [763, 237] on input "us" at bounding box center [826, 234] width 315 height 21
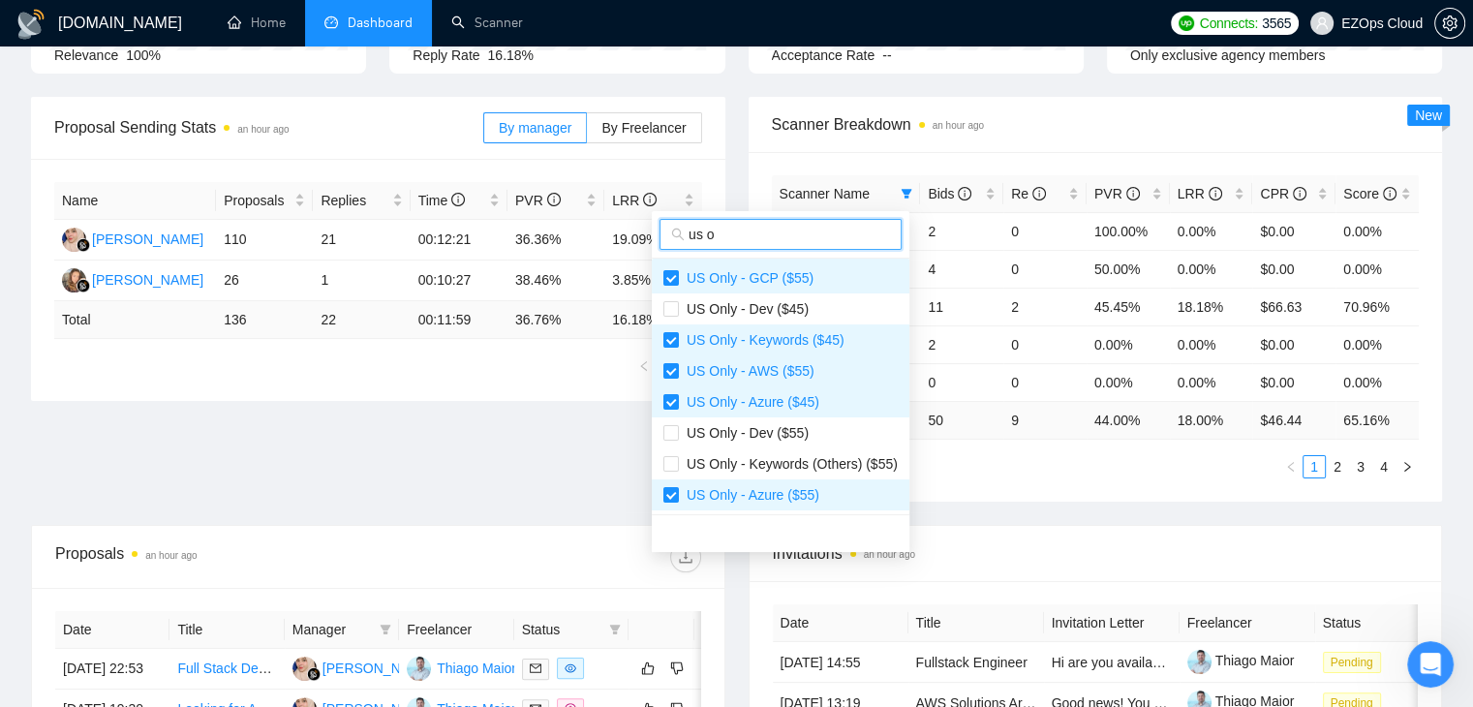
scroll to position [31, 0]
type input "us on"
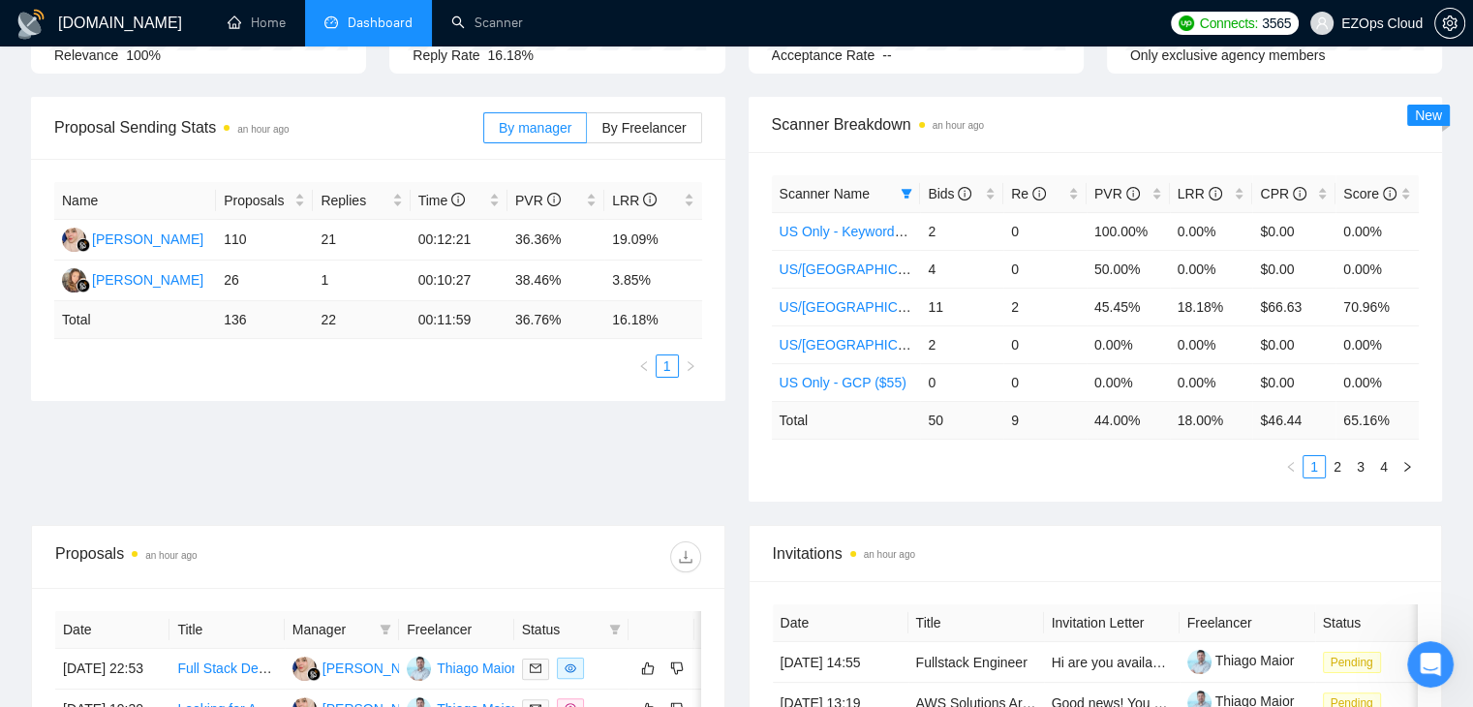
click at [1012, 483] on div "Scanner Name Bids Re PVR LRR CPR Score US Only - Keywords ($55) 2 0 100.00% 0.0…" at bounding box center [1096, 327] width 695 height 350
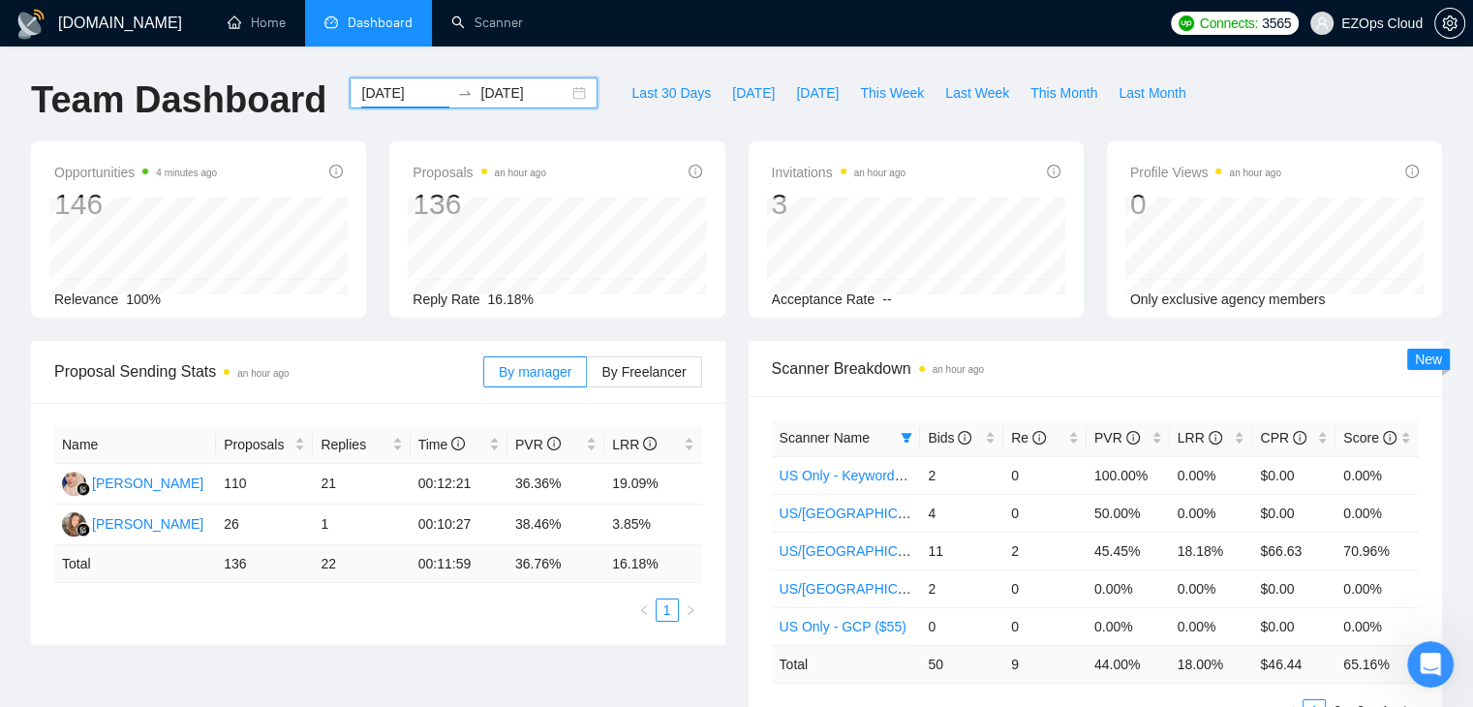
click at [380, 82] on input "2025-09-01" at bounding box center [405, 92] width 88 height 21
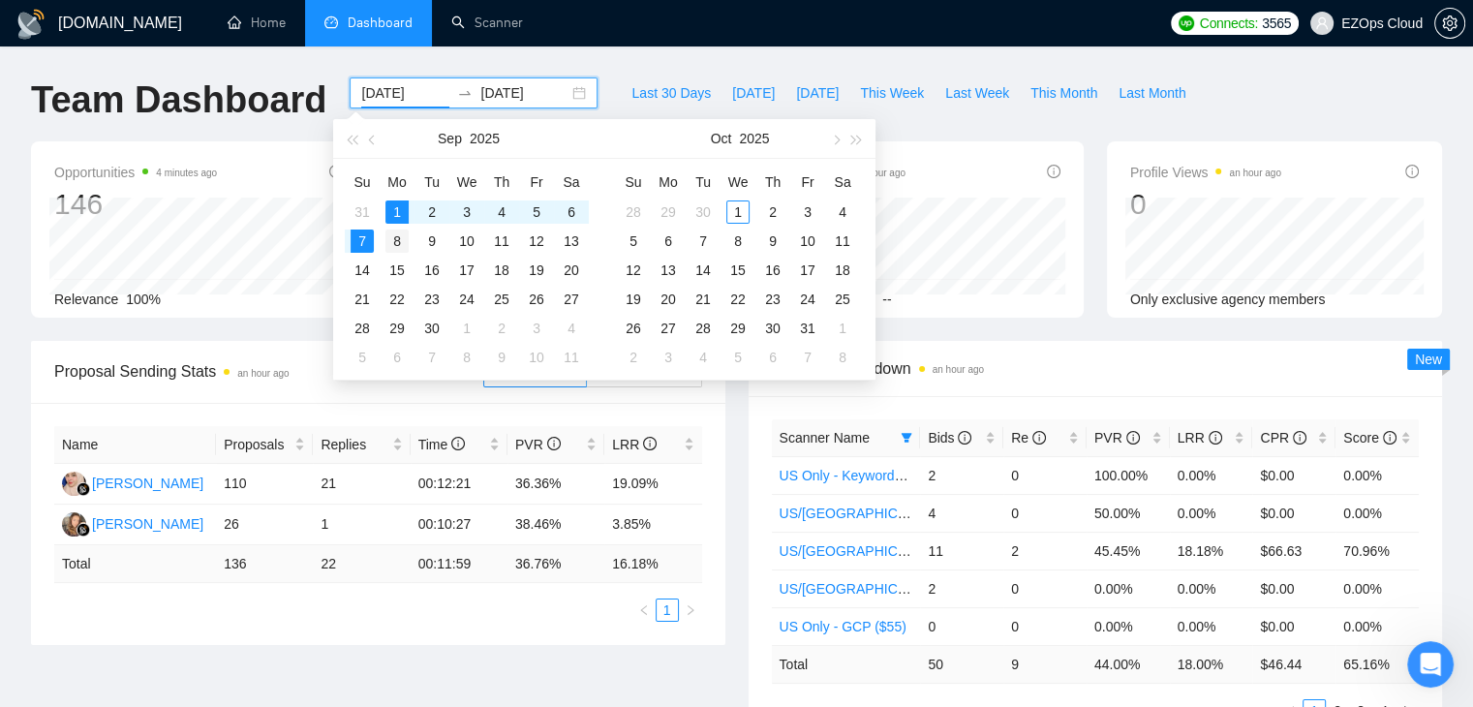
type input "2025-09-08"
click at [394, 240] on div "8" at bounding box center [397, 241] width 23 height 23
type input "2025-09-14"
click at [372, 262] on div "14" at bounding box center [362, 270] width 23 height 23
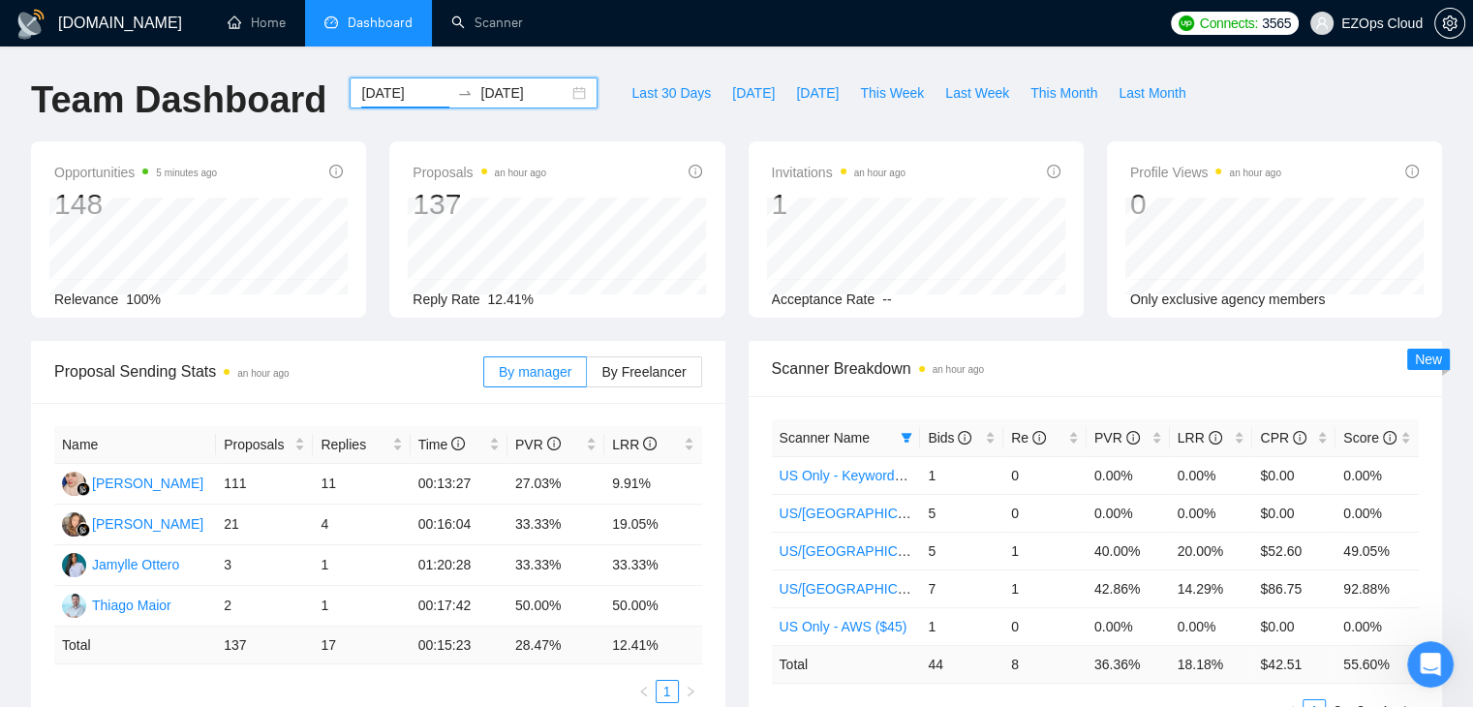
click at [361, 97] on input "2025-09-08" at bounding box center [405, 92] width 88 height 21
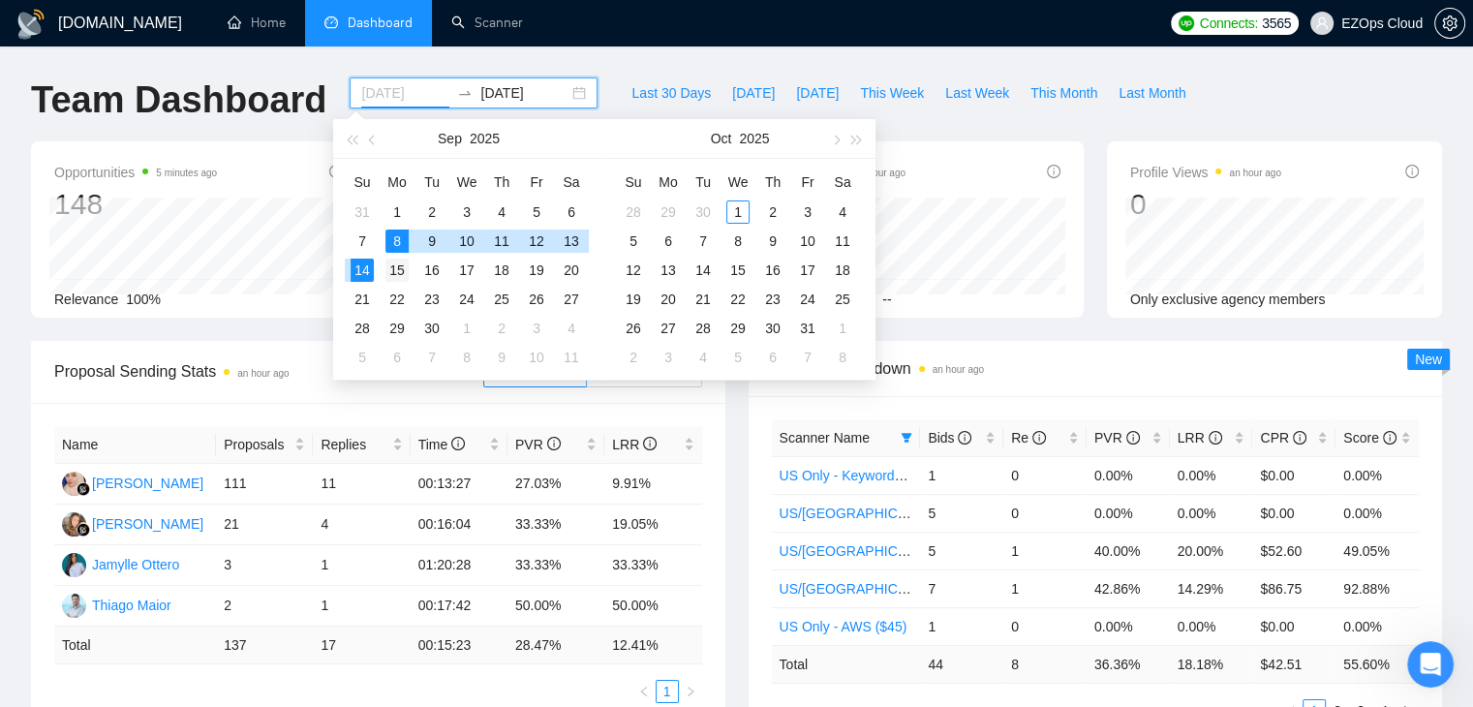
type input "2025-09-15"
click at [396, 279] on div "15" at bounding box center [397, 270] width 23 height 23
type input "2025-09-21"
click at [368, 299] on div "21" at bounding box center [362, 299] width 23 height 23
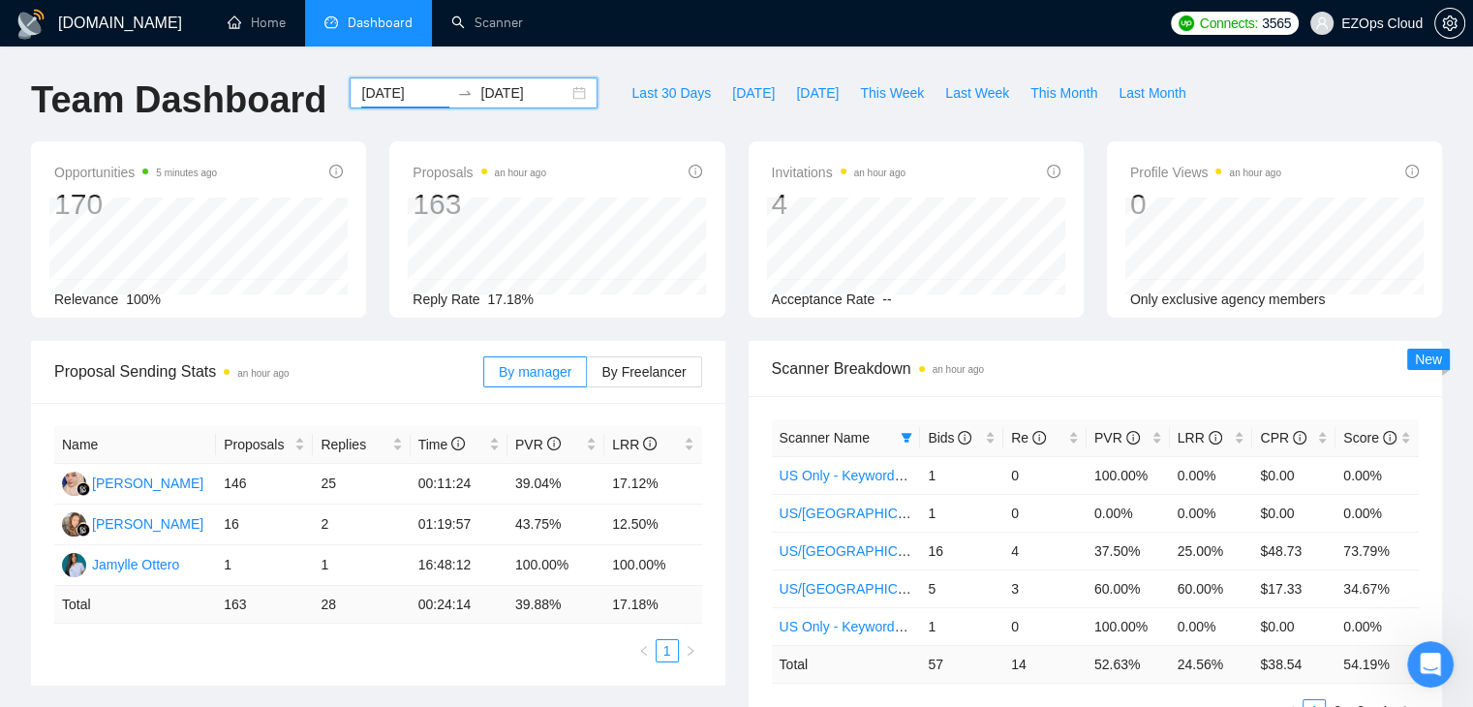
click at [384, 90] on input "2025-09-15" at bounding box center [405, 92] width 88 height 21
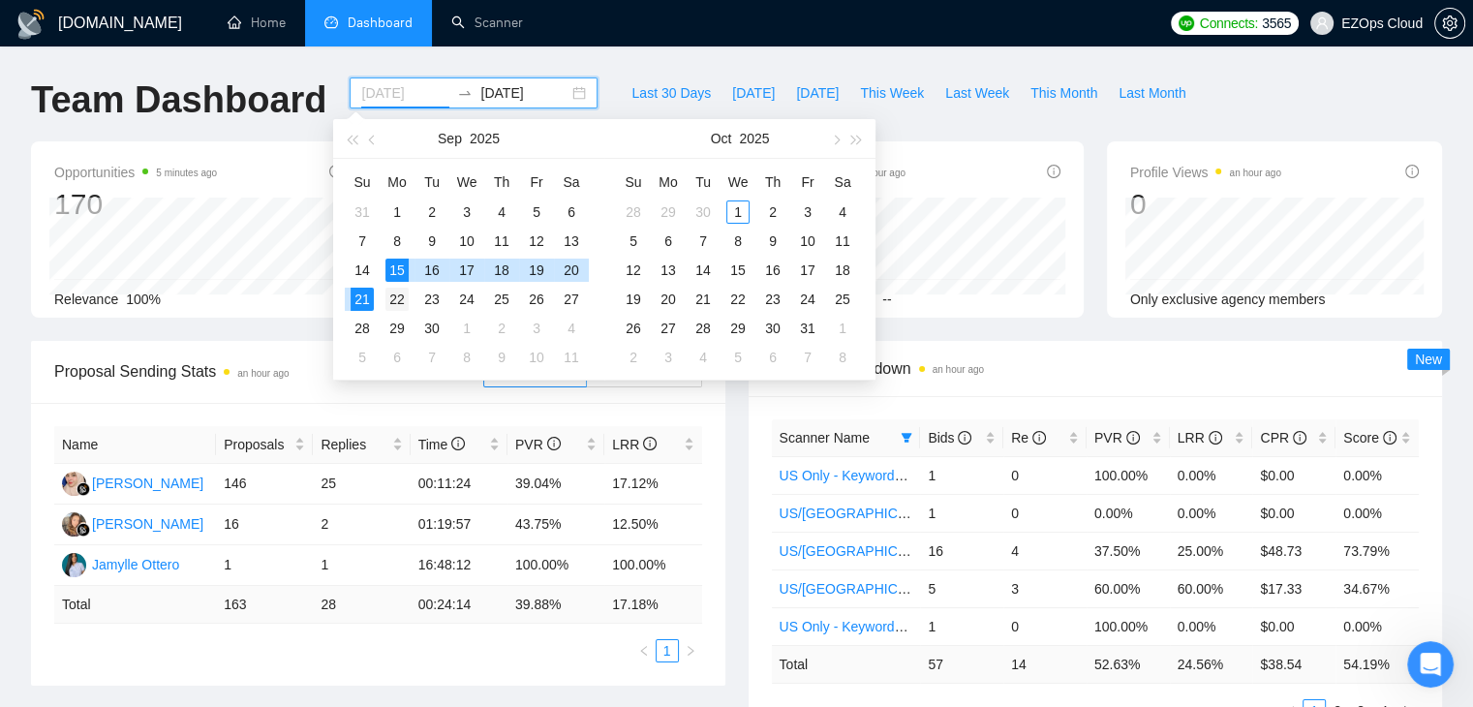
type input "2025-09-22"
click at [395, 301] on div "22" at bounding box center [397, 299] width 23 height 23
type input "2025-09-28"
click at [365, 323] on div "28" at bounding box center [362, 328] width 23 height 23
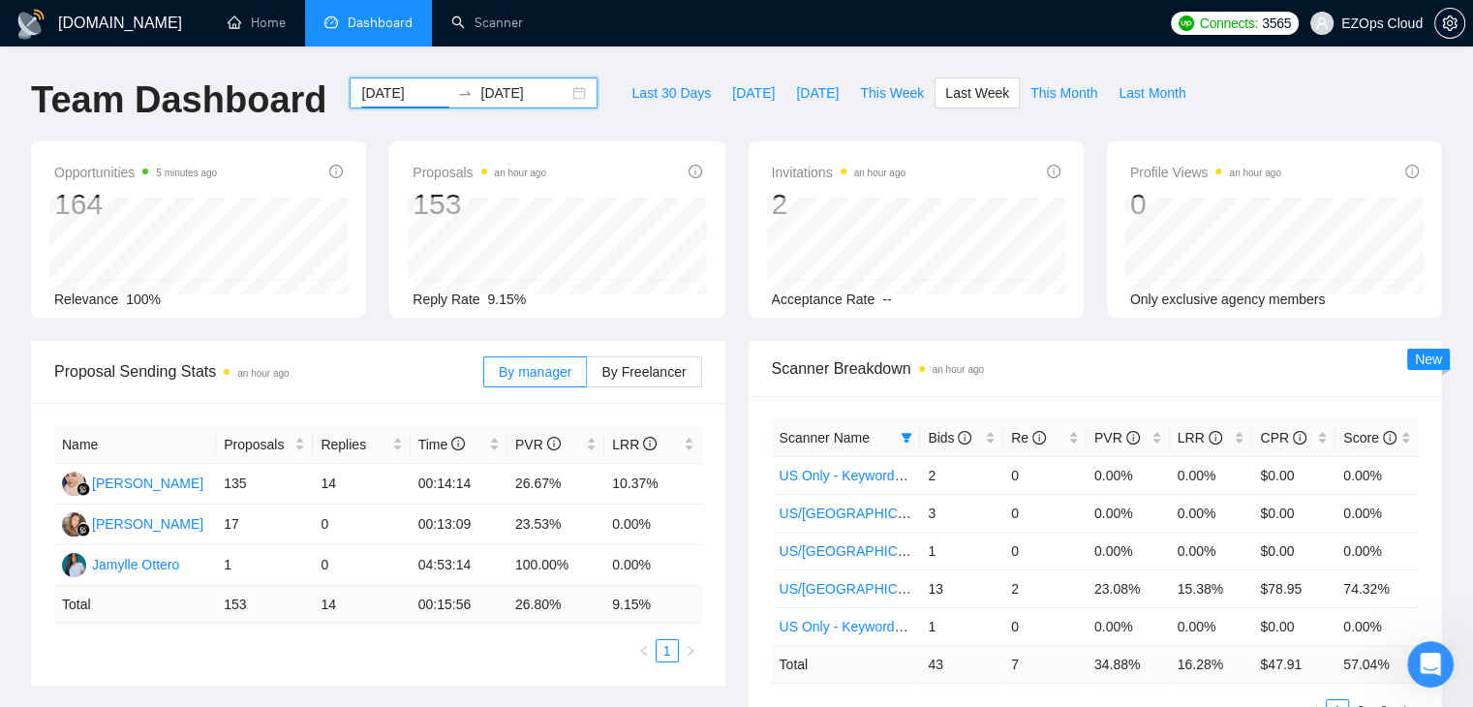
click at [361, 85] on input "2025-09-22" at bounding box center [405, 92] width 88 height 21
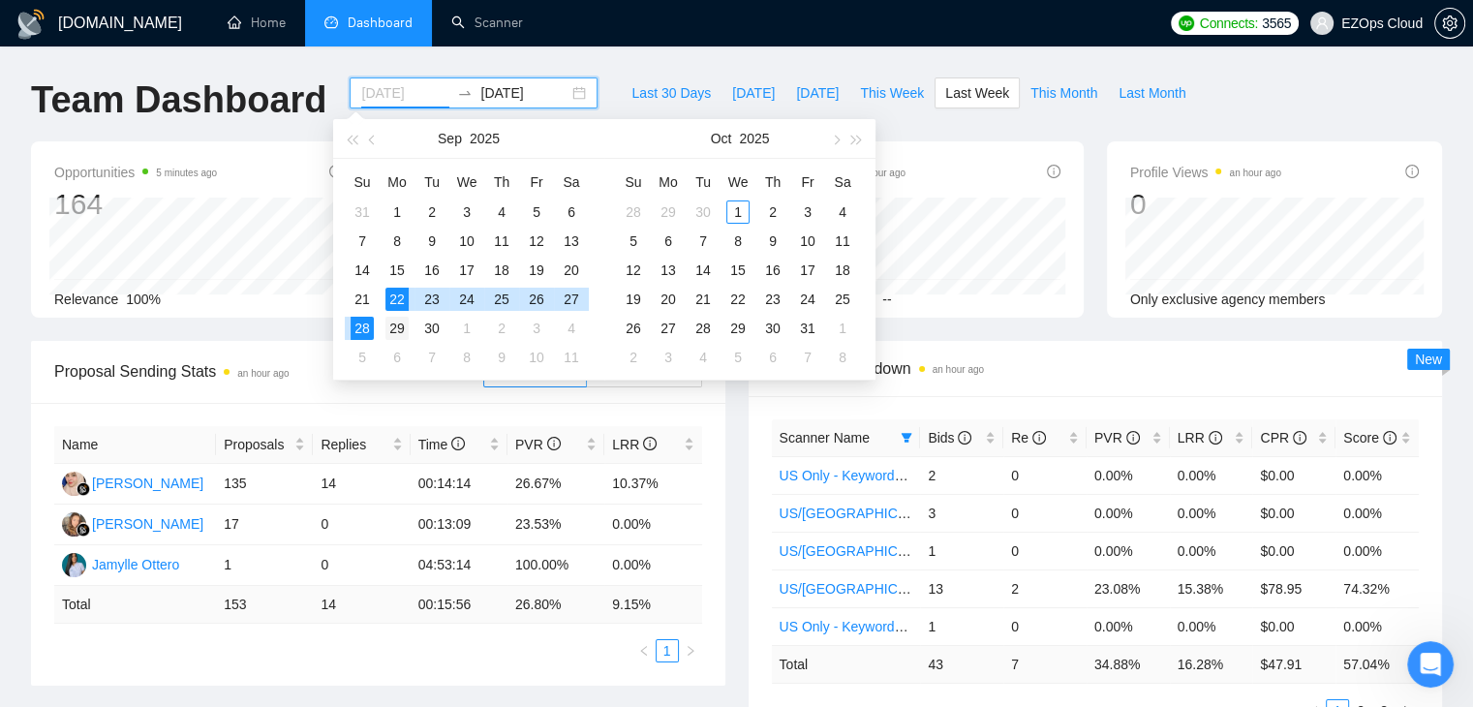
type input "2025-09-29"
click at [390, 323] on div "29" at bounding box center [397, 328] width 23 height 23
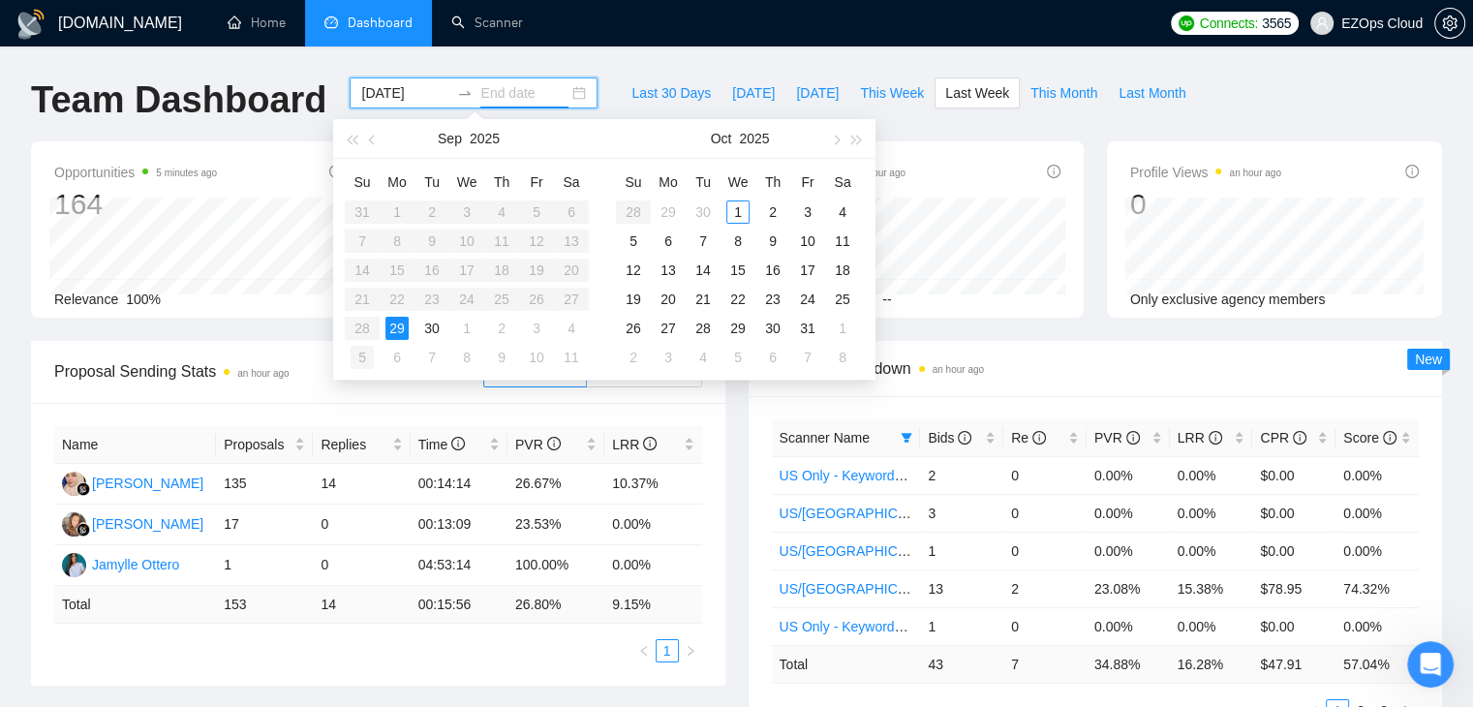
type input "2025-10-05"
click at [372, 343] on td "5" at bounding box center [362, 357] width 35 height 29
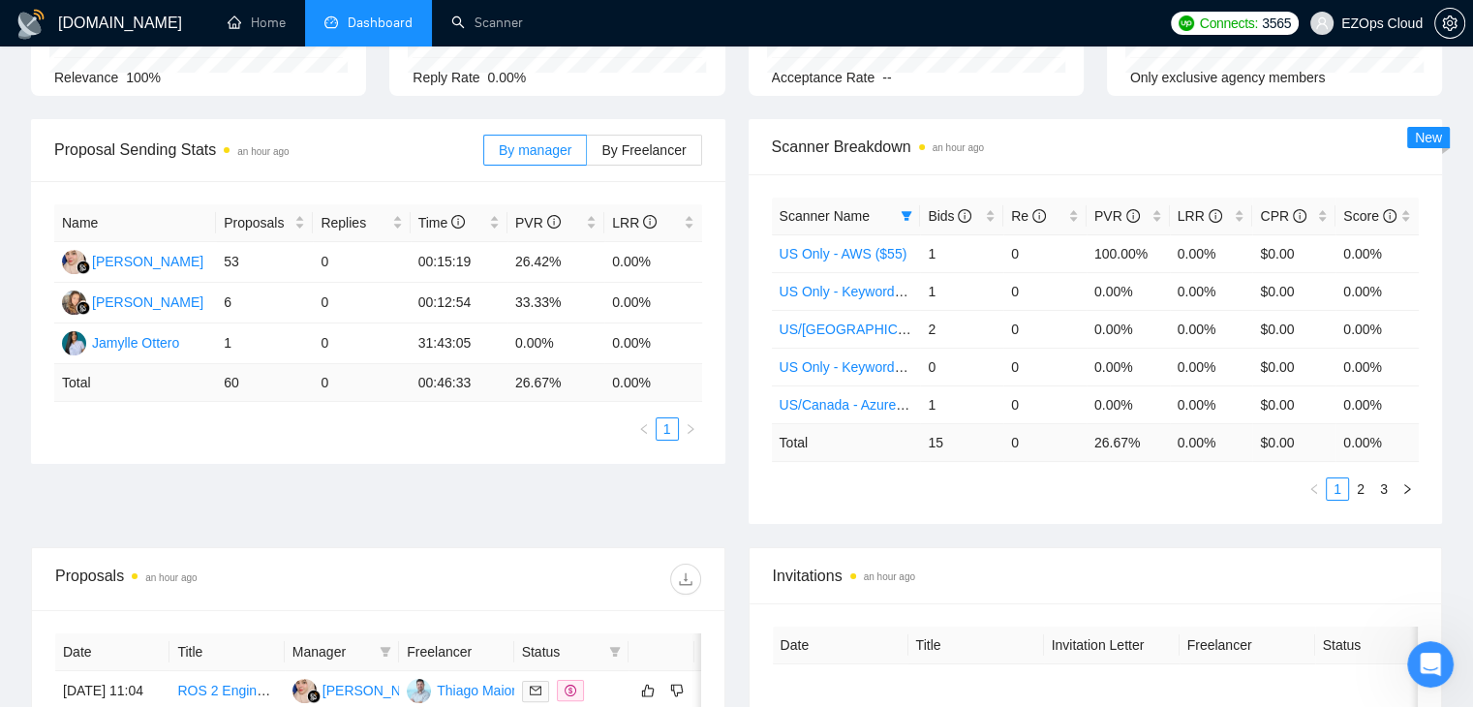
scroll to position [216, 0]
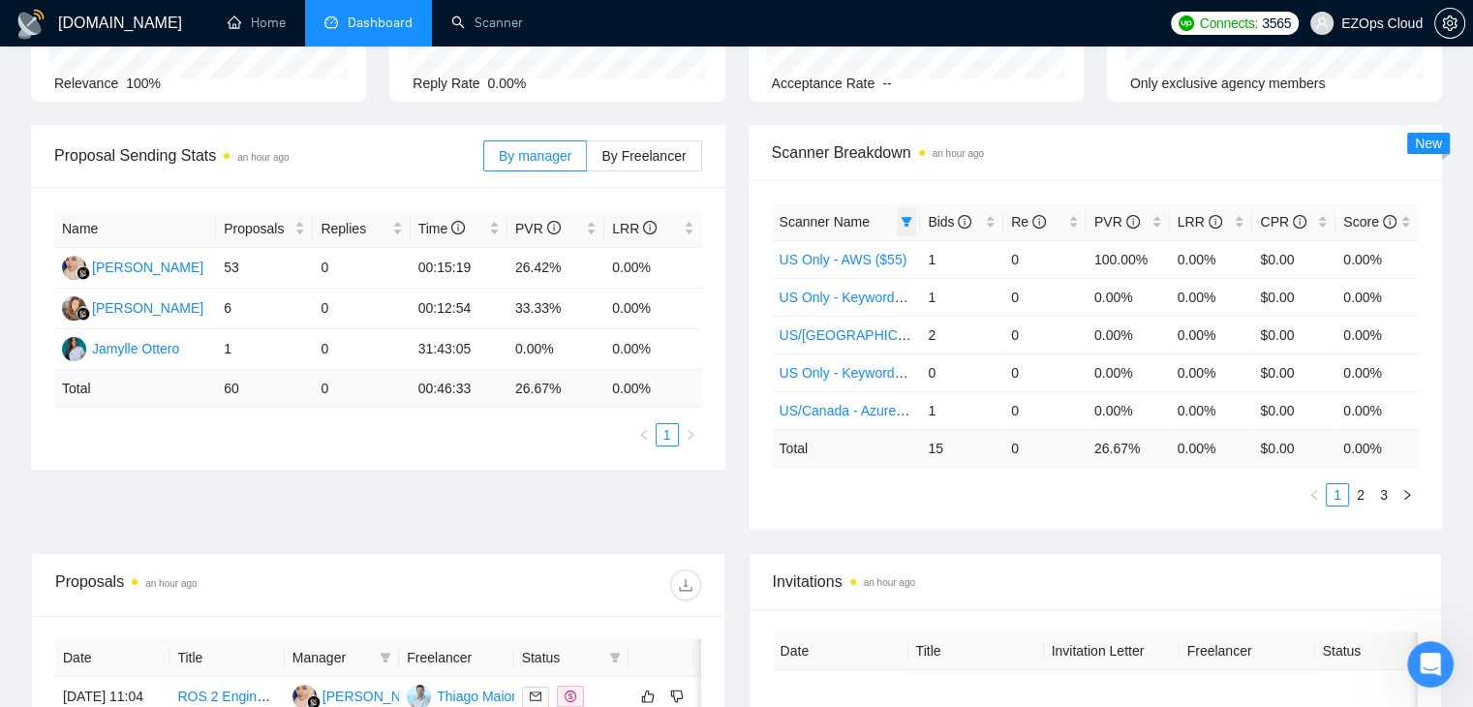
click at [911, 222] on icon "filter" at bounding box center [907, 222] width 12 height 12
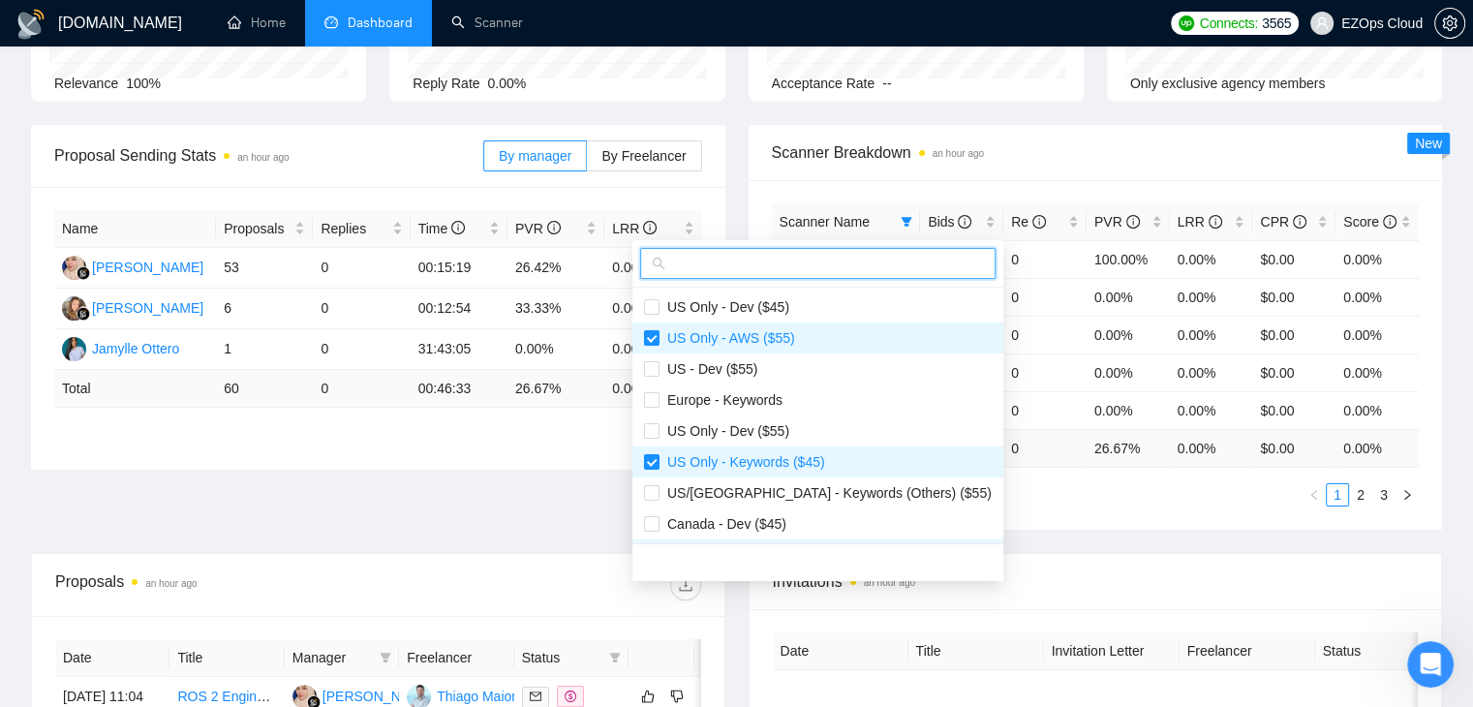
click at [843, 261] on input "text" at bounding box center [826, 263] width 315 height 21
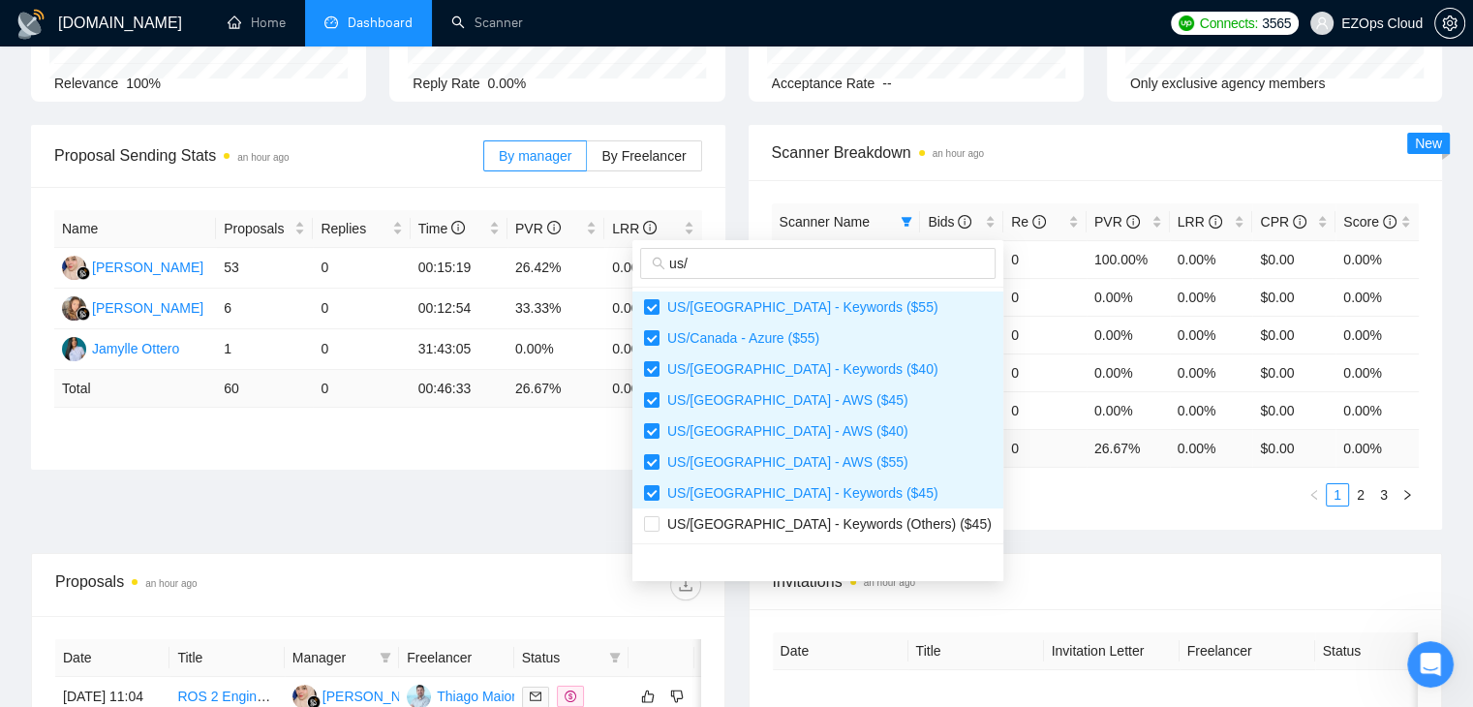
scroll to position [0, 0]
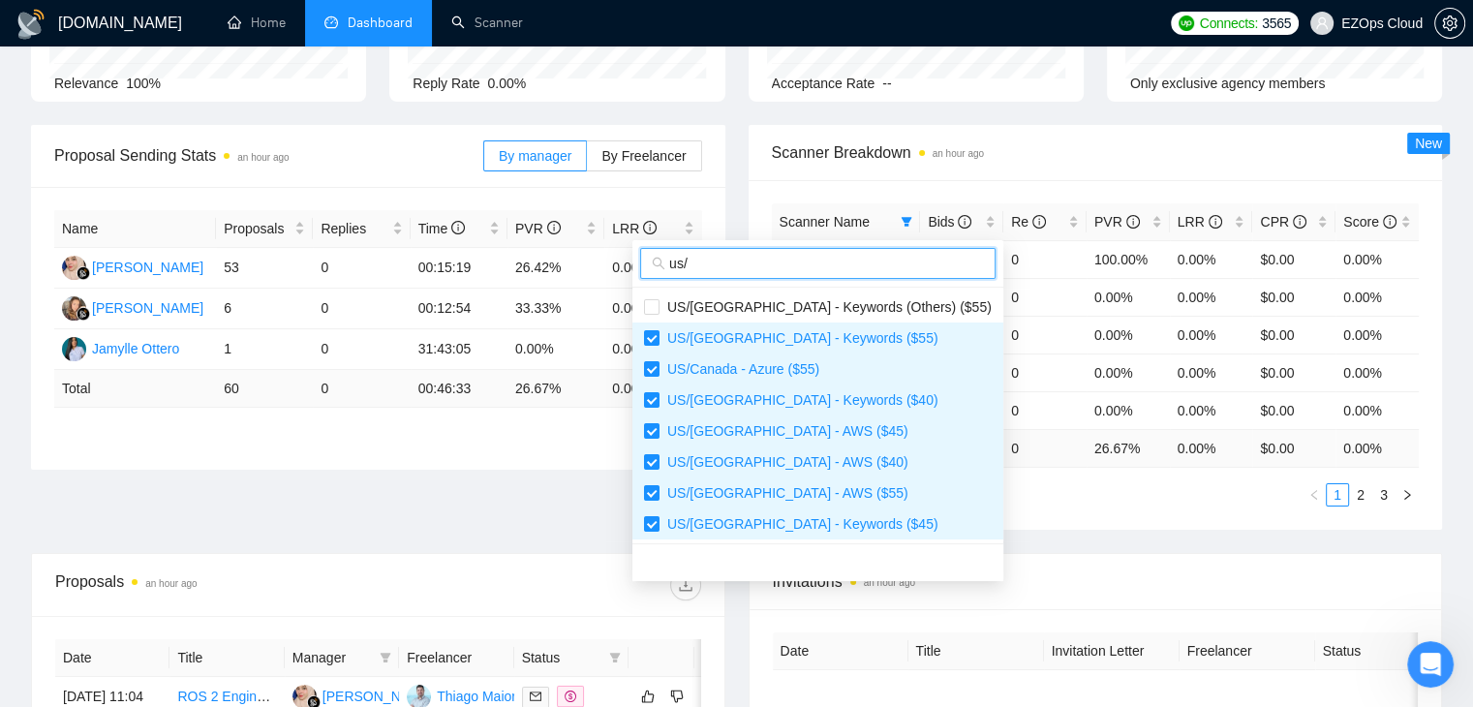
click at [845, 260] on input "us/" at bounding box center [826, 263] width 315 height 21
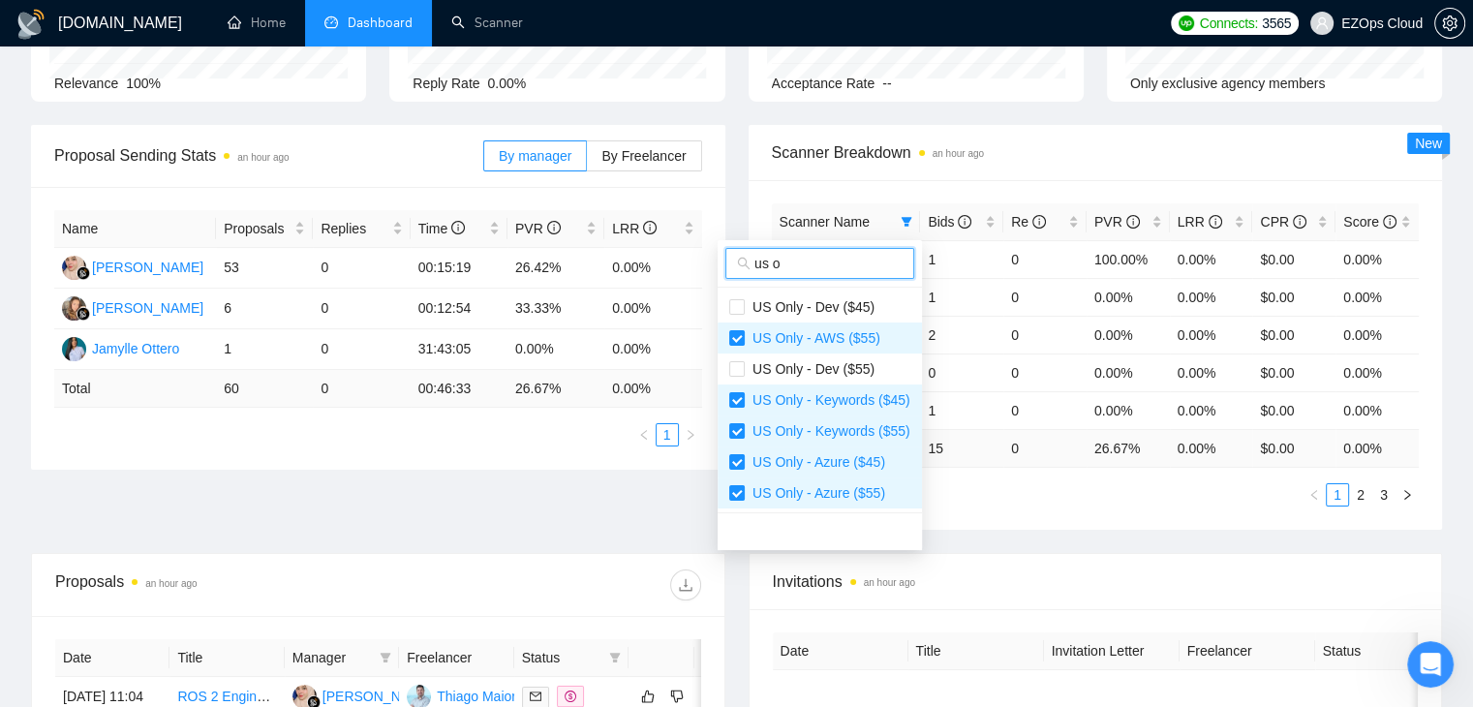
type input "us o"
